Goal: Check status: Check status

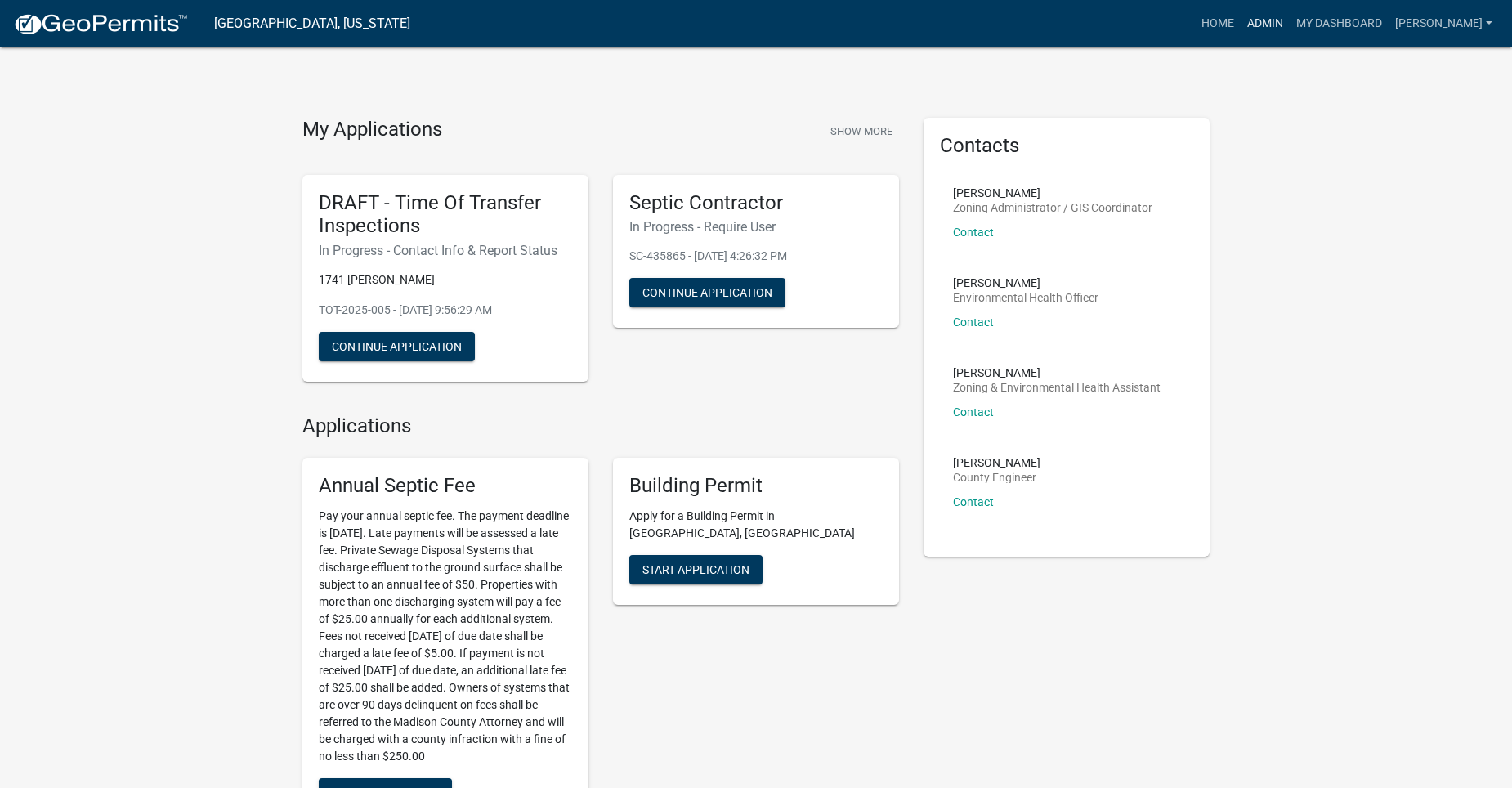
click at [1290, 14] on link "Admin" at bounding box center [1265, 23] width 49 height 31
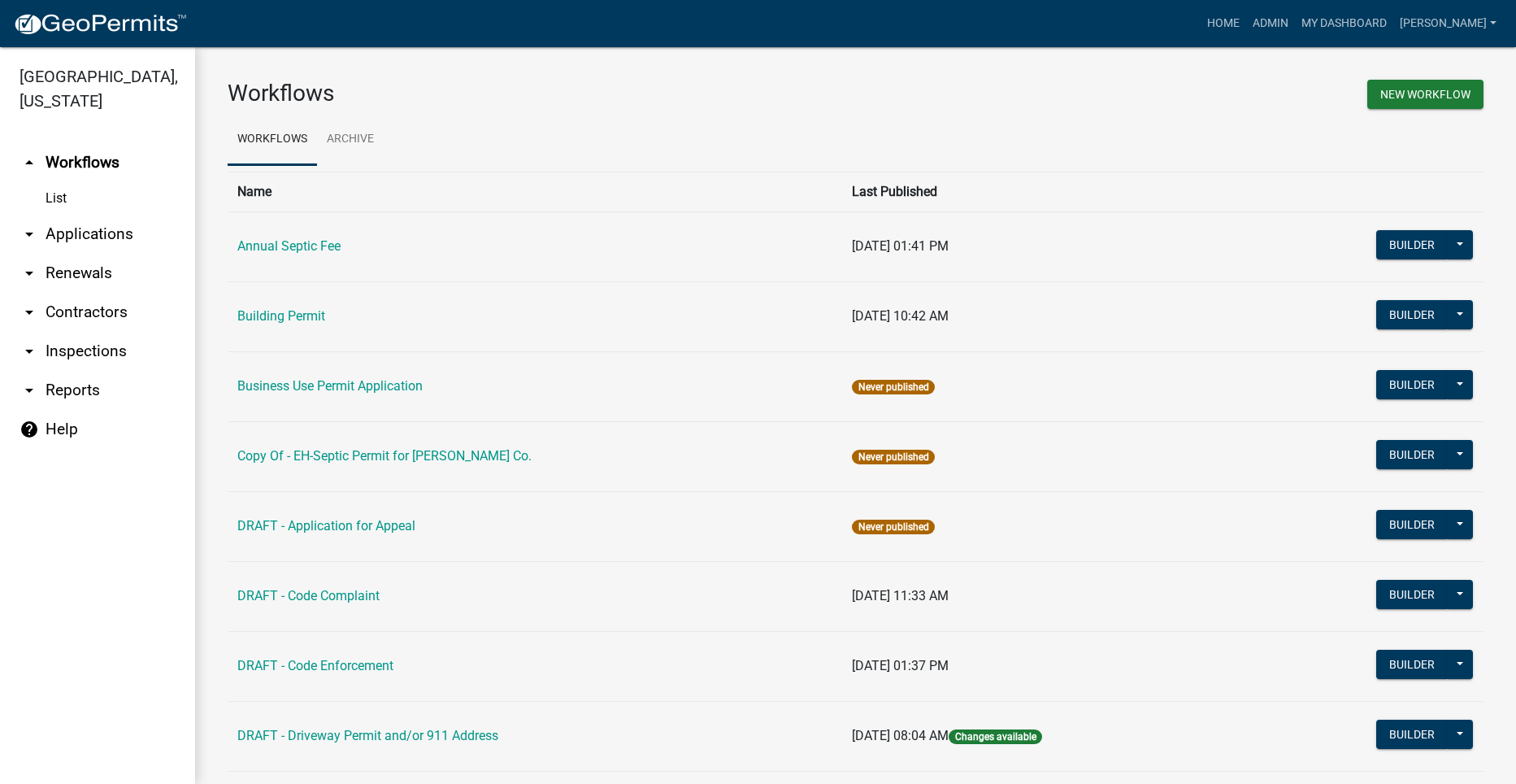
click at [109, 214] on link "arrow_drop_down Applications" at bounding box center [97, 234] width 195 height 39
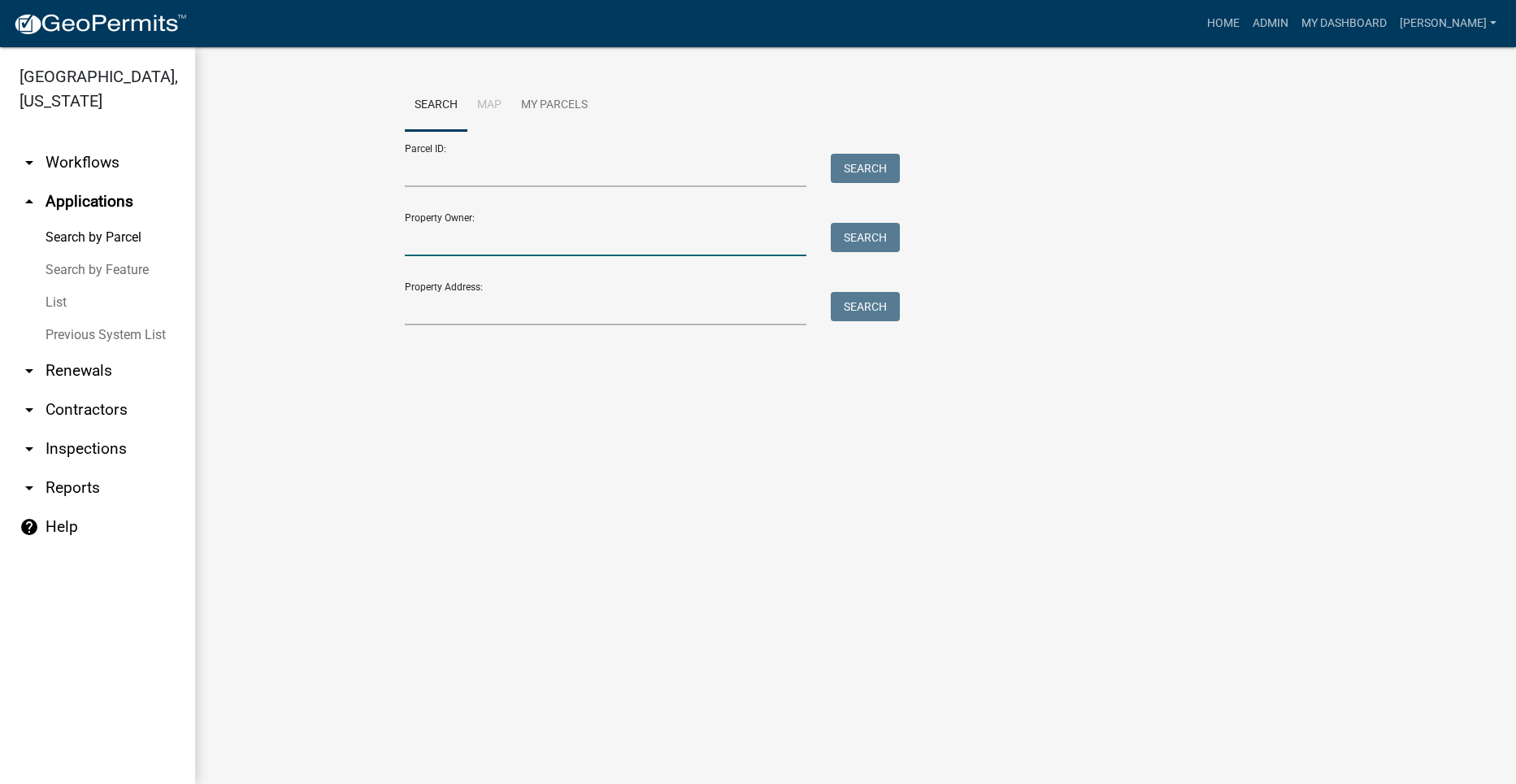
click at [507, 241] on input "Property Owner:" at bounding box center [606, 239] width 402 height 33
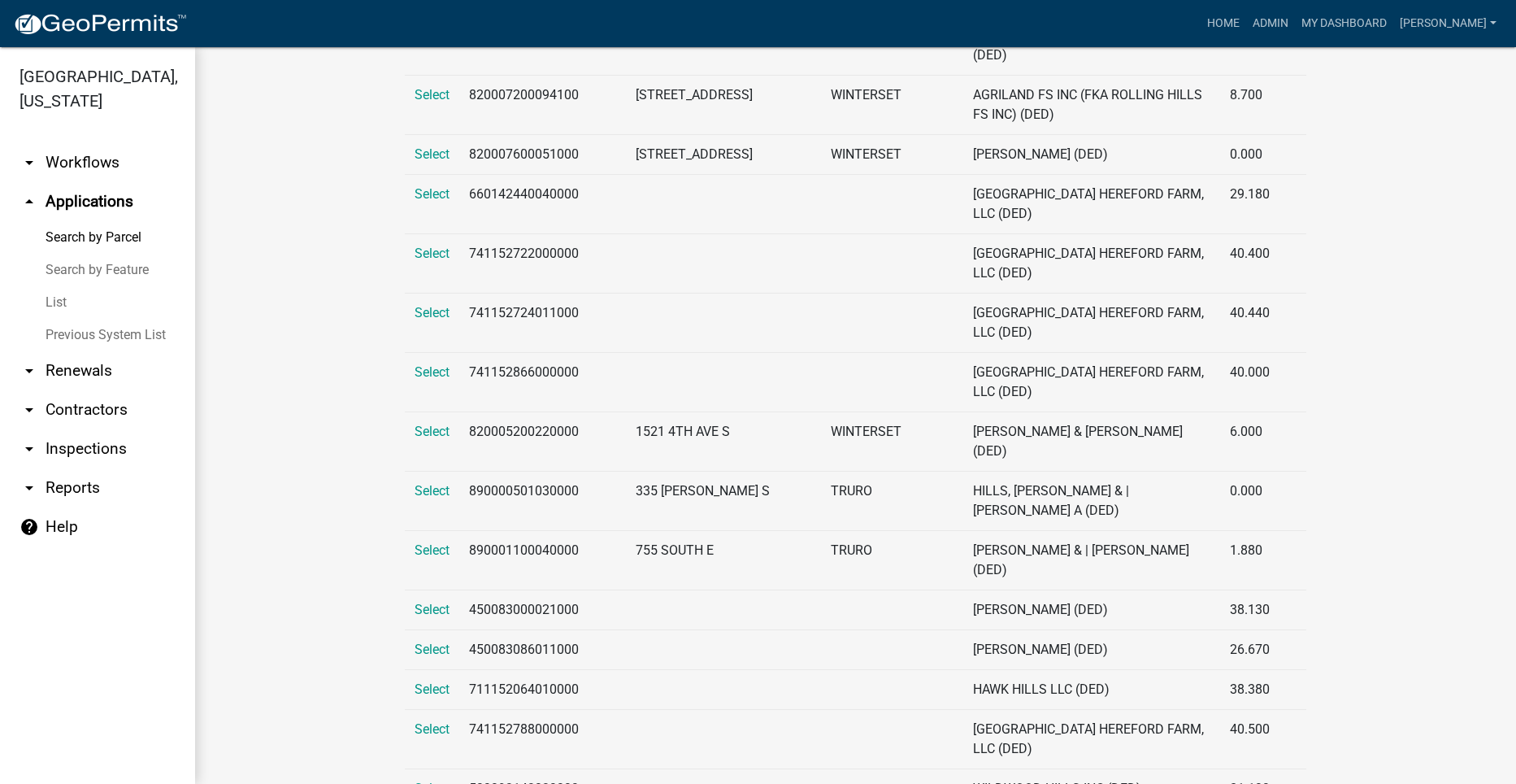
scroll to position [976, 0]
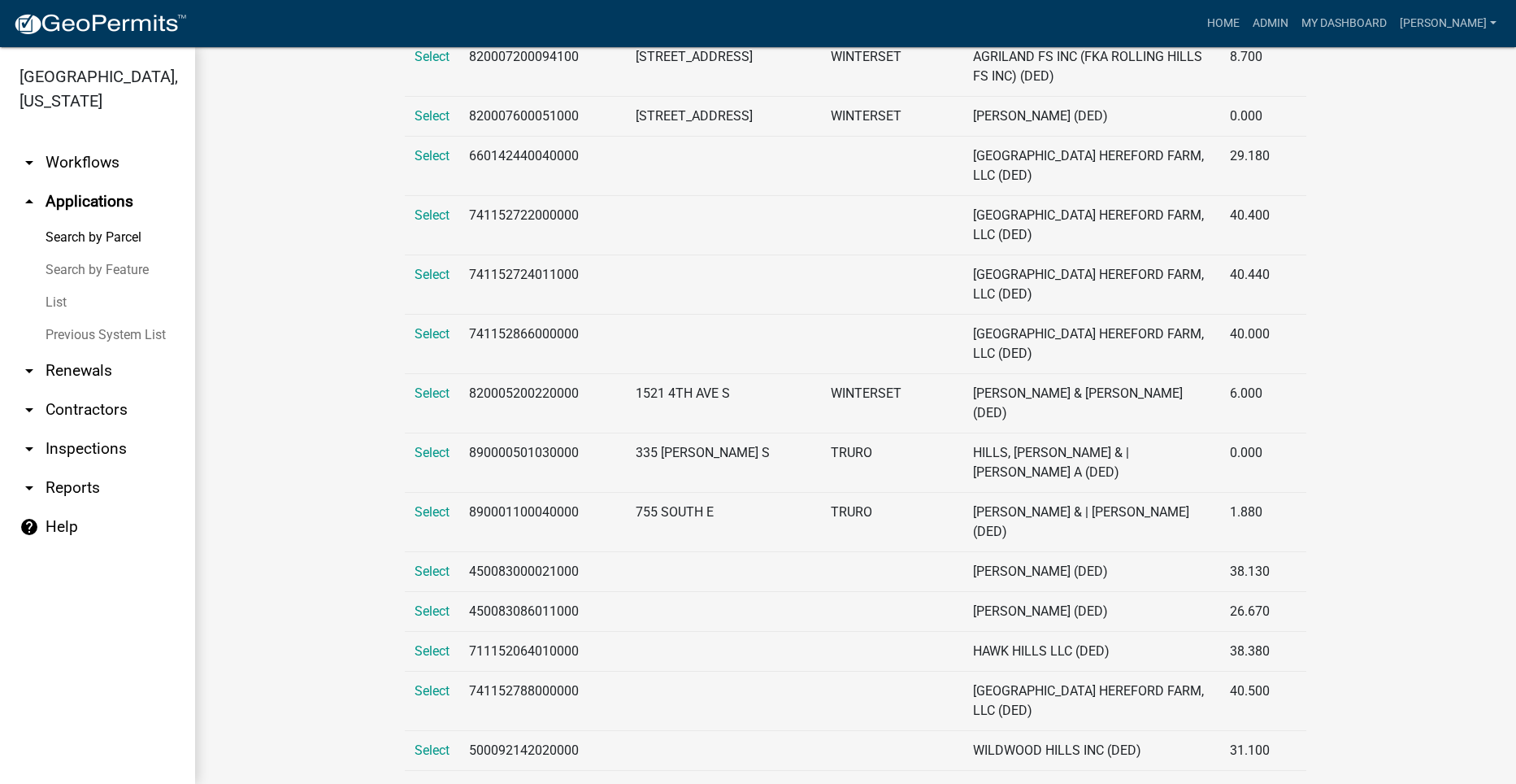
type input "Hill"
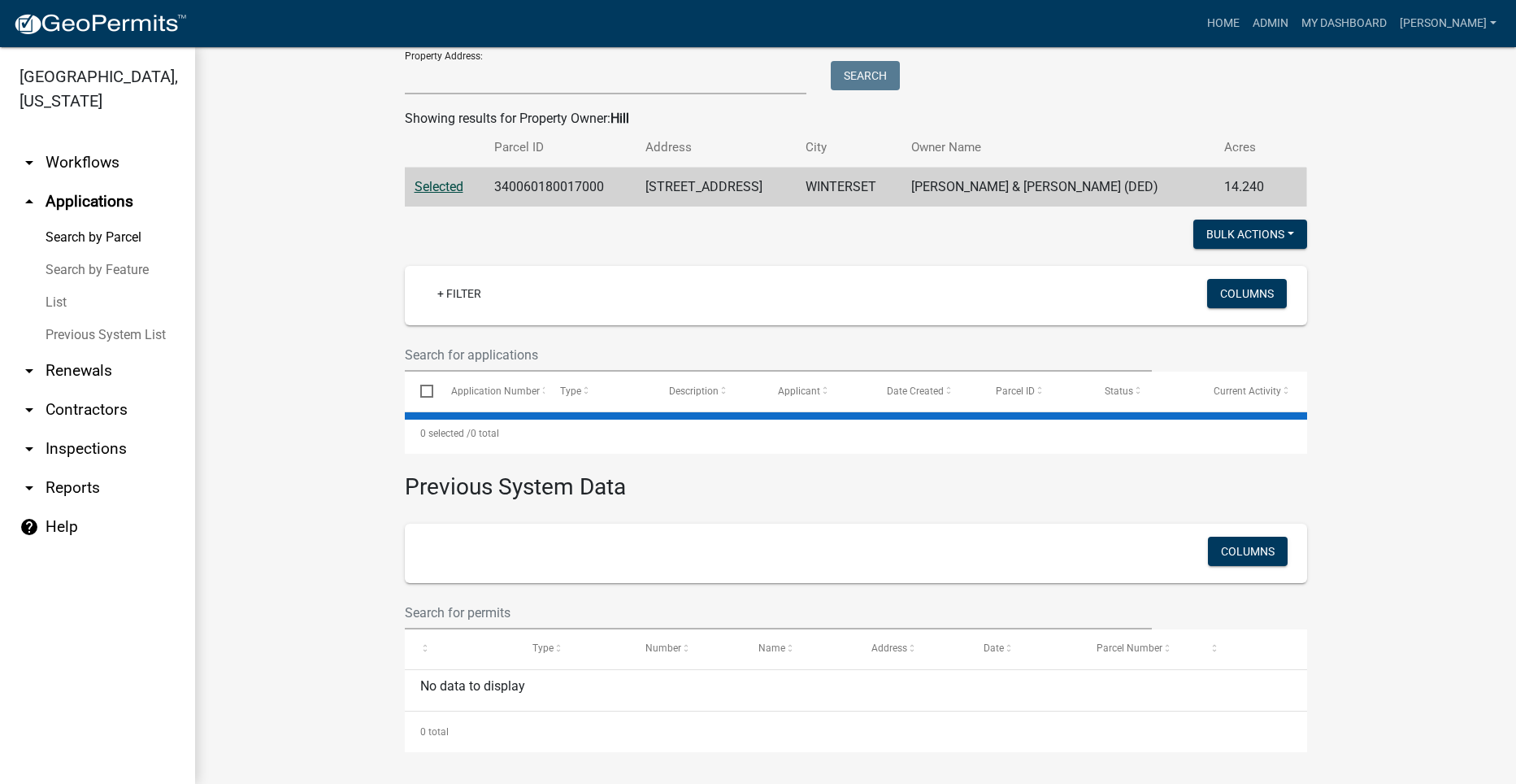
scroll to position [0, 0]
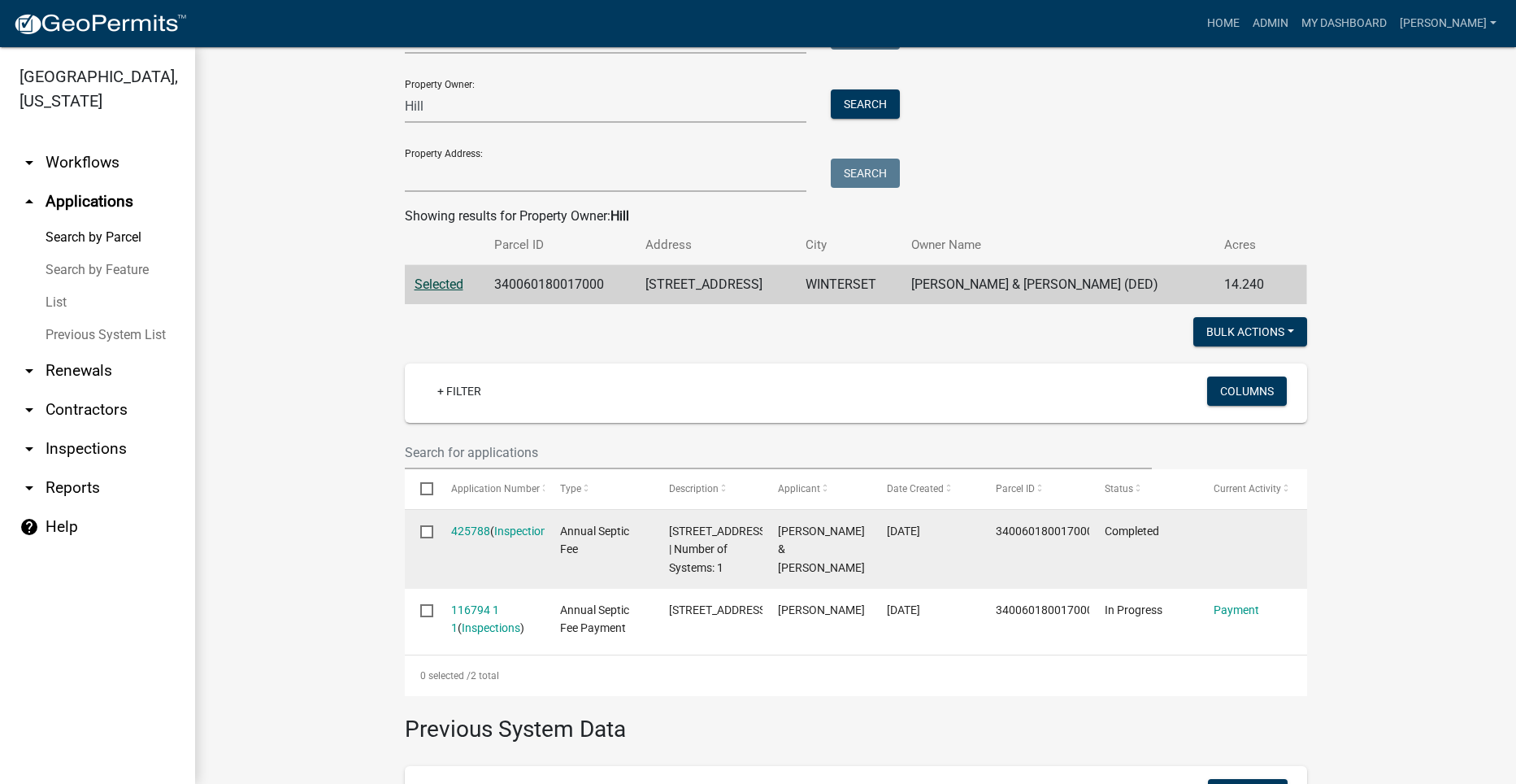
scroll to position [163, 0]
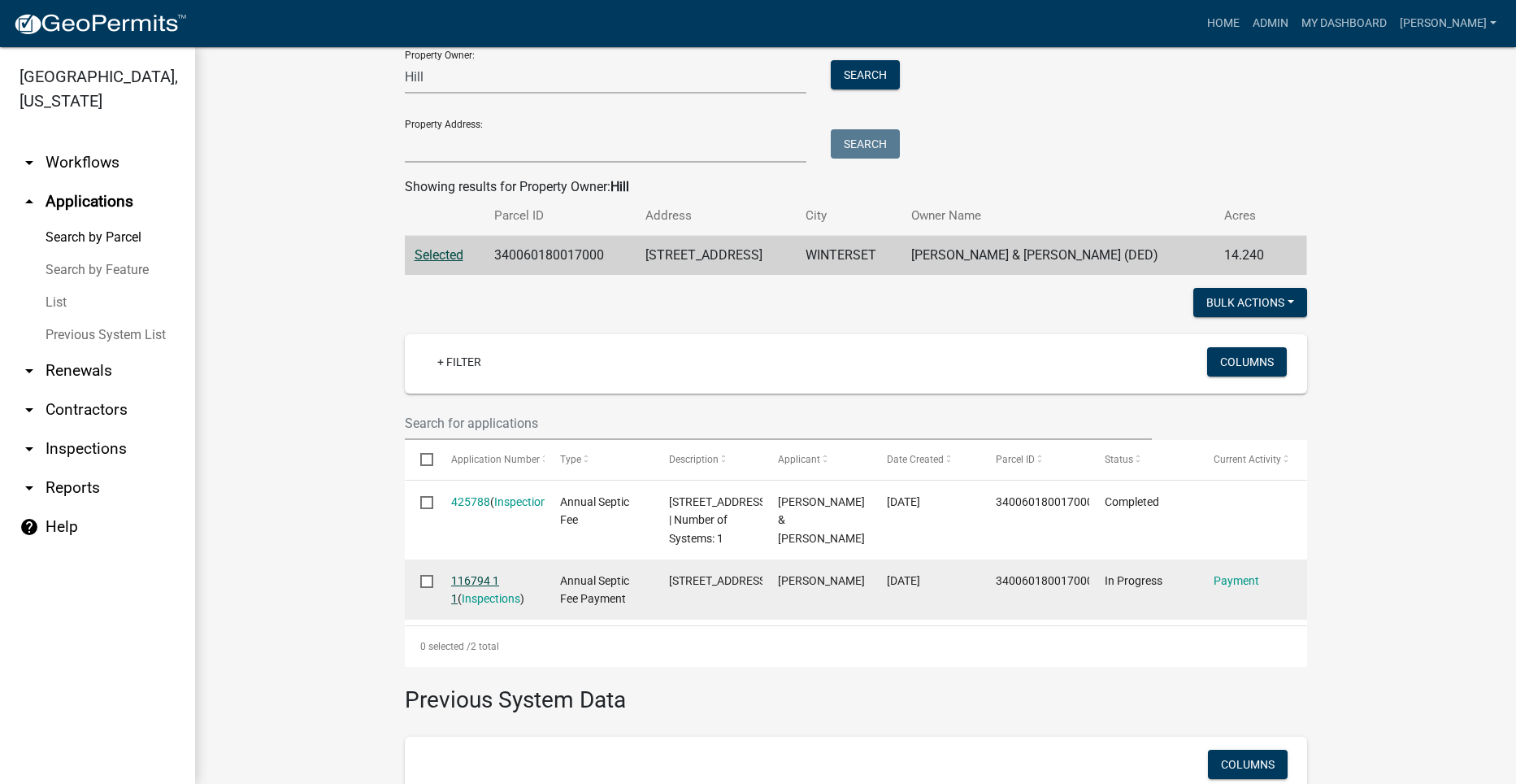
click at [475, 606] on link "116794 1 1" at bounding box center [475, 589] width 47 height 32
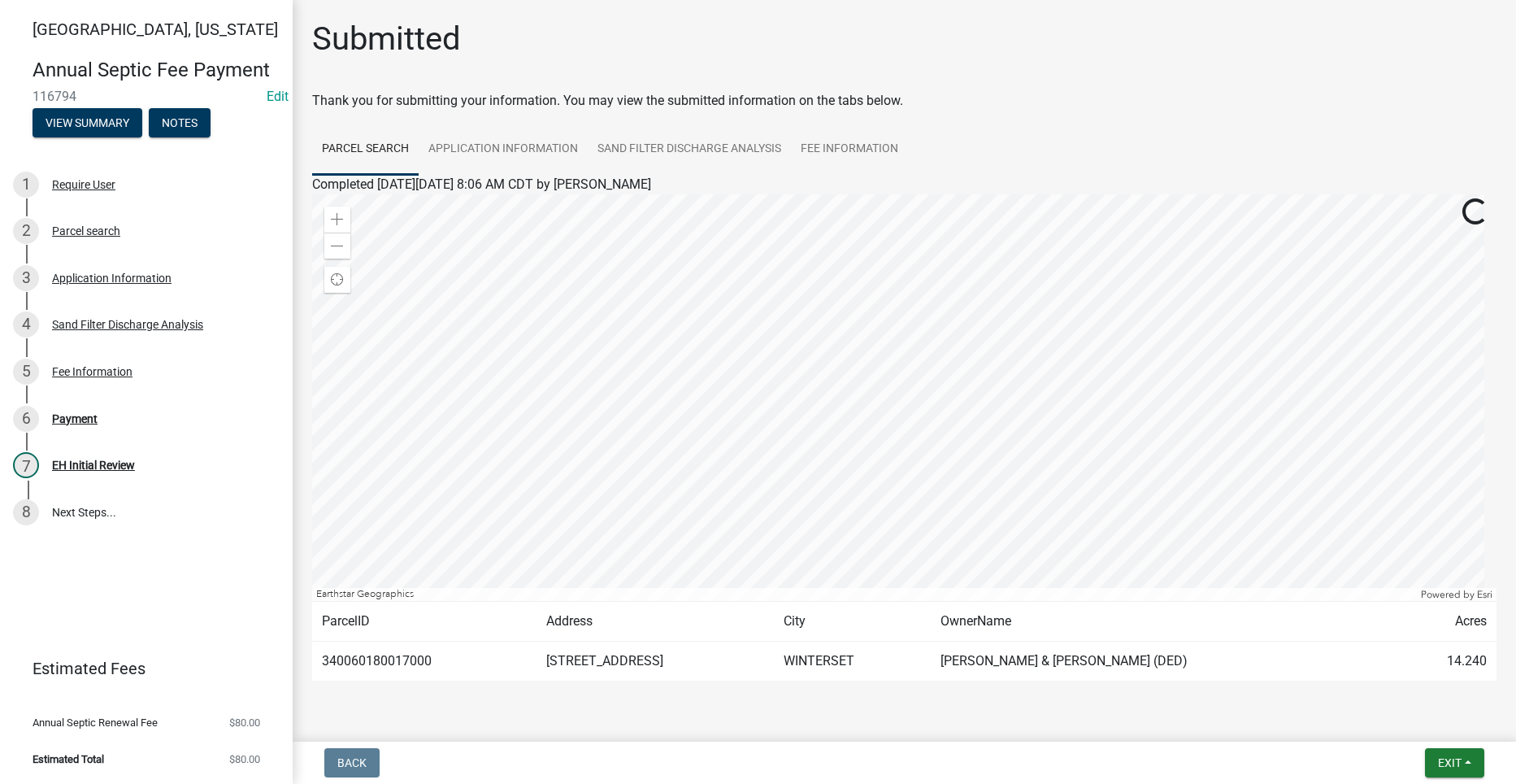
scroll to position [42, 0]
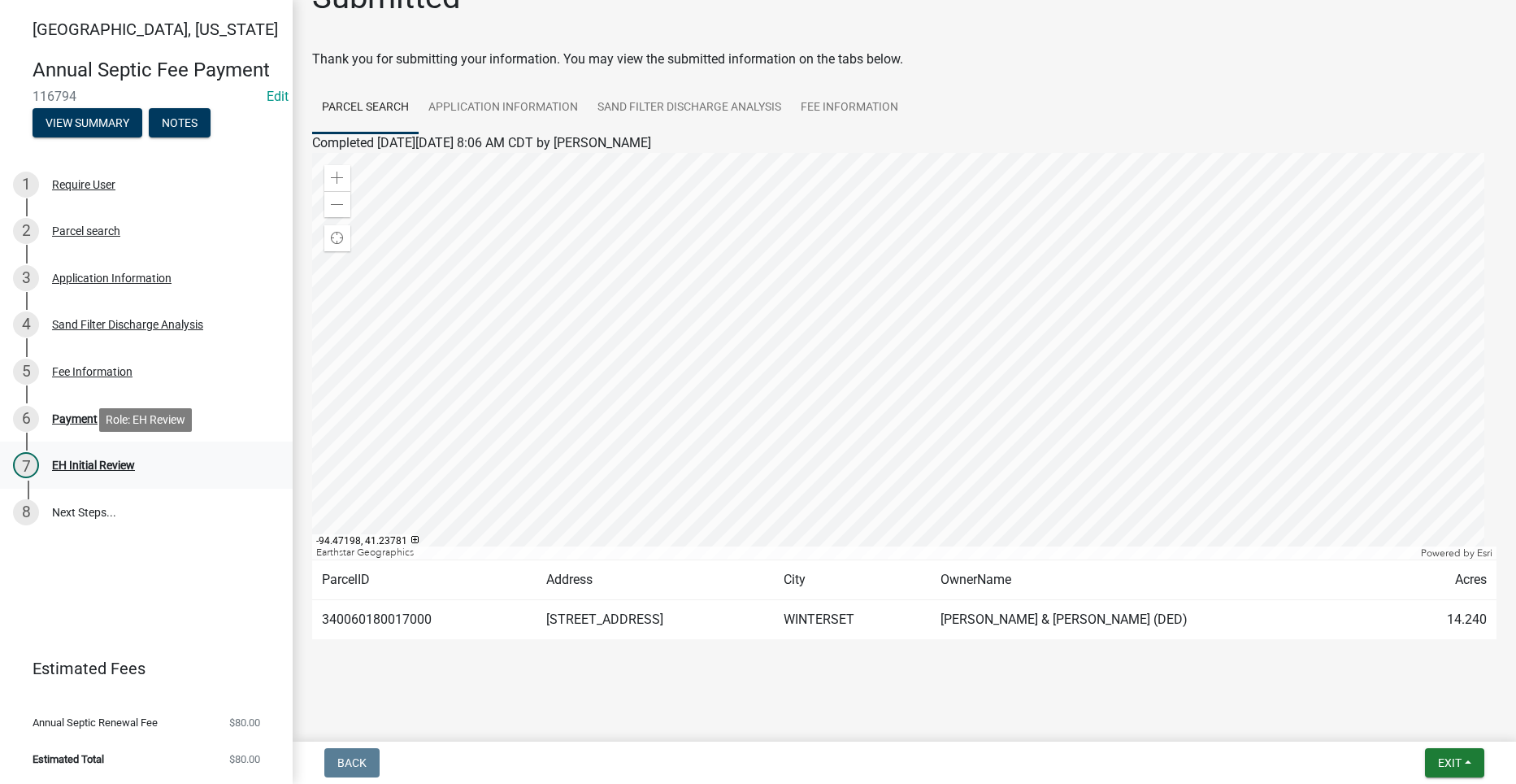
click at [75, 462] on div "EH Initial Review" at bounding box center [94, 465] width 83 height 12
click at [93, 367] on div "Fee Information" at bounding box center [92, 371] width 80 height 12
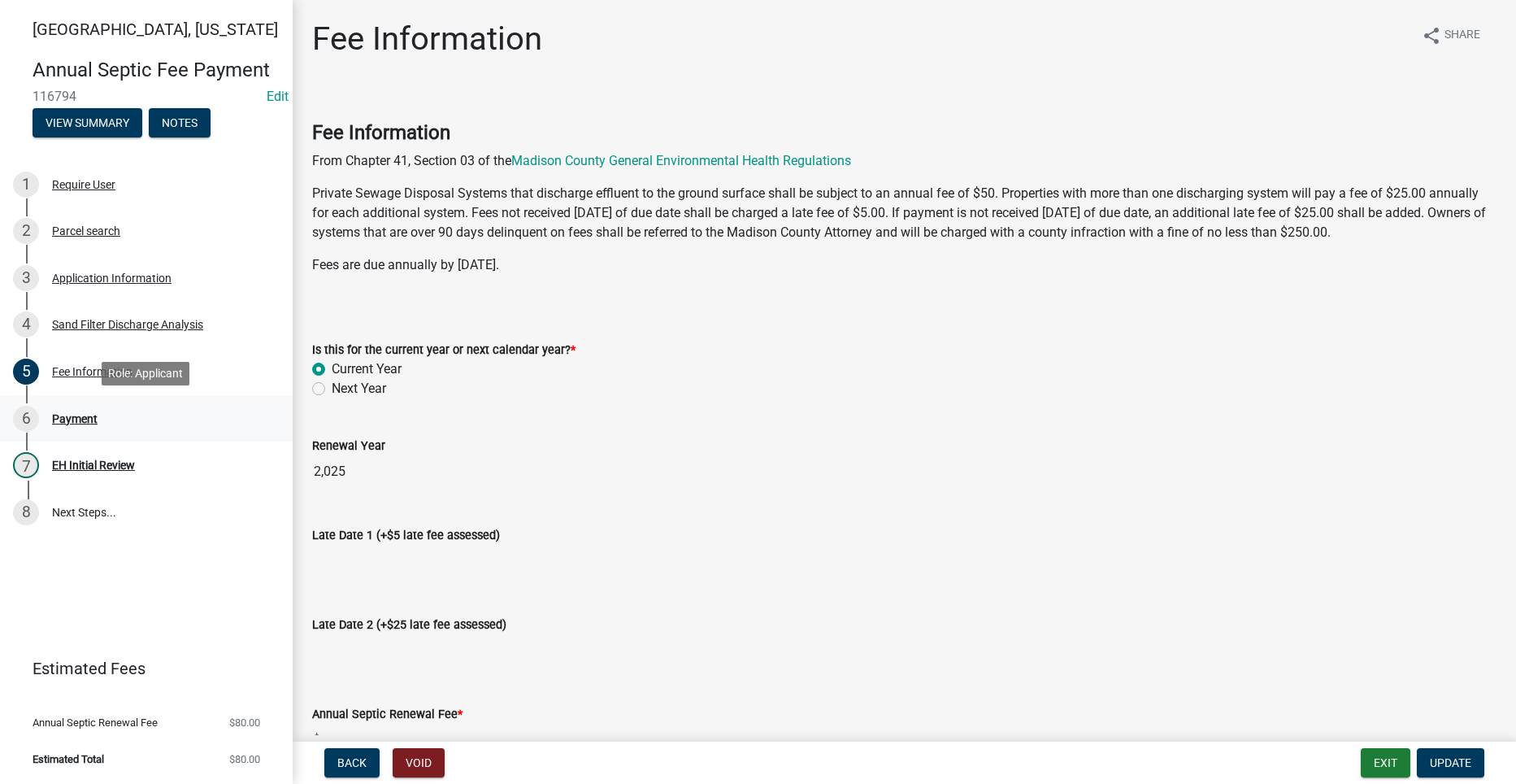
click at [78, 420] on div "Payment" at bounding box center [75, 419] width 46 height 12
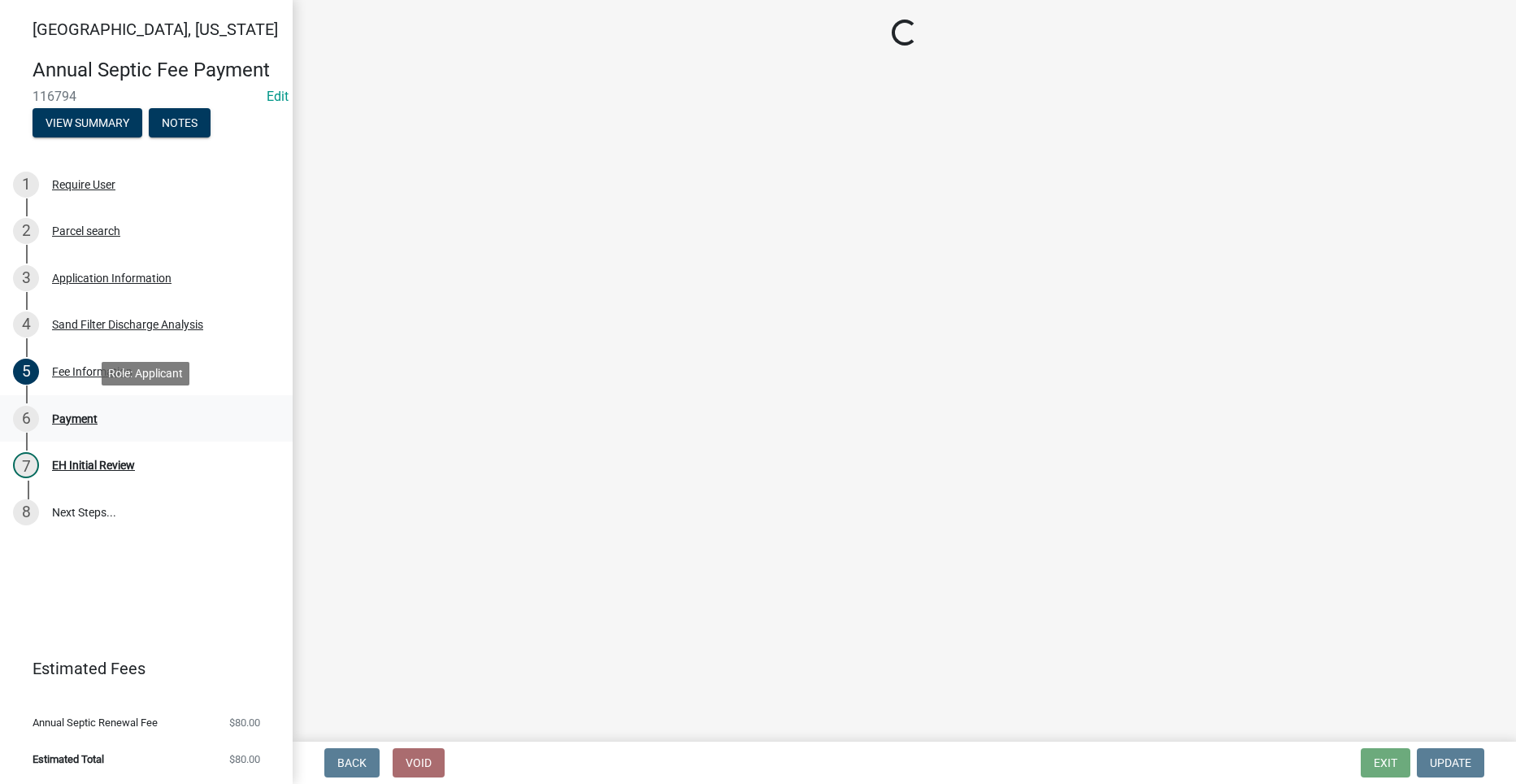
select select "2: 1"
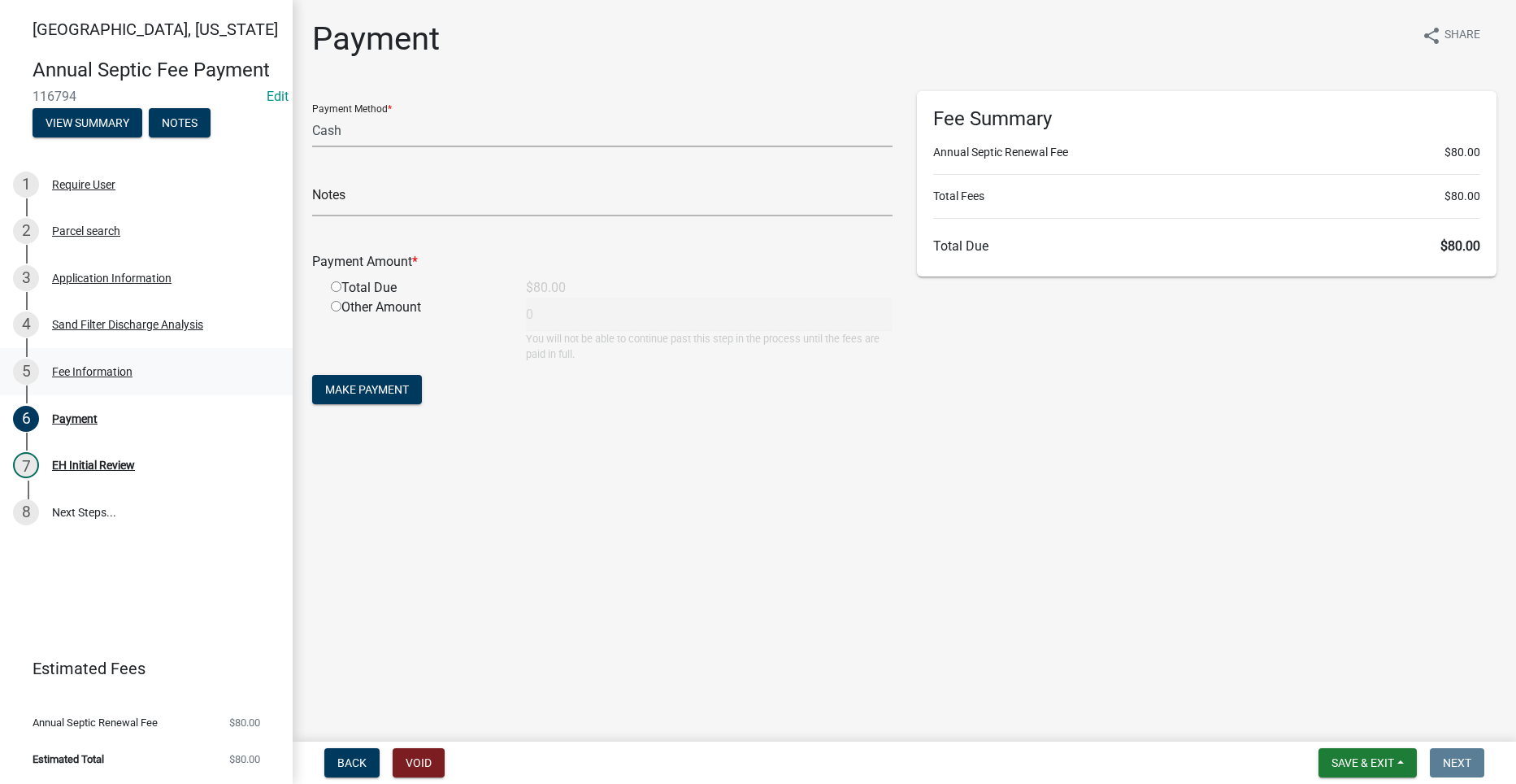
click at [105, 370] on div "Fee Information" at bounding box center [92, 371] width 80 height 12
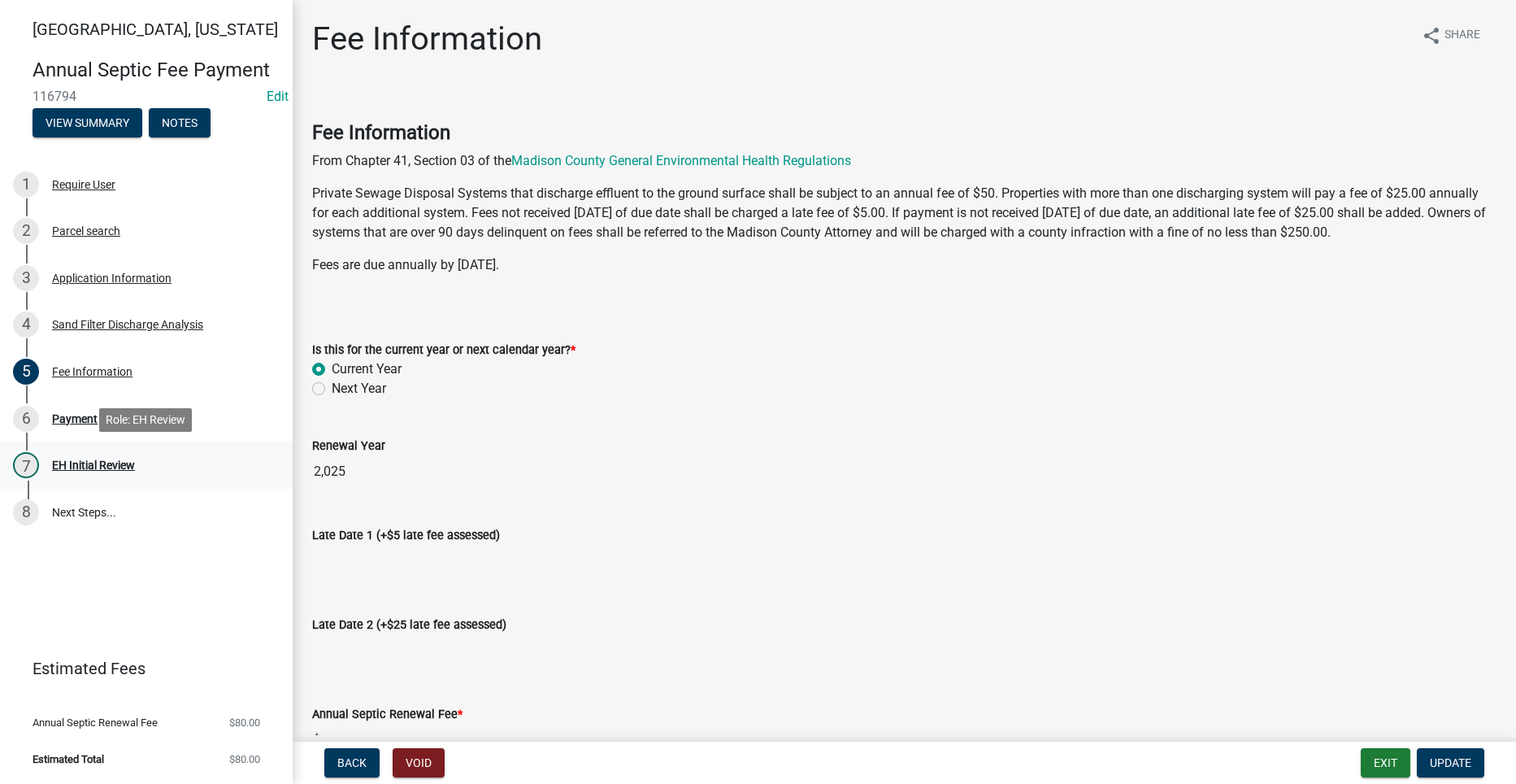
click at [104, 462] on div "EH Initial Review" at bounding box center [94, 465] width 83 height 12
click at [69, 418] on div "Payment" at bounding box center [75, 419] width 46 height 12
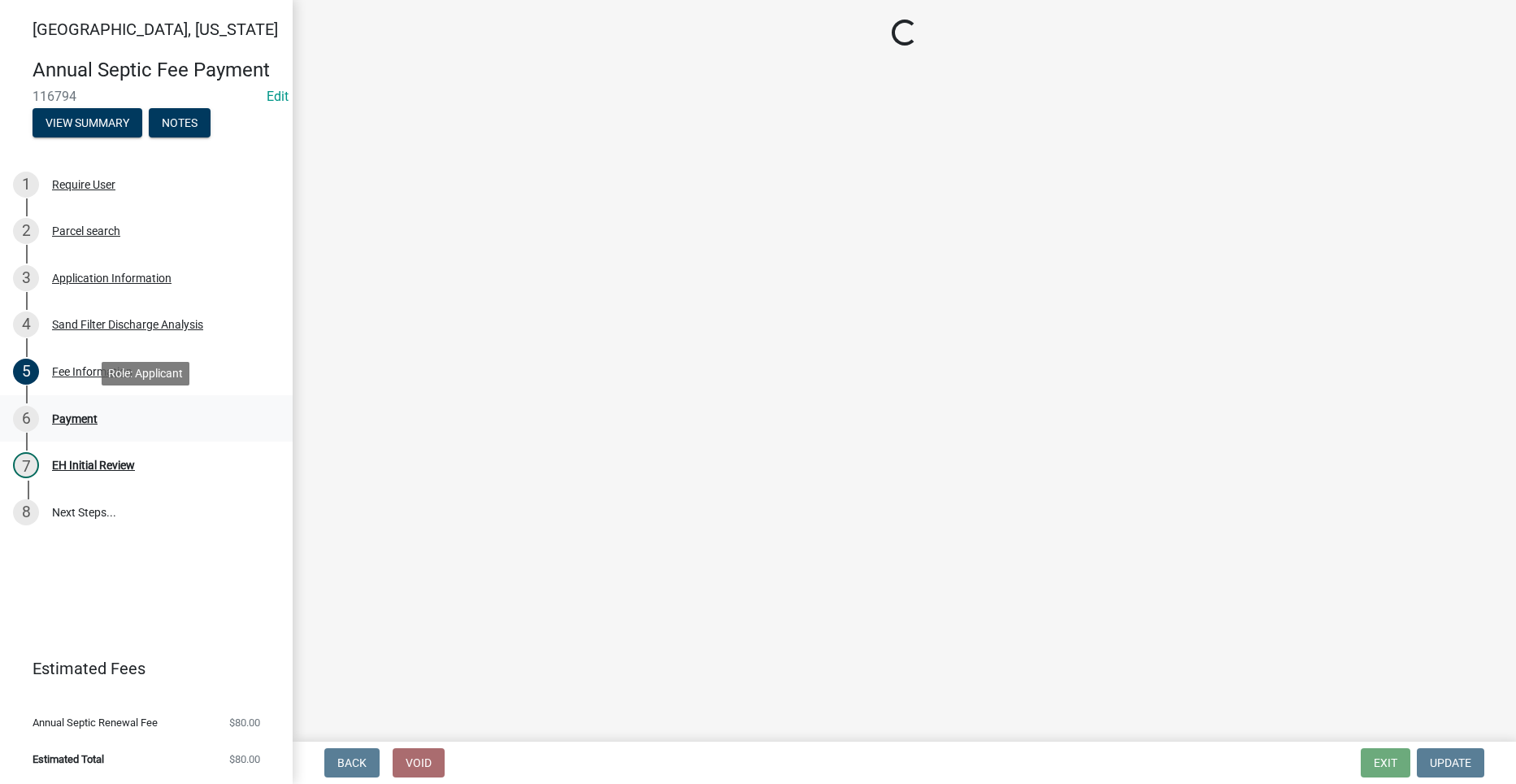
select select "2: 1"
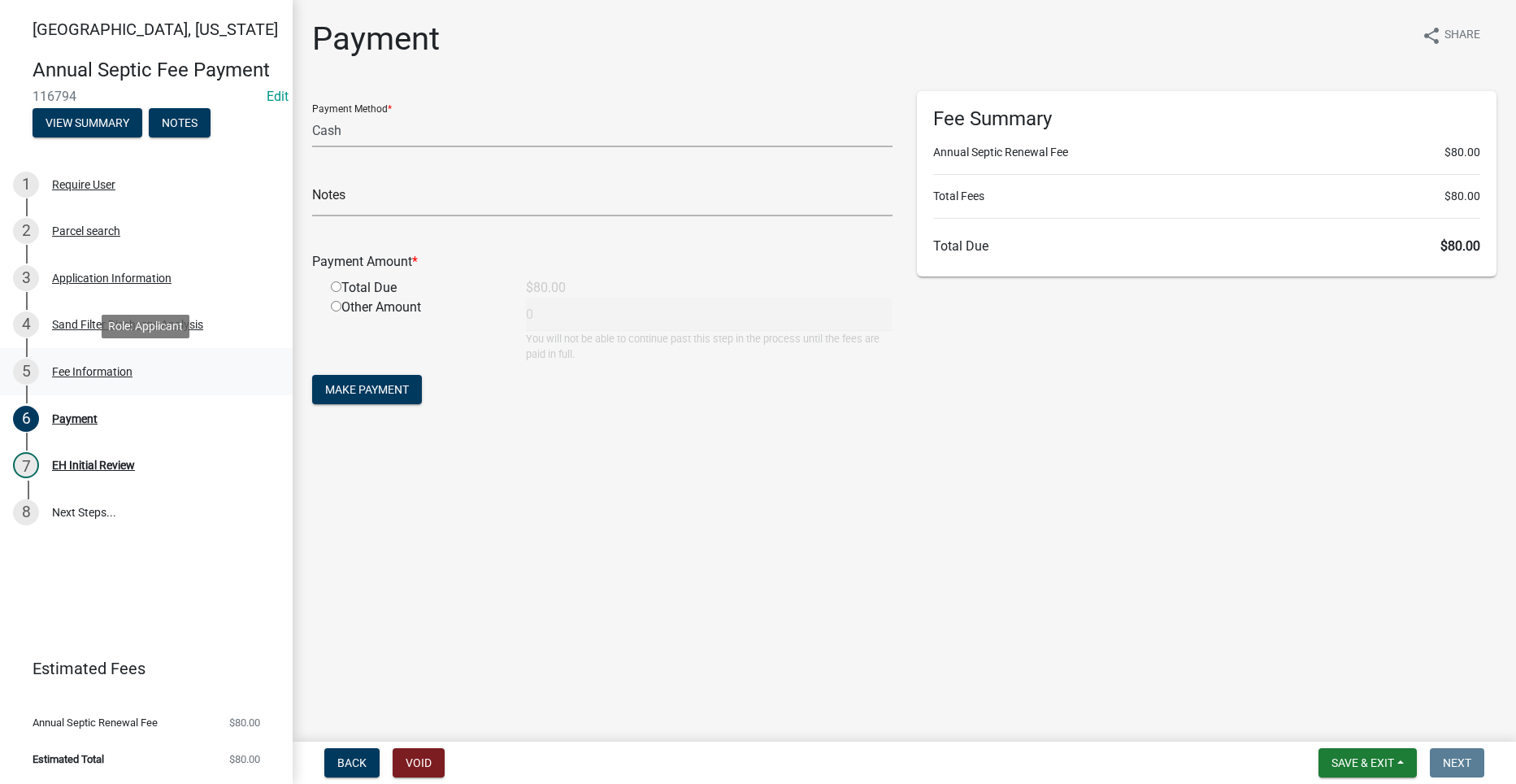
click at [77, 366] on div "Fee Information" at bounding box center [92, 371] width 80 height 12
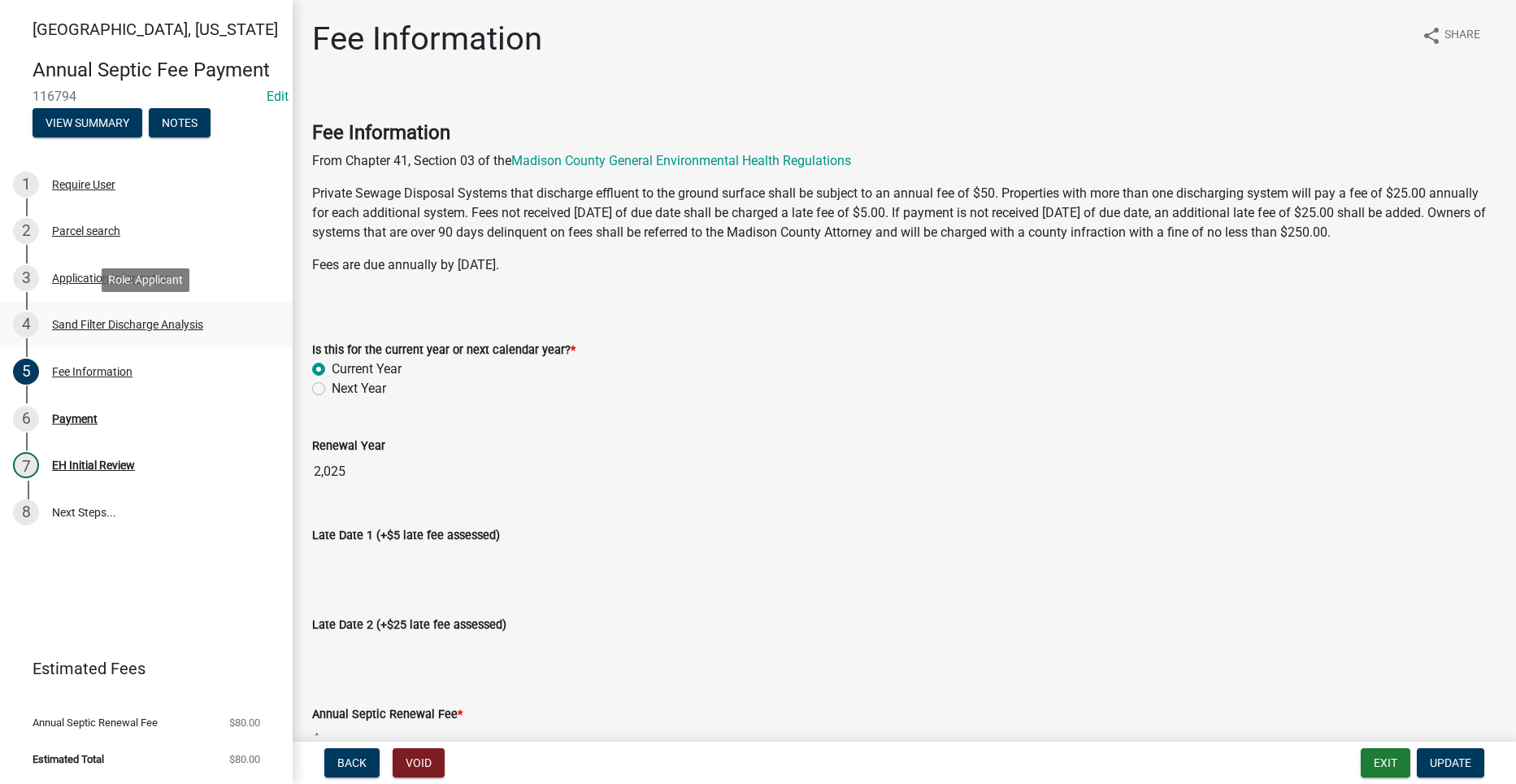
click at [79, 322] on div "Sand Filter Discharge Analysis" at bounding box center [128, 325] width 151 height 12
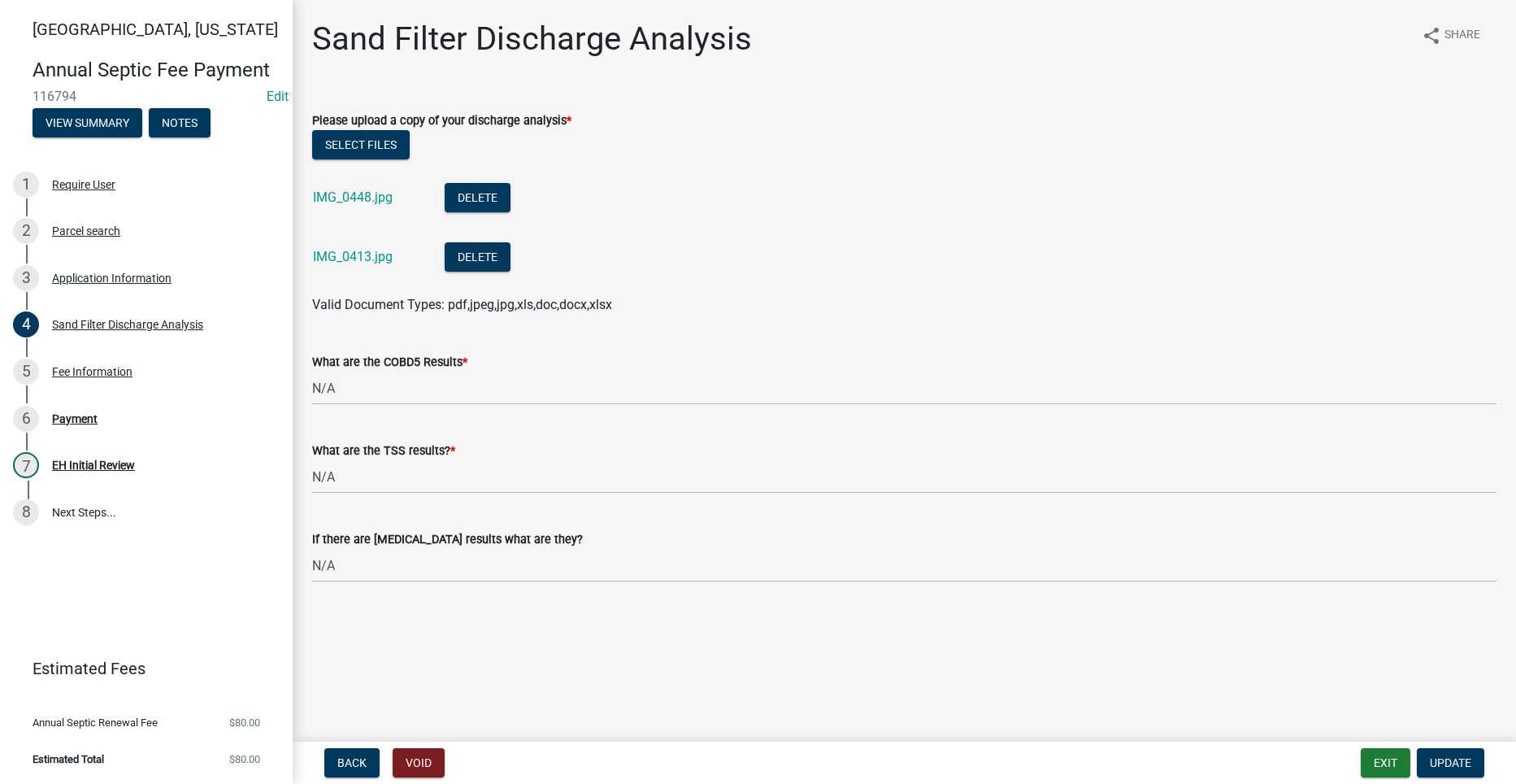
click at [353, 188] on div "IMG_0448.jpg" at bounding box center [365, 200] width 106 height 33
click at [351, 194] on link "IMG_0448.jpg" at bounding box center [353, 197] width 79 height 16
click at [355, 256] on link "IMG_0413.jpg" at bounding box center [353, 257] width 79 height 16
click at [1445, 758] on span "Update" at bounding box center [1451, 762] width 42 height 13
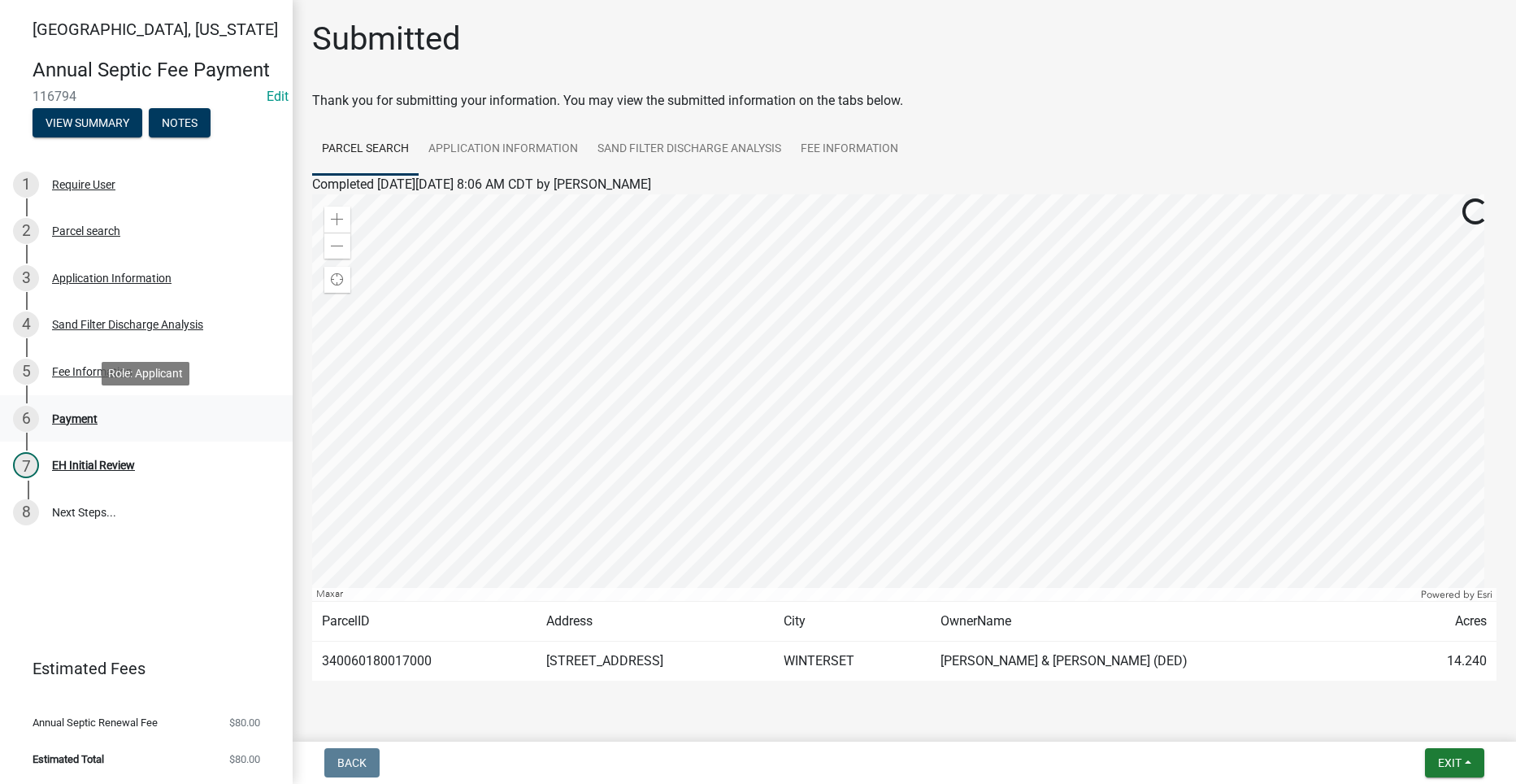
click at [67, 413] on div "Payment" at bounding box center [75, 419] width 46 height 12
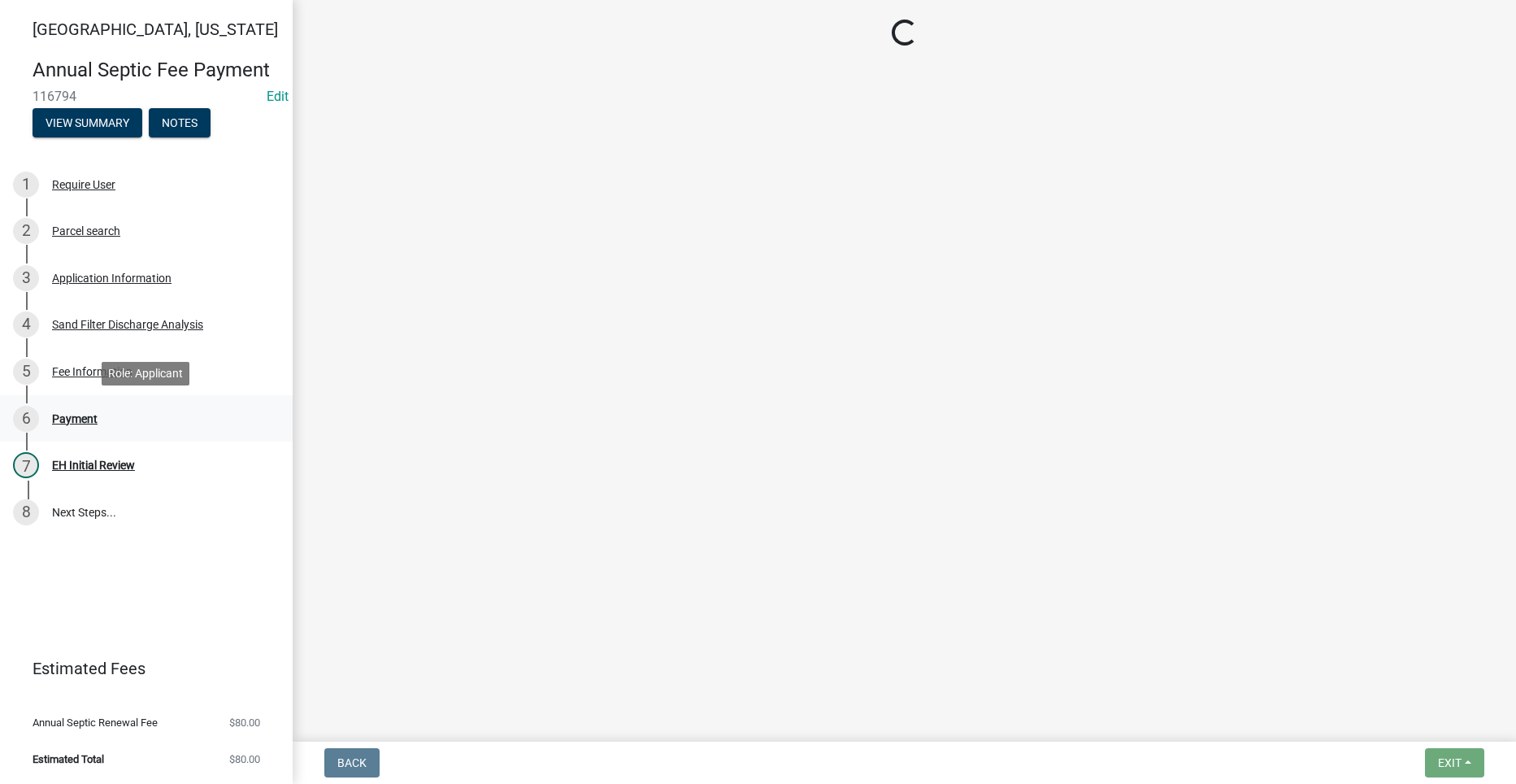
select select "2: 1"
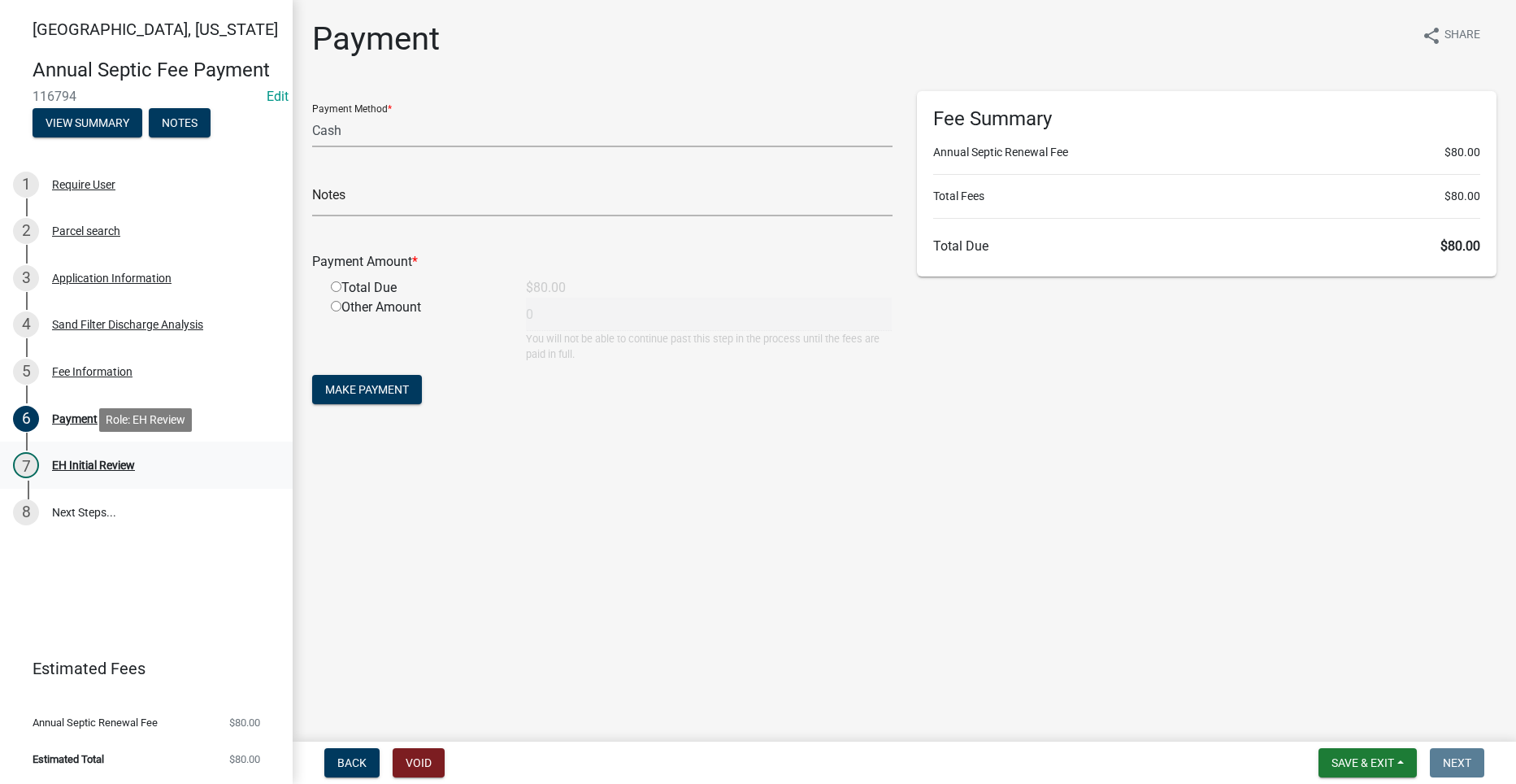
click at [28, 455] on div "7" at bounding box center [25, 464] width 26 height 26
click at [109, 276] on div "Application Information" at bounding box center [111, 278] width 119 height 12
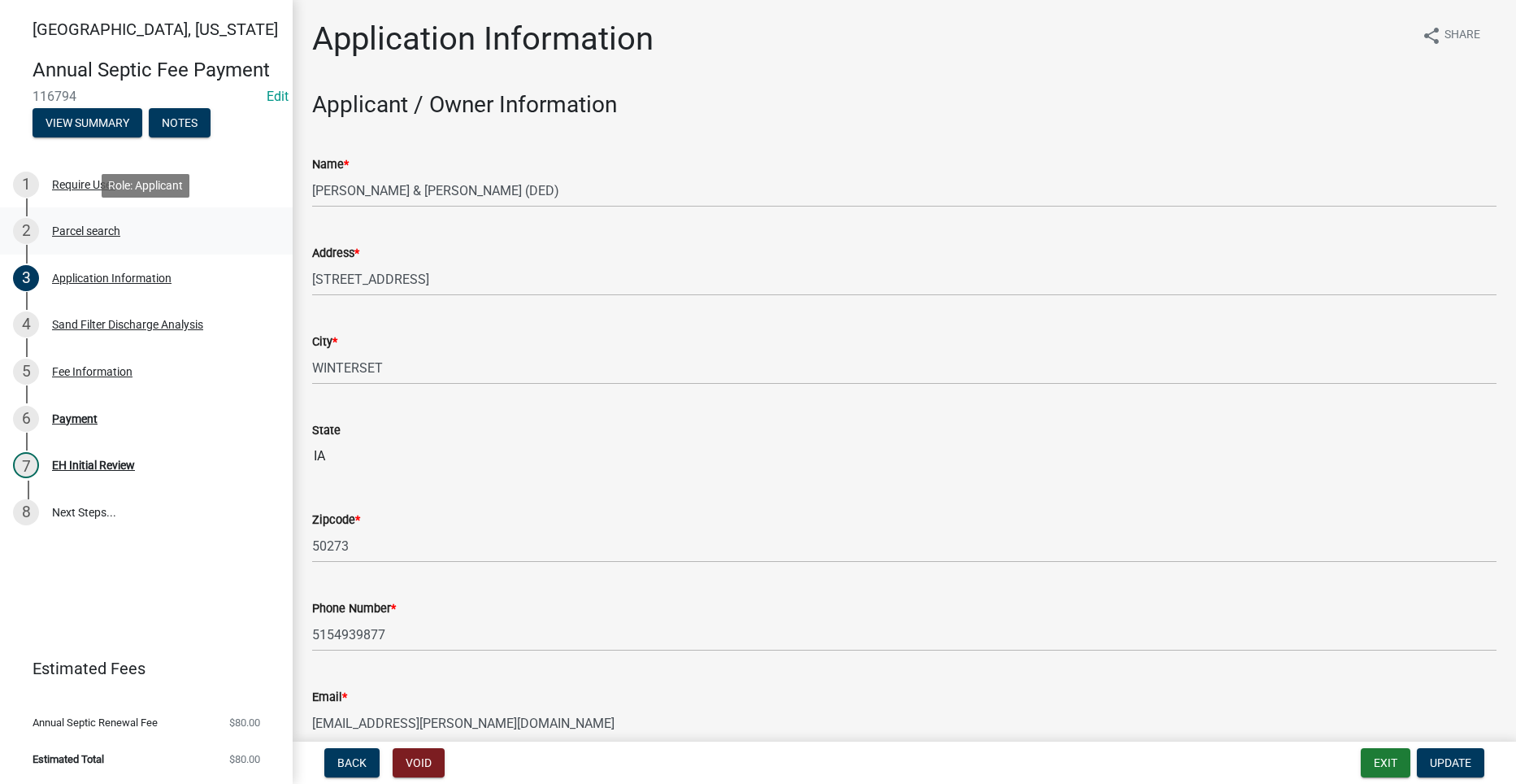
click at [89, 235] on div "Parcel search" at bounding box center [86, 231] width 68 height 12
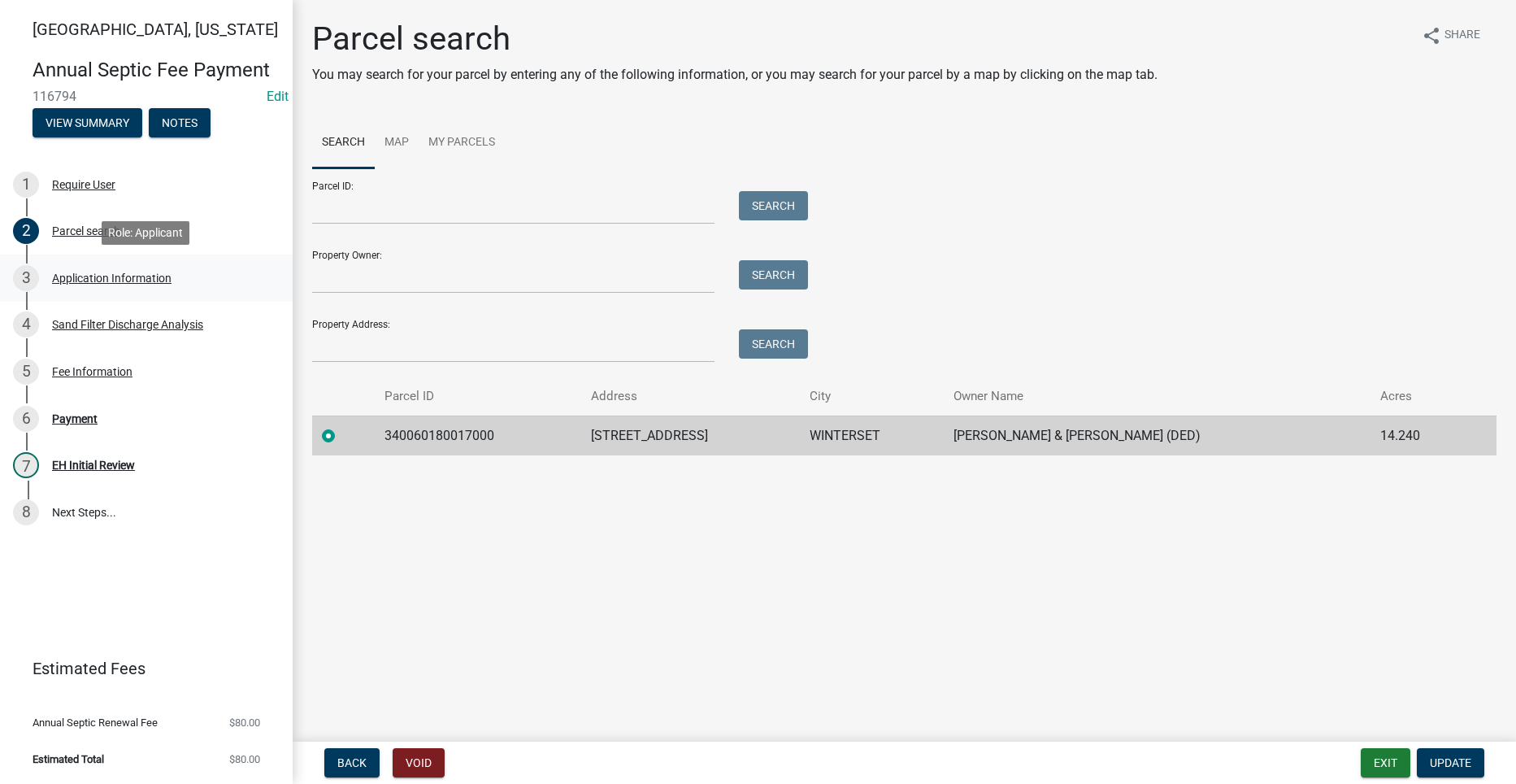
click at [47, 282] on div "3 Application Information" at bounding box center [140, 277] width 254 height 26
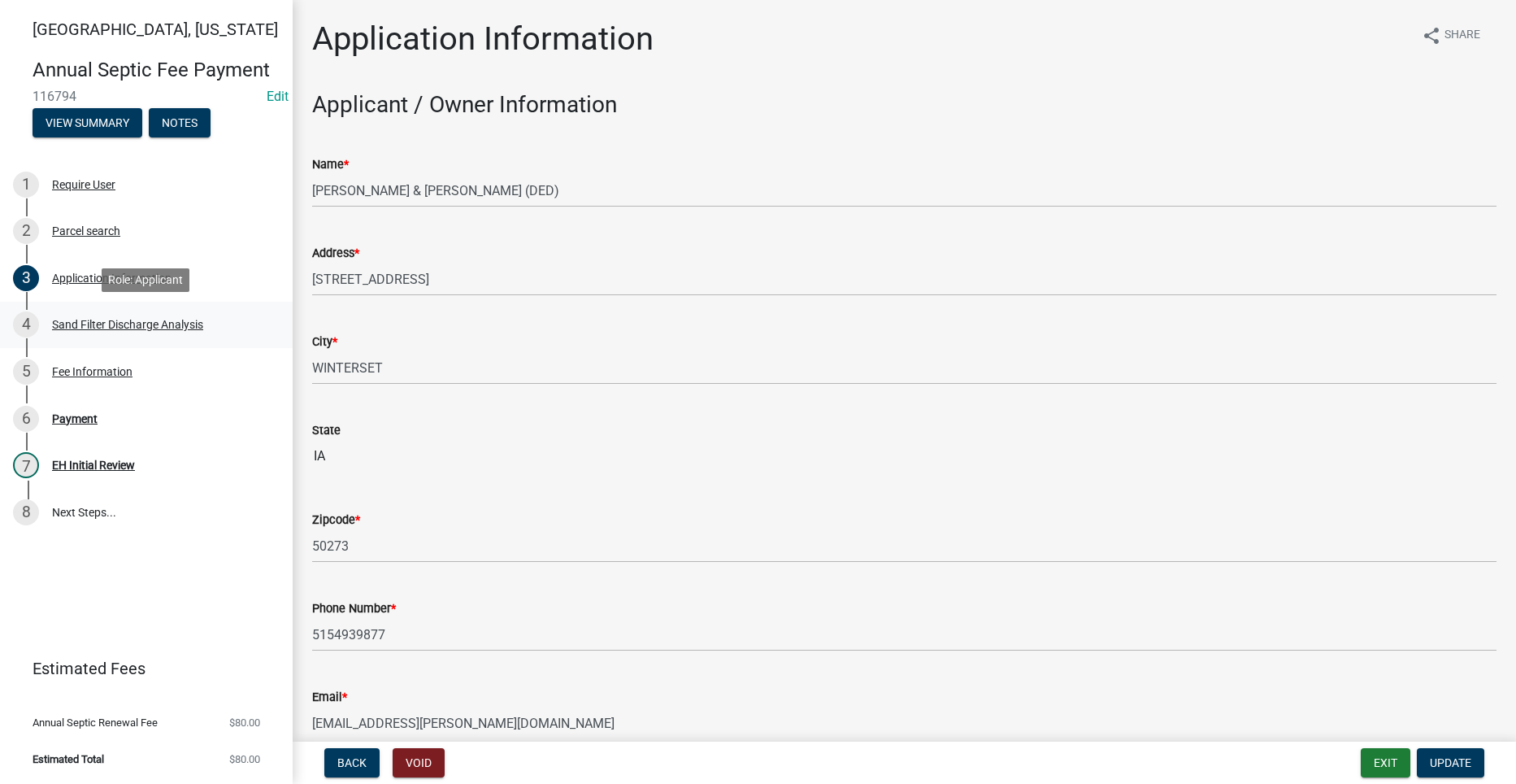
click at [73, 319] on div "Sand Filter Discharge Analysis" at bounding box center [128, 325] width 151 height 12
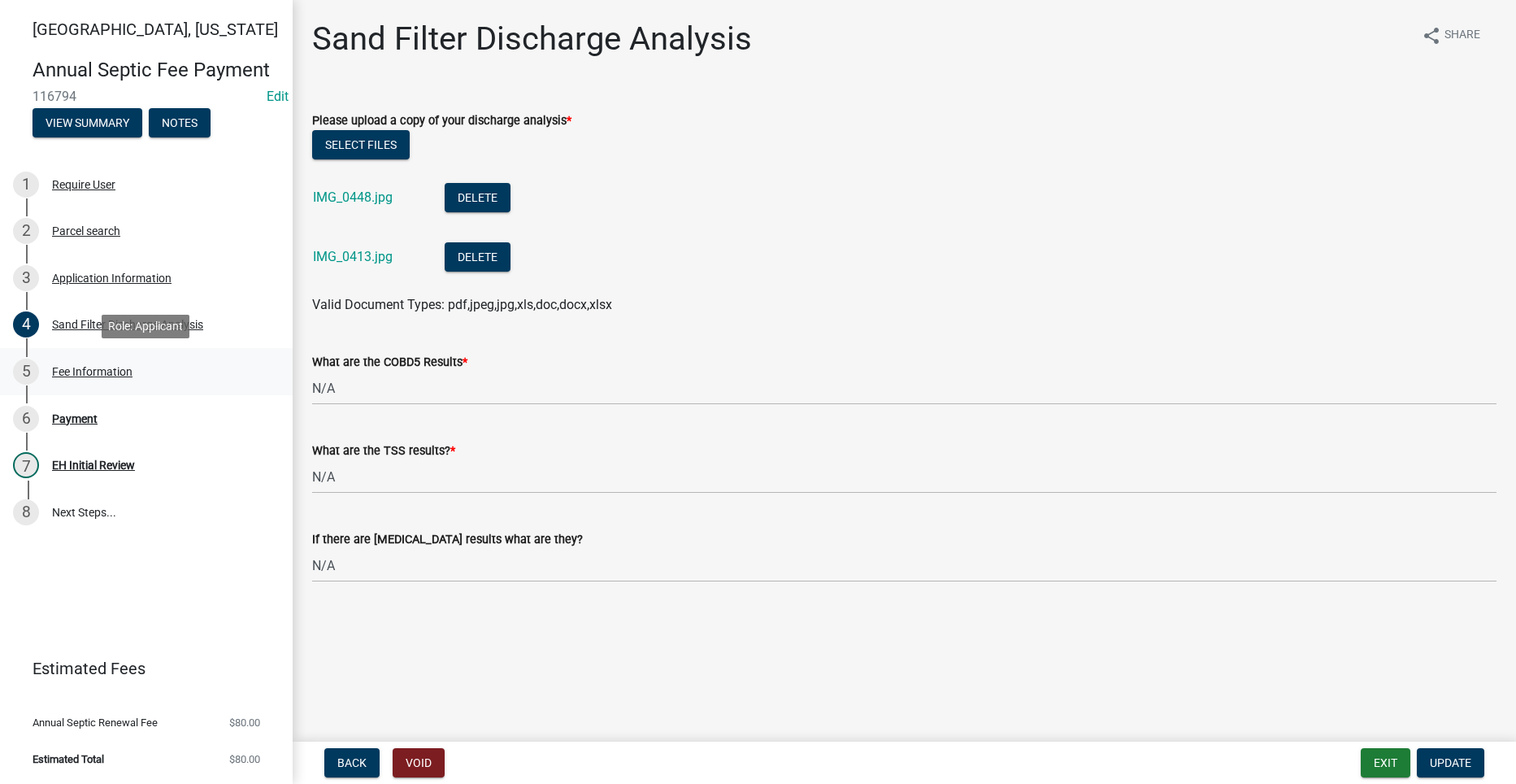
click at [72, 370] on div "Fee Information" at bounding box center [92, 371] width 80 height 12
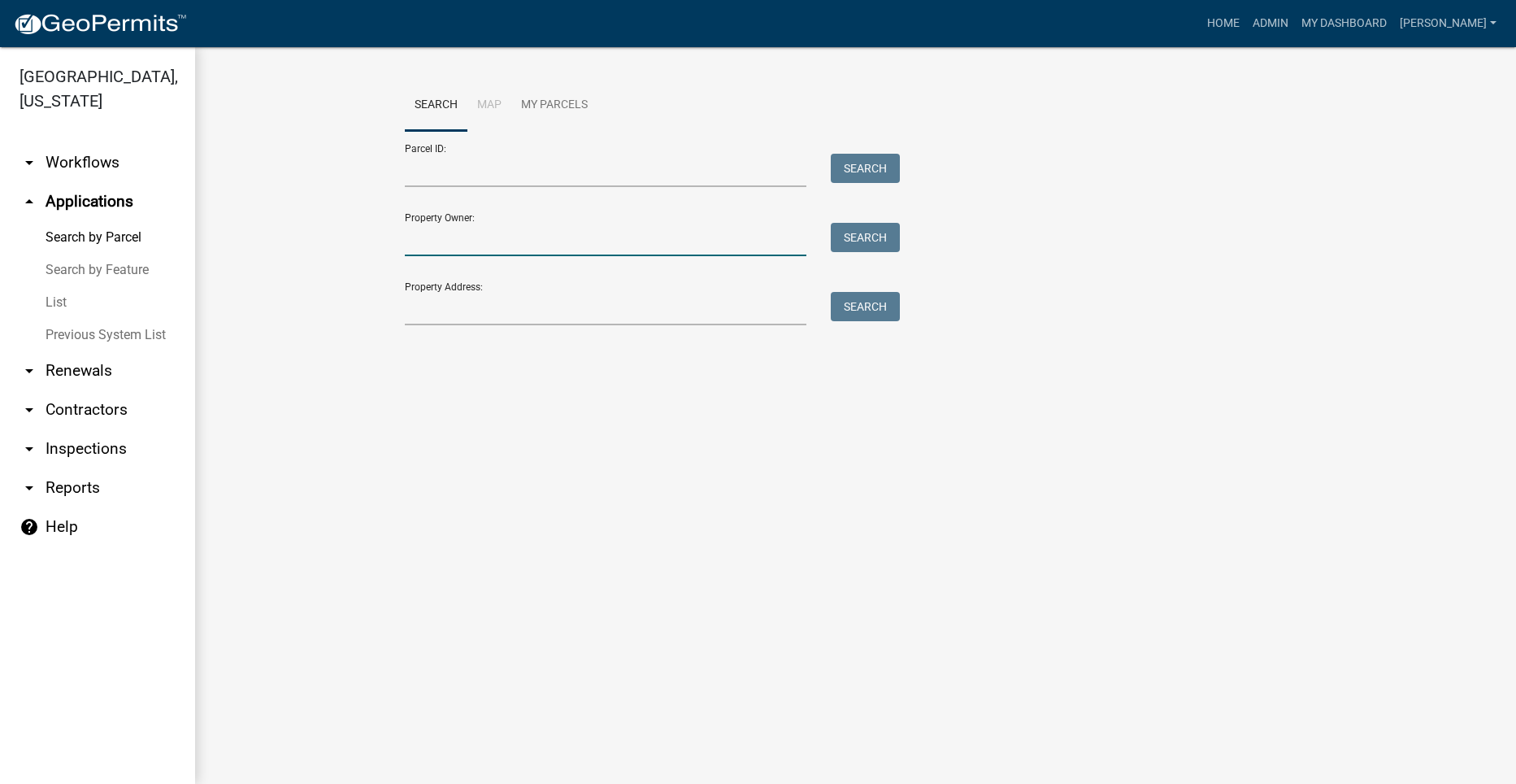
drag, startPoint x: 532, startPoint y: 245, endPoint x: 535, endPoint y: 230, distance: 15.3
click at [532, 245] on input "Property Owner:" at bounding box center [606, 239] width 402 height 33
type input "H"
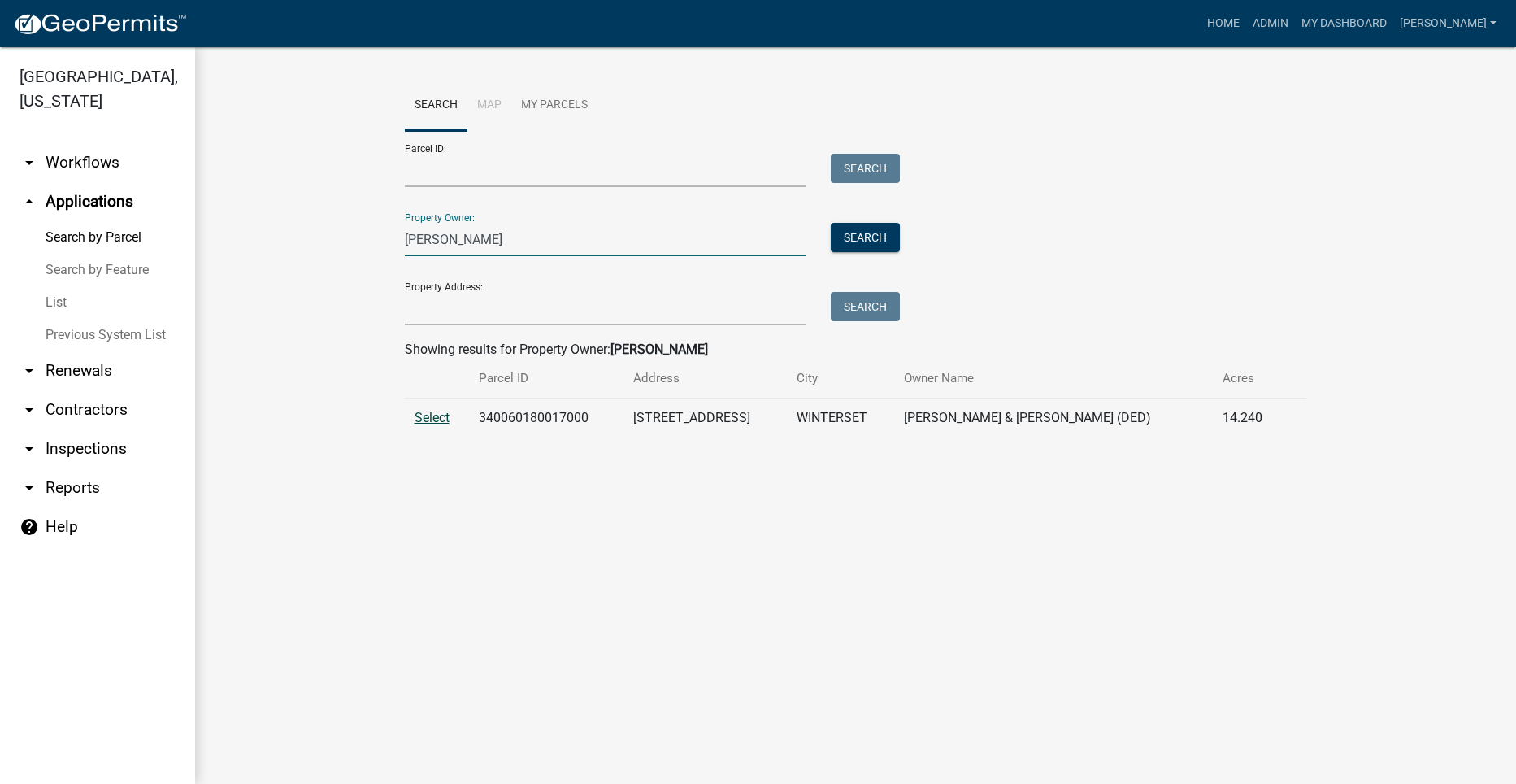
type input "Harry Hill"
click at [430, 416] on span "Select" at bounding box center [432, 418] width 35 height 16
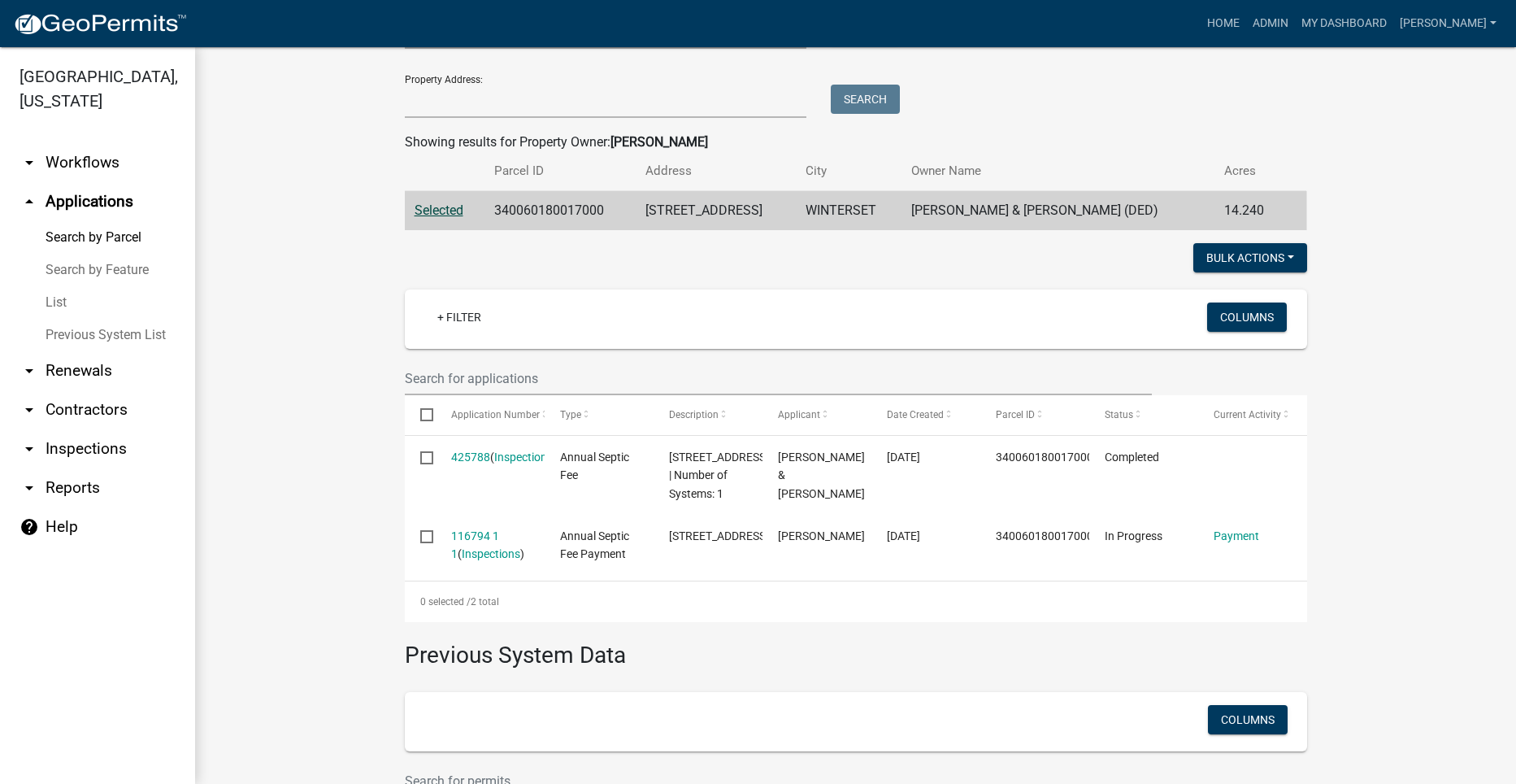
scroll to position [244, 0]
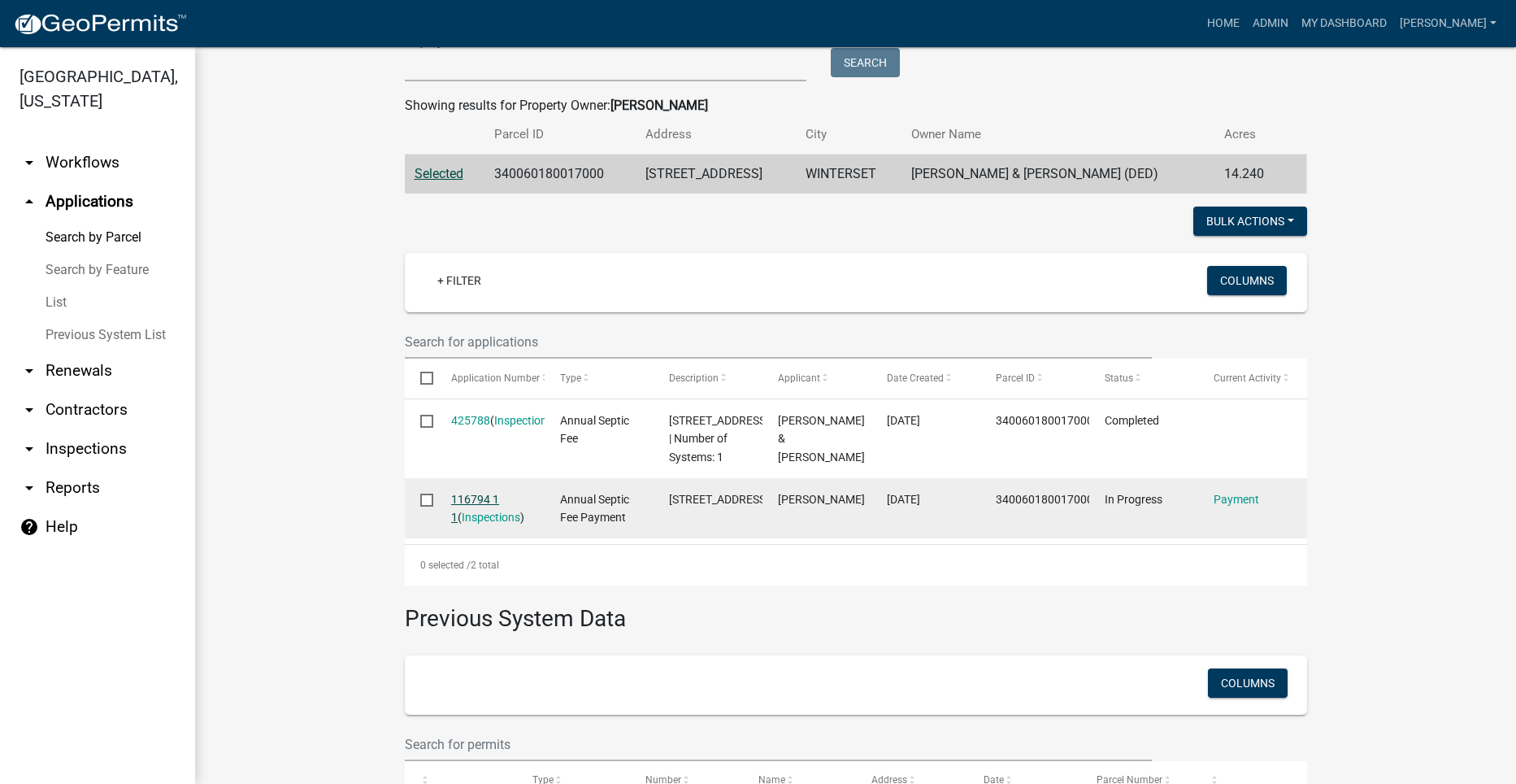
click at [473, 524] on link "116794 1 1" at bounding box center [475, 508] width 47 height 32
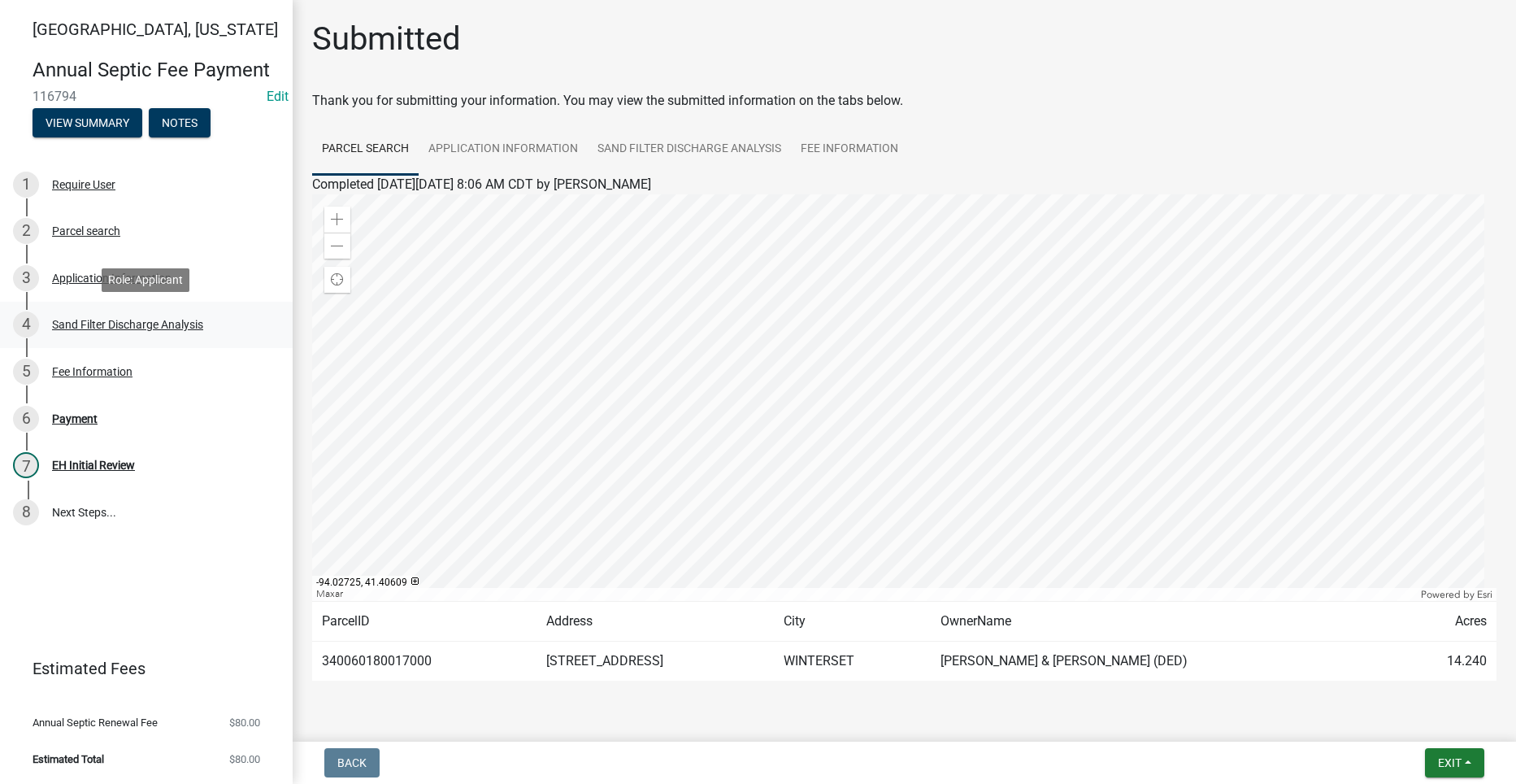
click at [76, 329] on div "Sand Filter Discharge Analysis" at bounding box center [128, 325] width 151 height 12
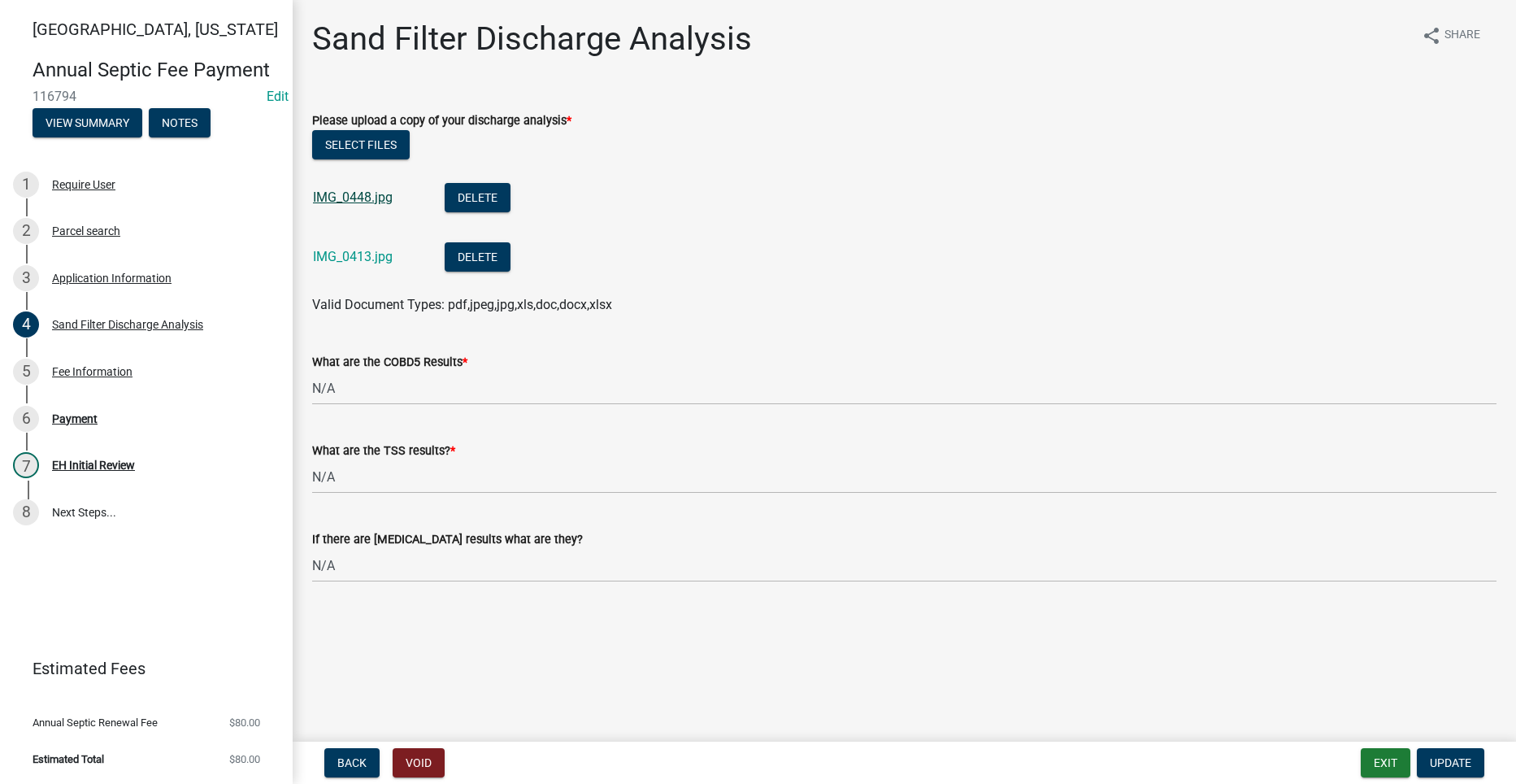
click at [358, 190] on link "IMG_0448.jpg" at bounding box center [353, 197] width 79 height 16
click at [160, 269] on div "3 Application Information" at bounding box center [140, 277] width 254 height 26
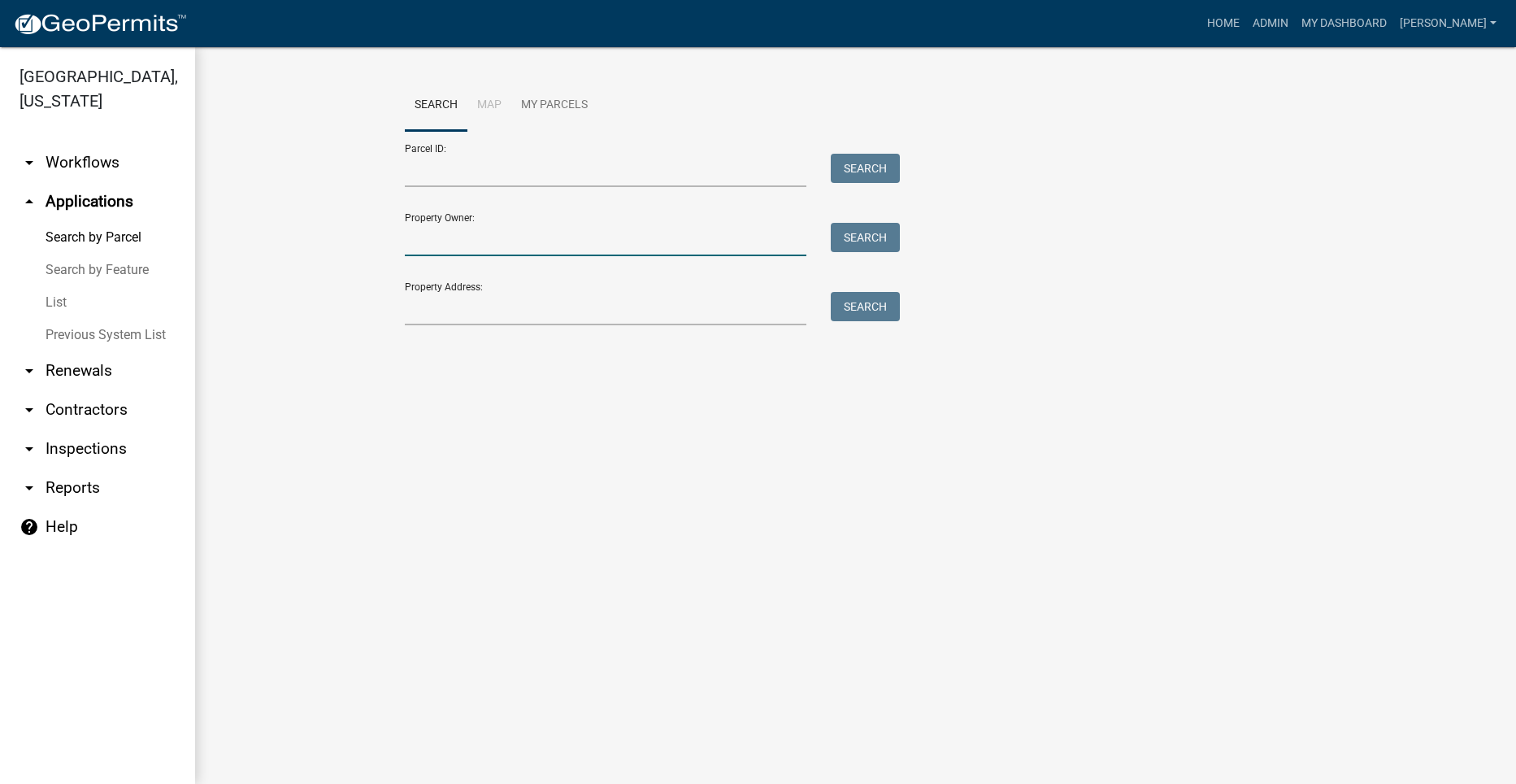
click at [512, 239] on input "Property Owner:" at bounding box center [606, 239] width 402 height 33
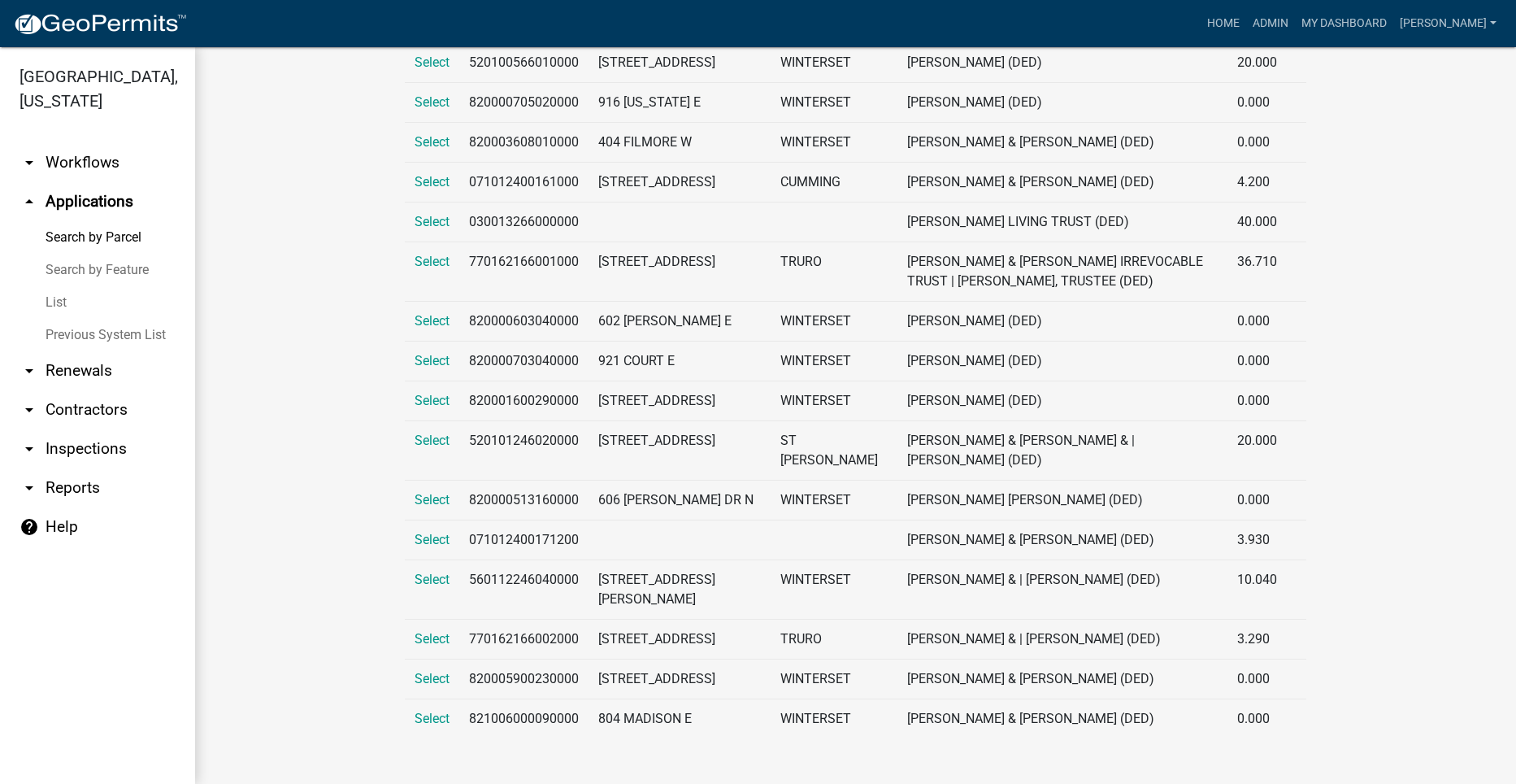
scroll to position [593, 0]
type input "Roberts"
click at [419, 635] on span "Select" at bounding box center [432, 639] width 35 height 16
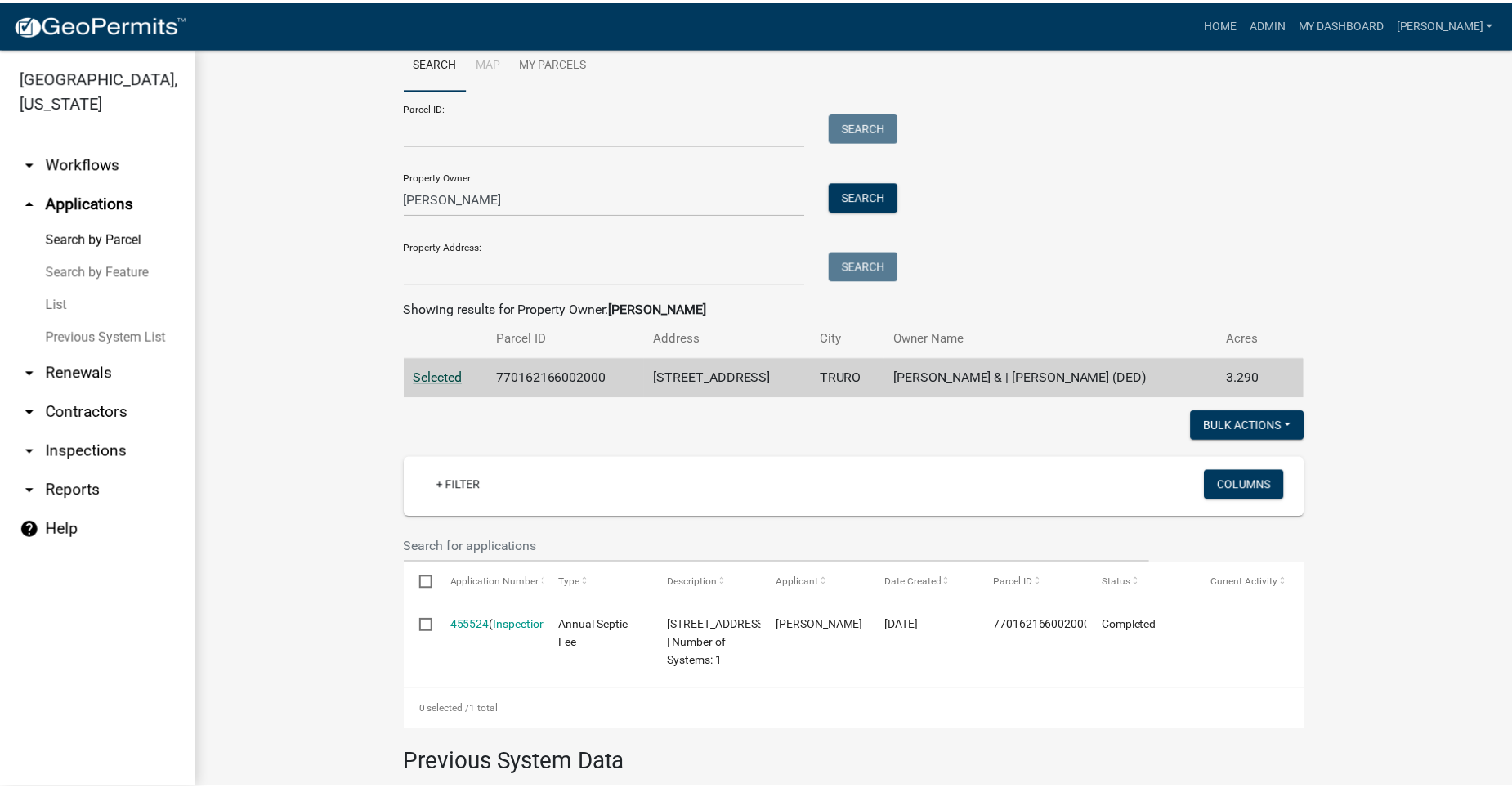
scroll to position [82, 0]
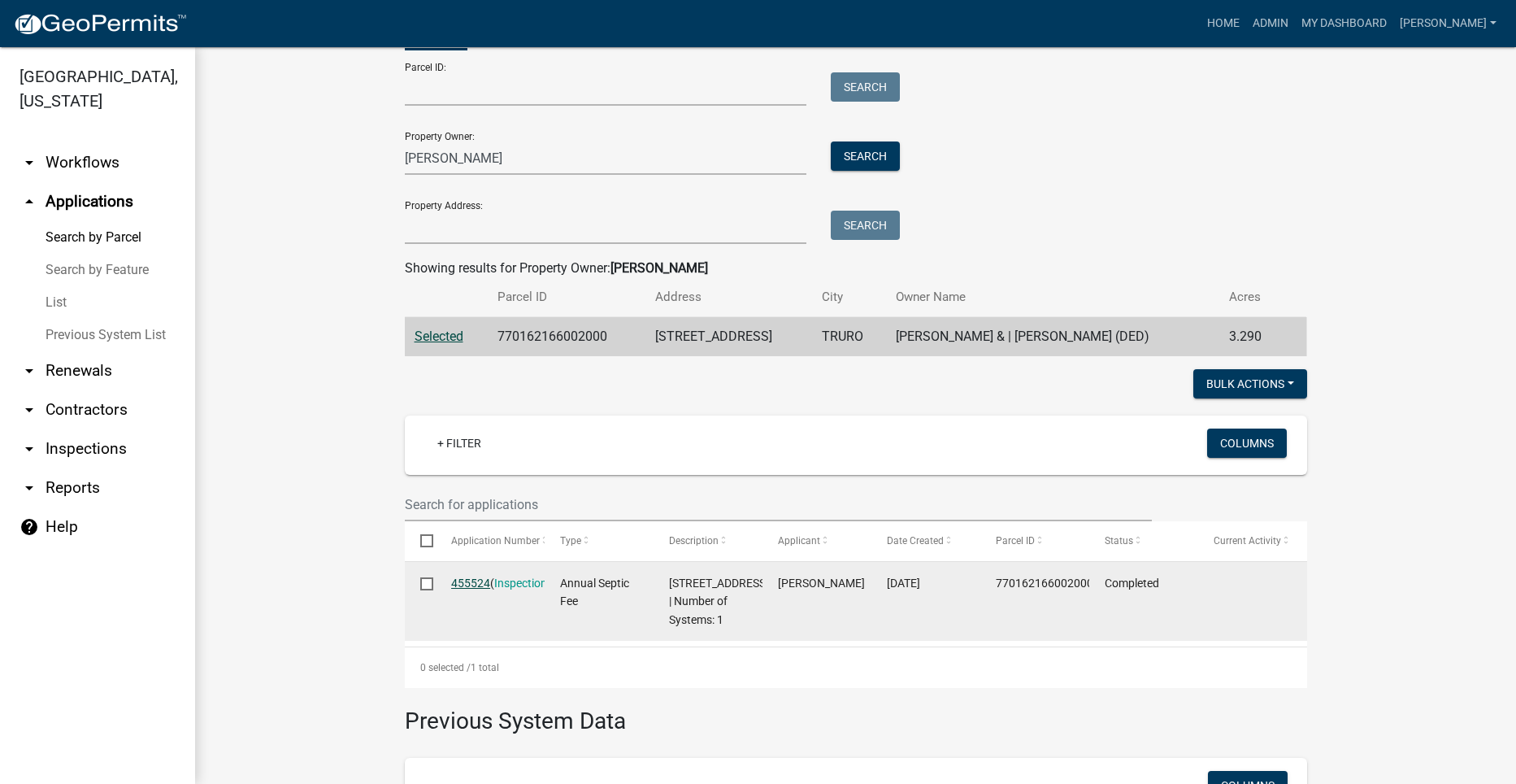
click at [472, 579] on link "455524" at bounding box center [471, 582] width 39 height 13
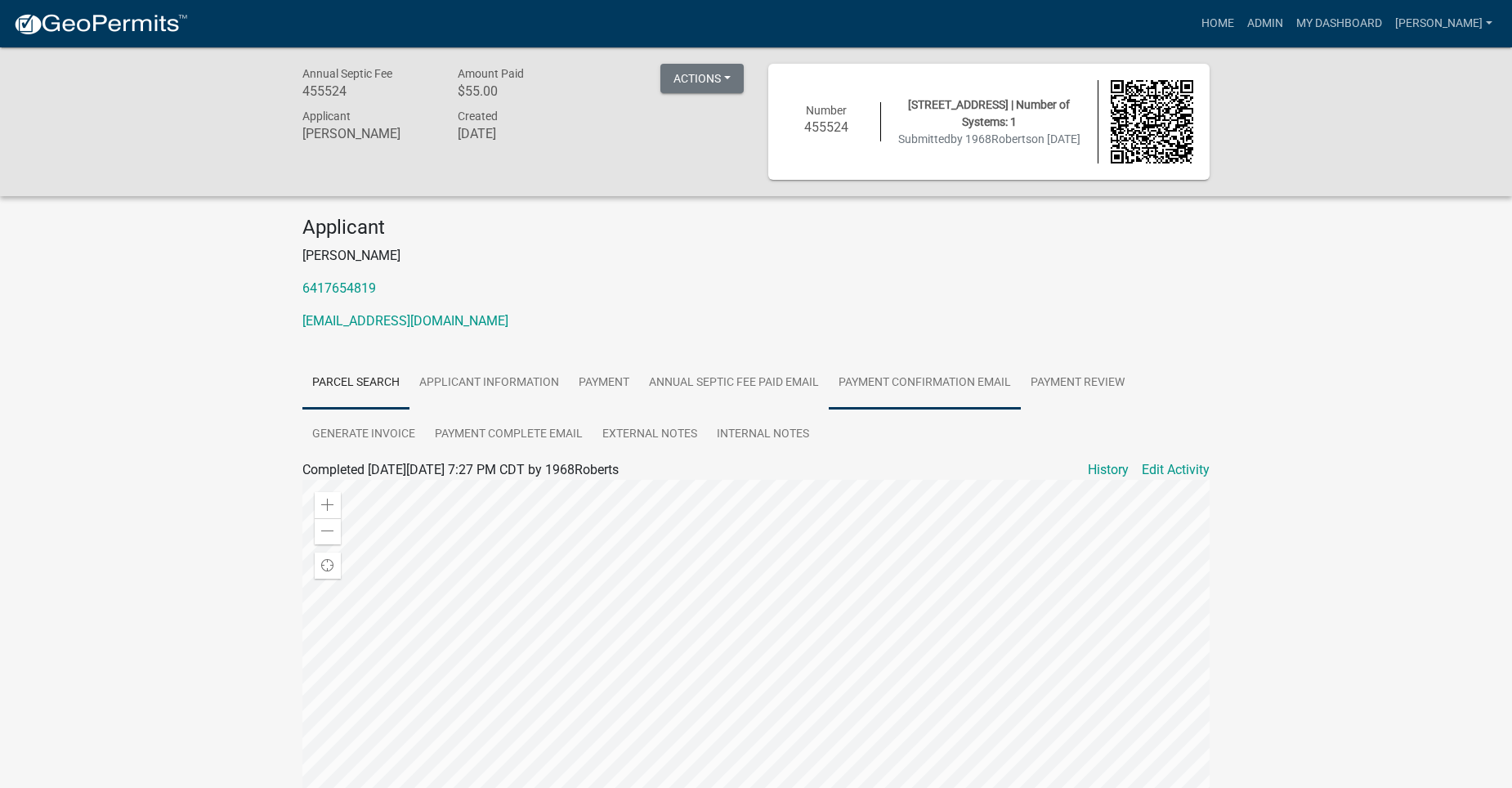
click at [906, 374] on link "Payment Confirmation Email" at bounding box center [925, 384] width 192 height 53
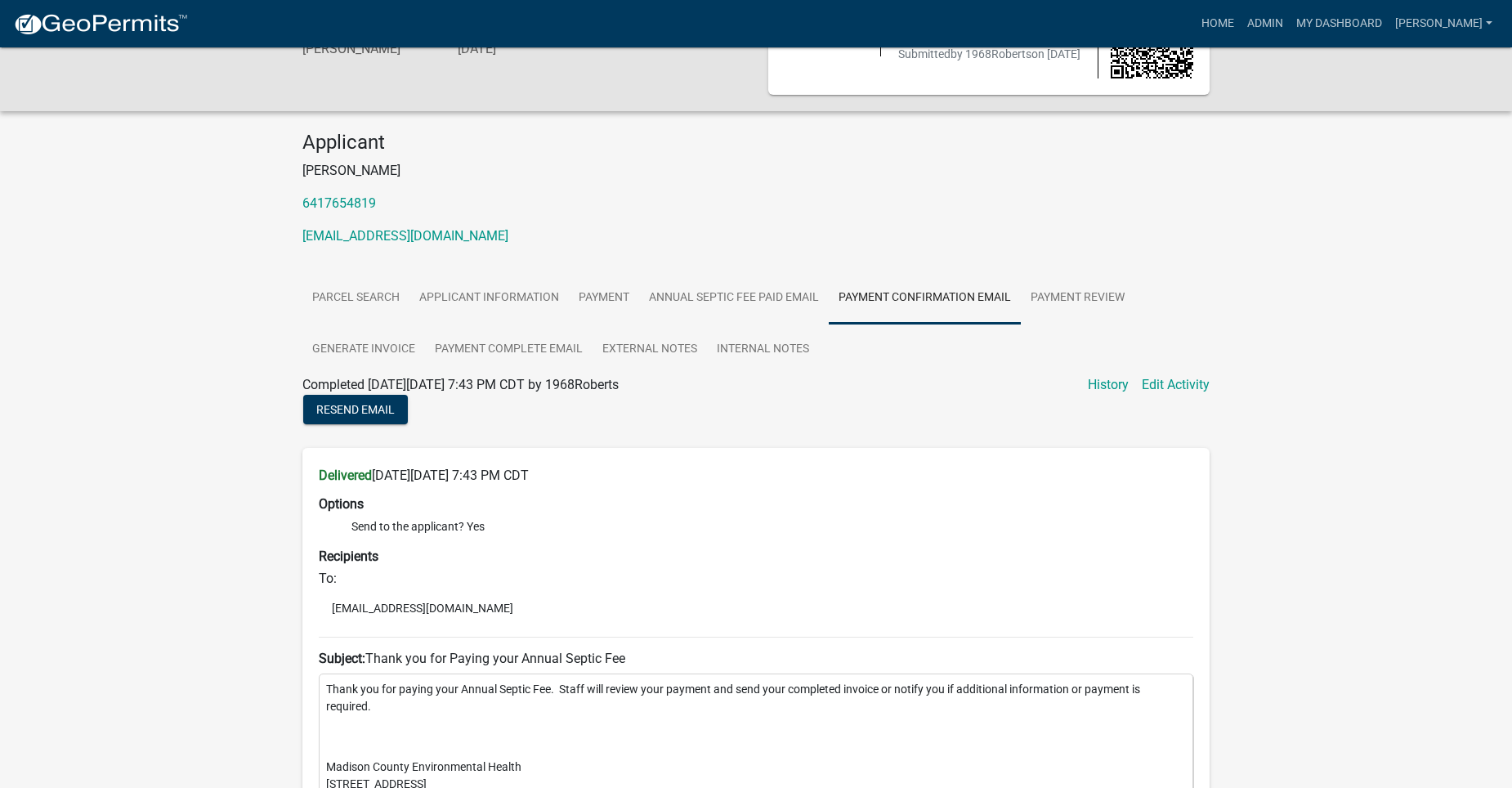
scroll to position [84, 0]
click at [718, 294] on link "Annual Septic Fee Paid Email" at bounding box center [734, 300] width 190 height 53
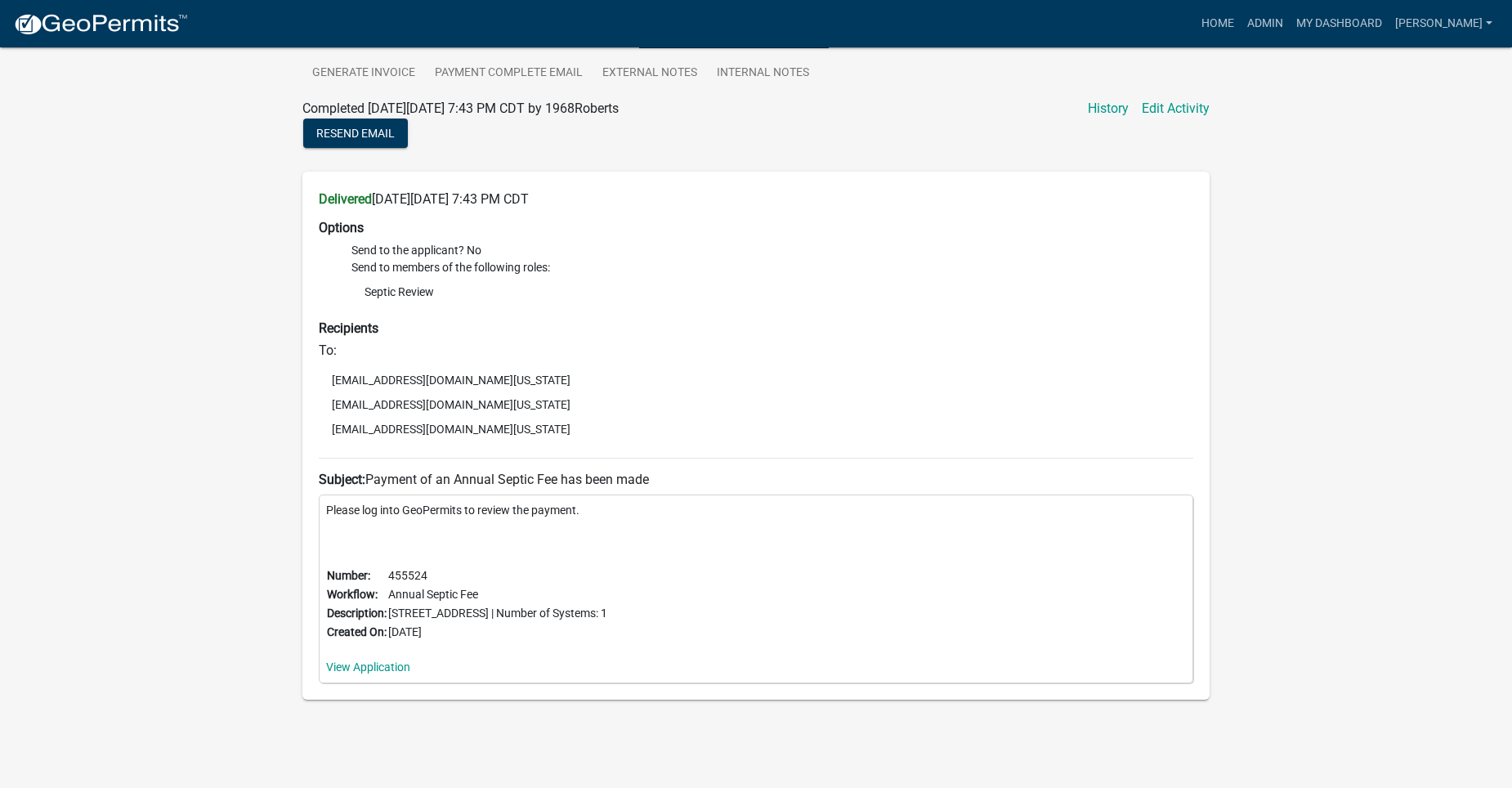
scroll to position [0, 0]
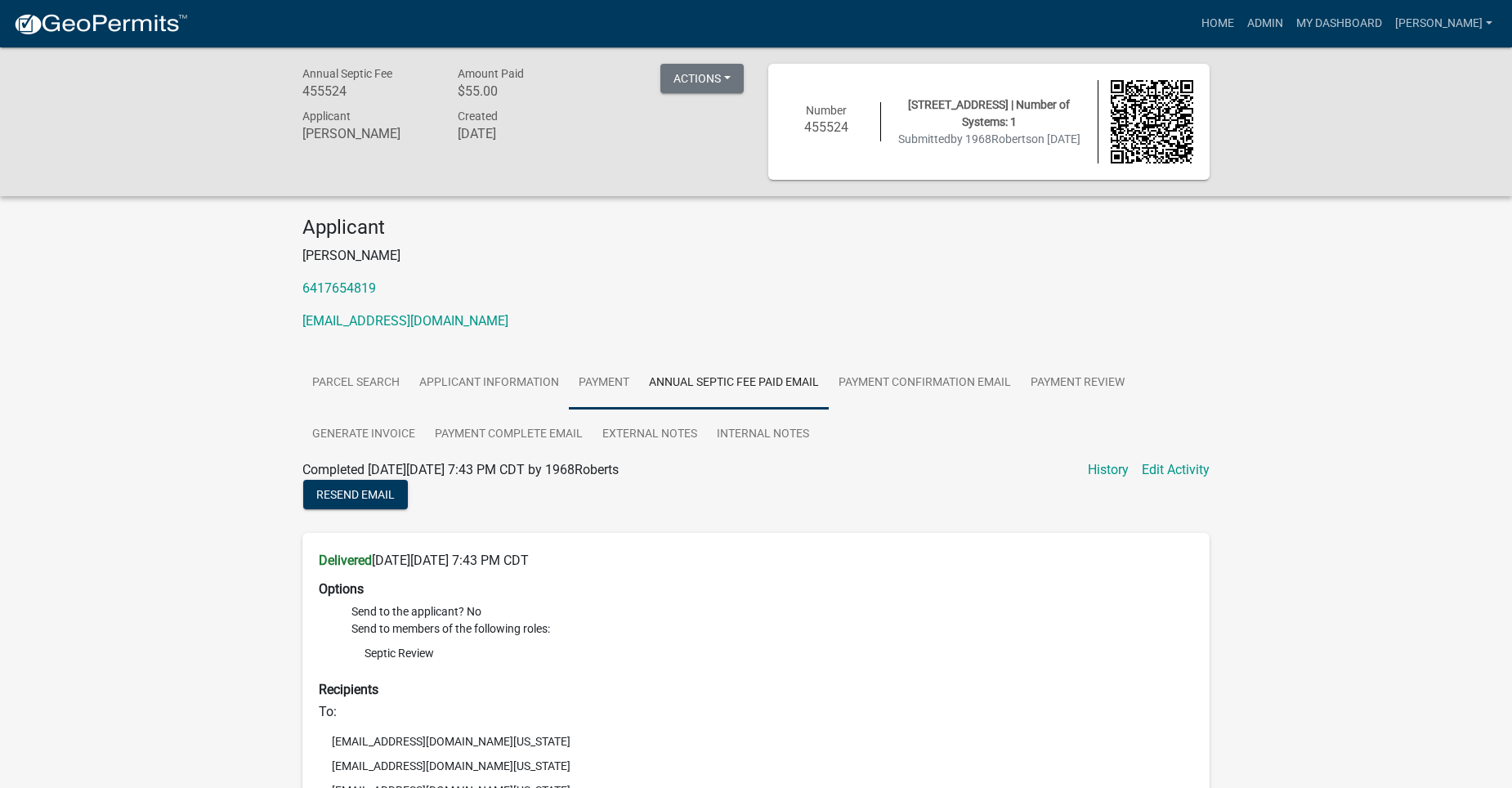
click at [606, 376] on link "Payment" at bounding box center [604, 384] width 70 height 53
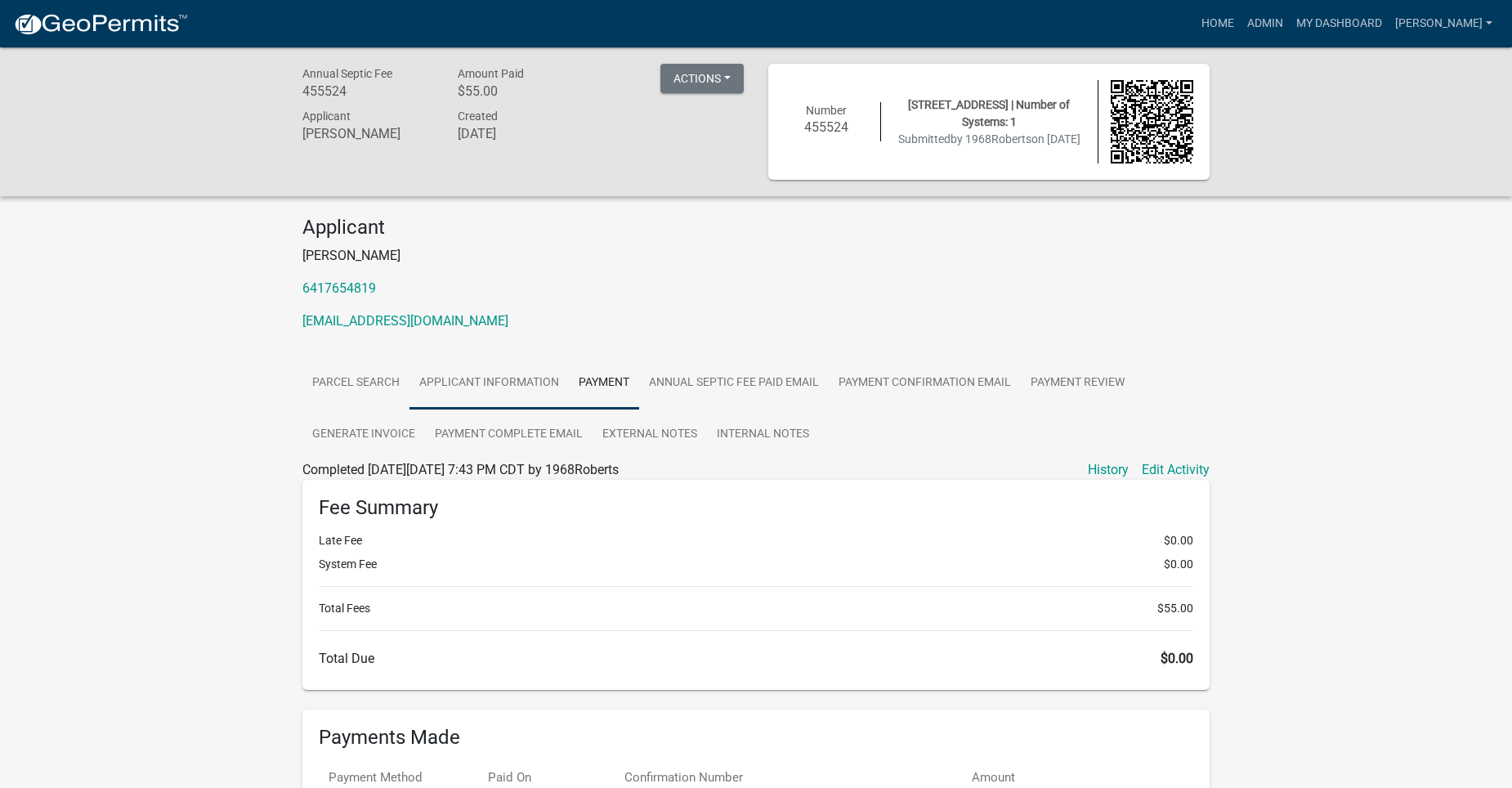
click at [495, 379] on link "Applicant Information" at bounding box center [489, 384] width 160 height 53
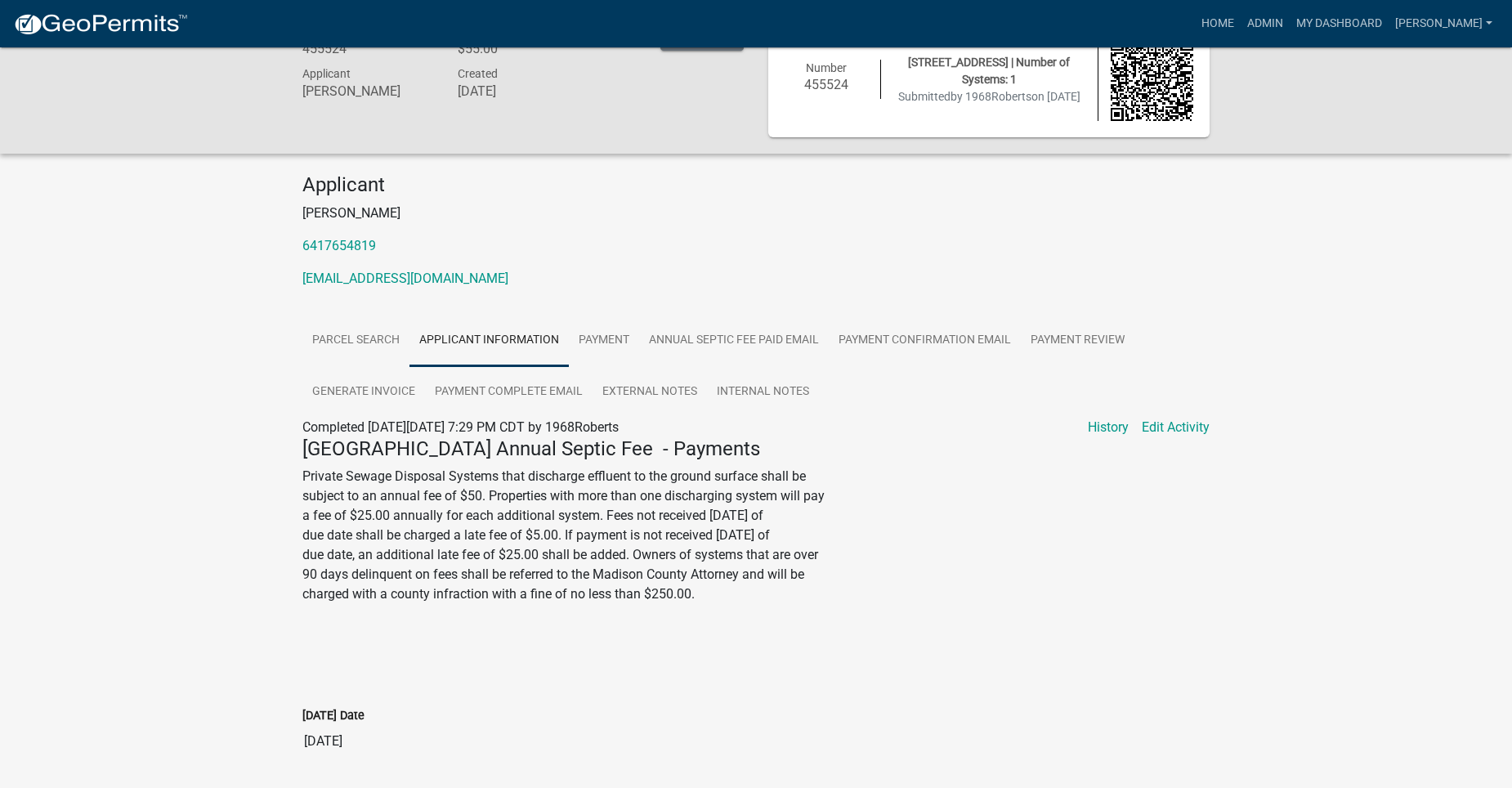
scroll to position [82, 0]
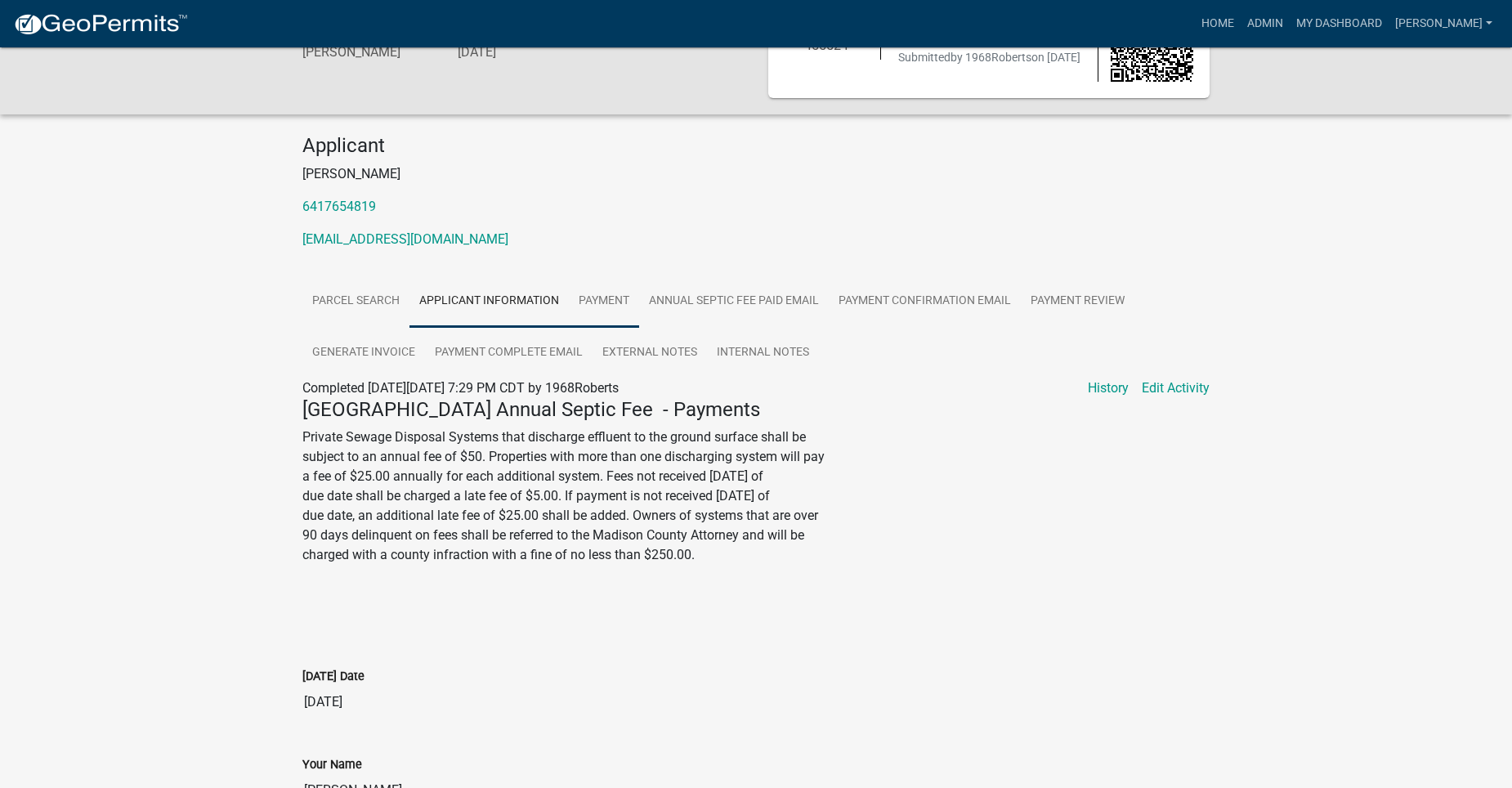
click at [593, 294] on link "Payment" at bounding box center [604, 302] width 70 height 53
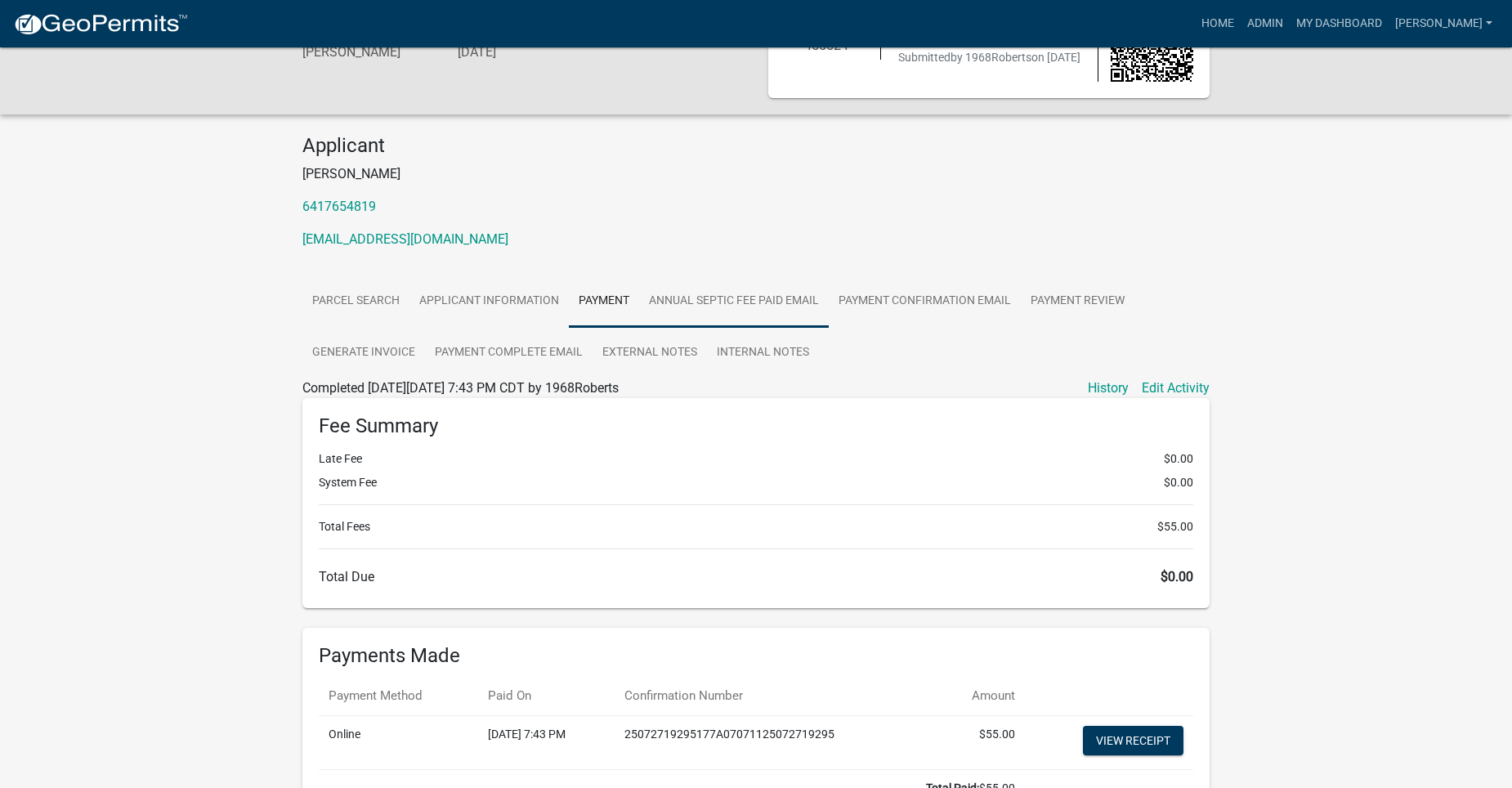
click at [698, 295] on link "Annual Septic Fee Paid Email" at bounding box center [734, 302] width 190 height 53
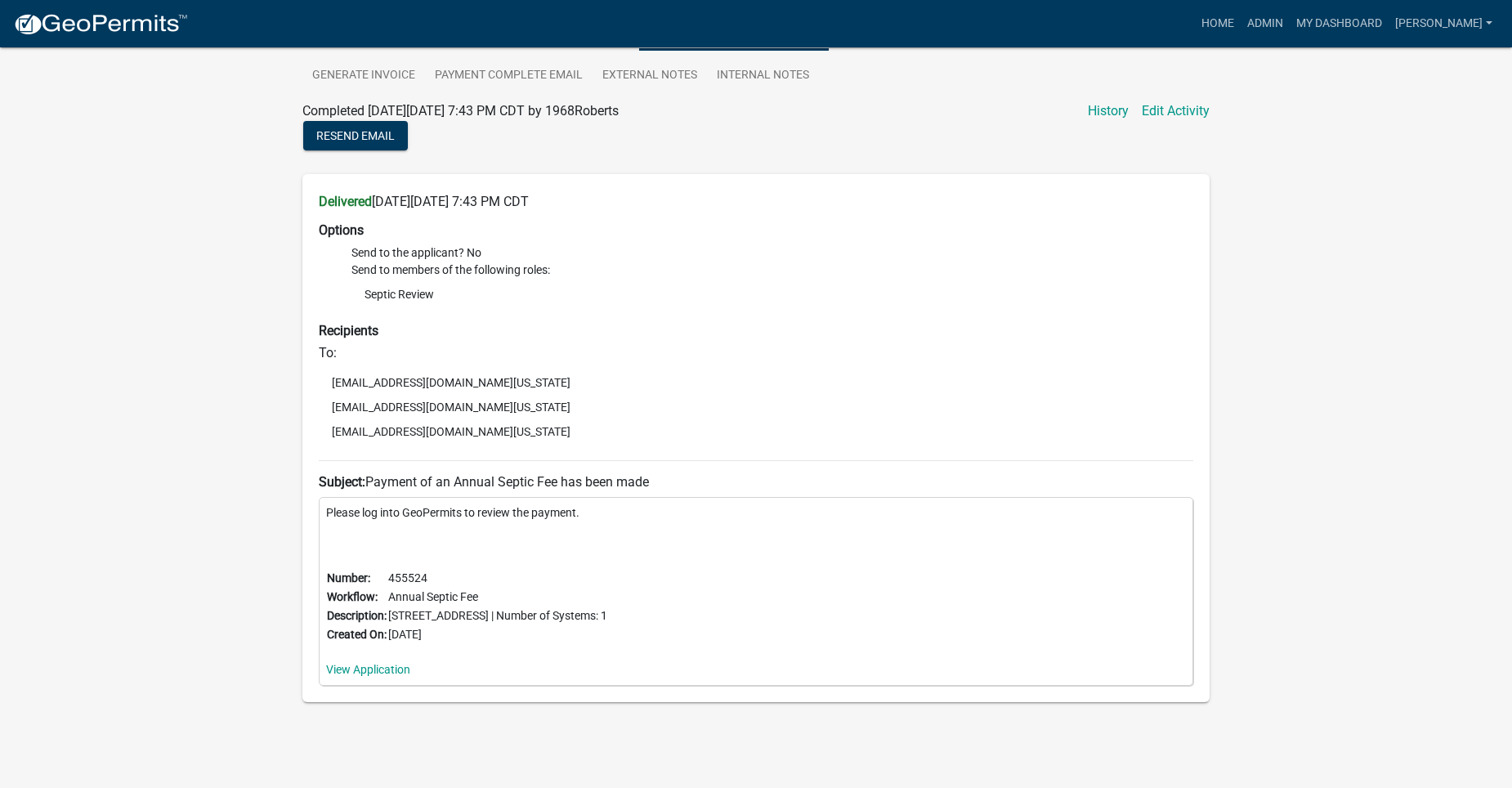
scroll to position [361, 0]
click at [382, 661] on link "View Application" at bounding box center [368, 666] width 84 height 13
click at [1283, 18] on link "Admin" at bounding box center [1265, 23] width 49 height 31
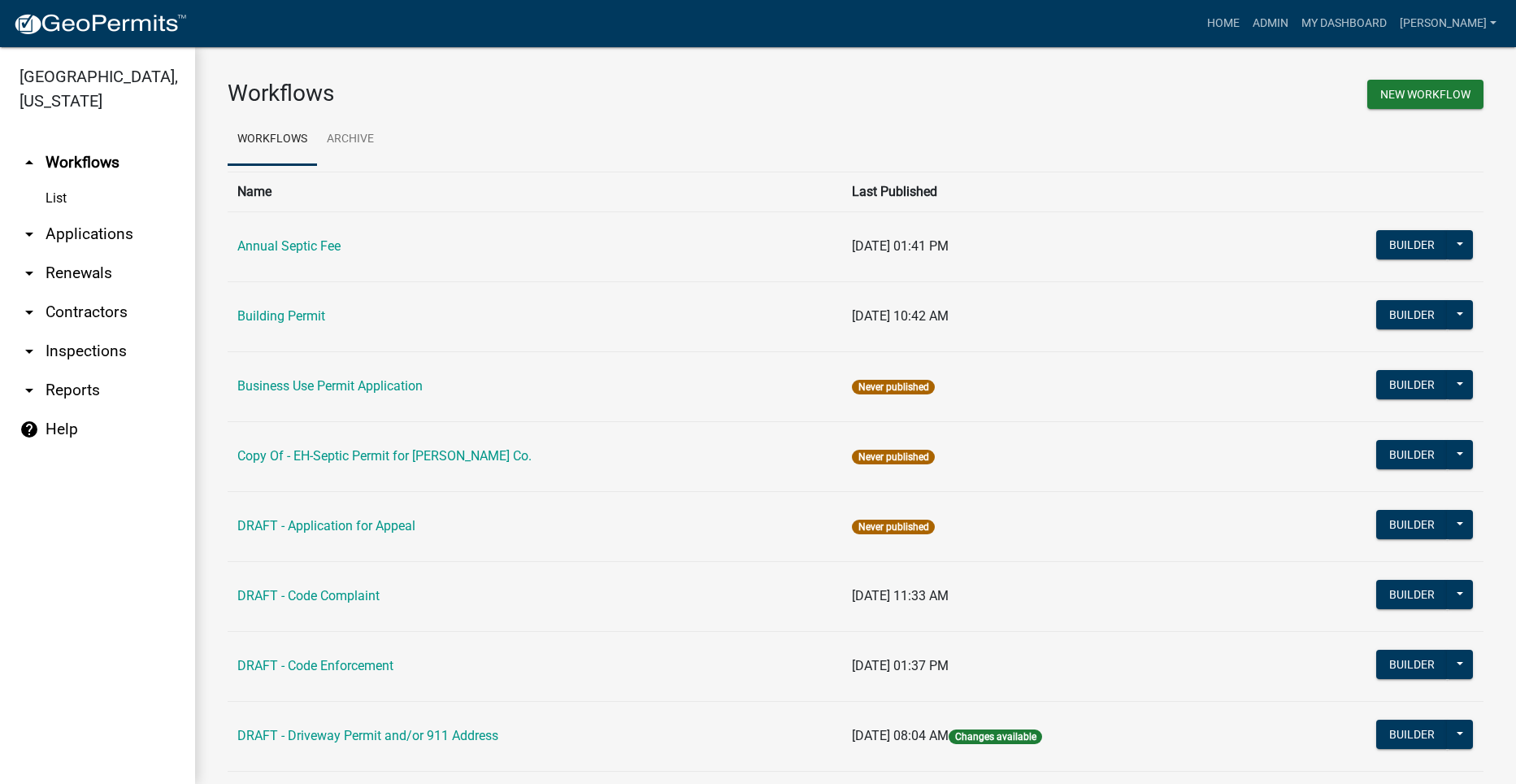
click at [71, 214] on link "arrow_drop_down Applications" at bounding box center [97, 234] width 195 height 39
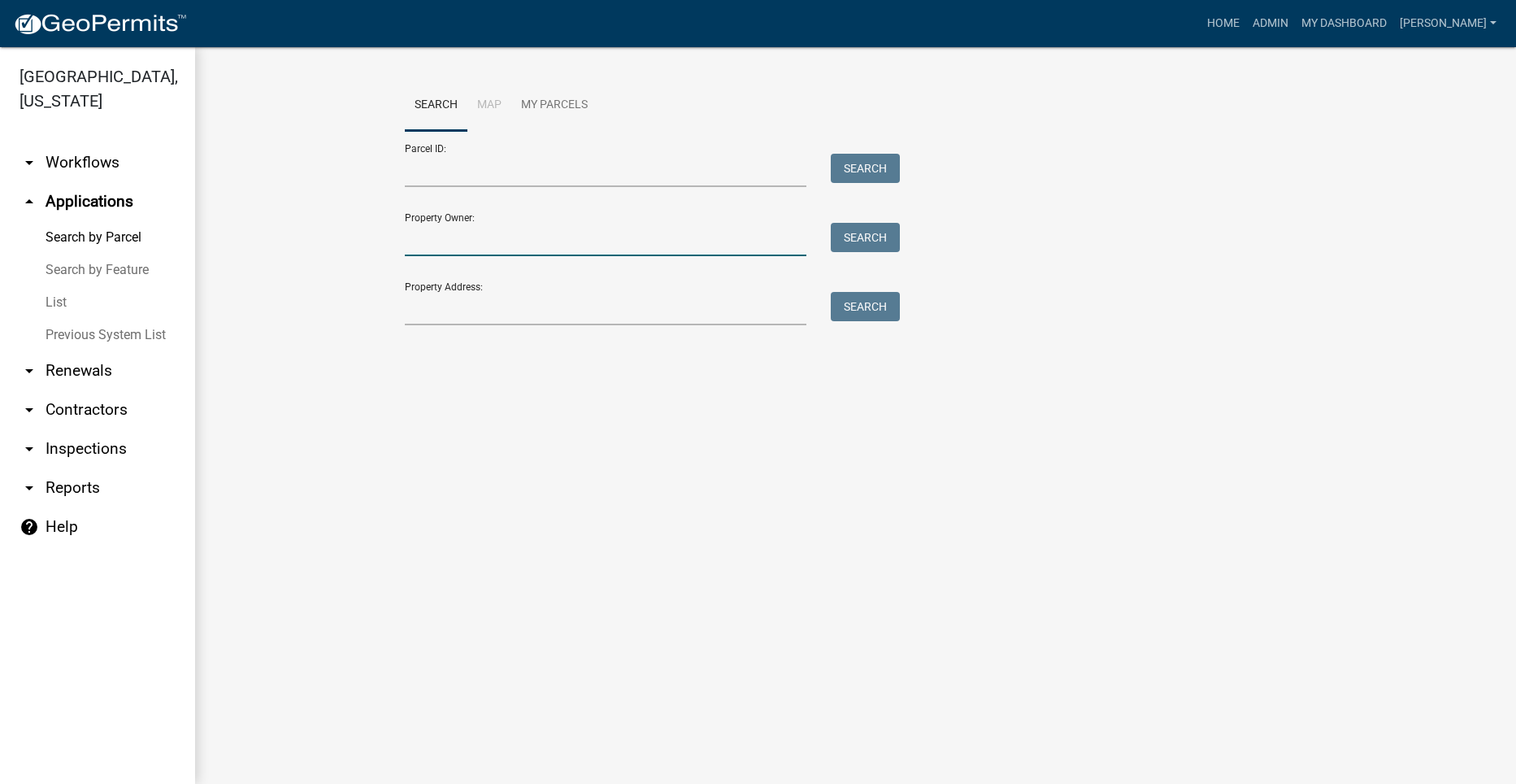
click at [593, 242] on input "Property Owner:" at bounding box center [606, 239] width 402 height 33
click at [431, 315] on input "Property Address:" at bounding box center [606, 308] width 402 height 33
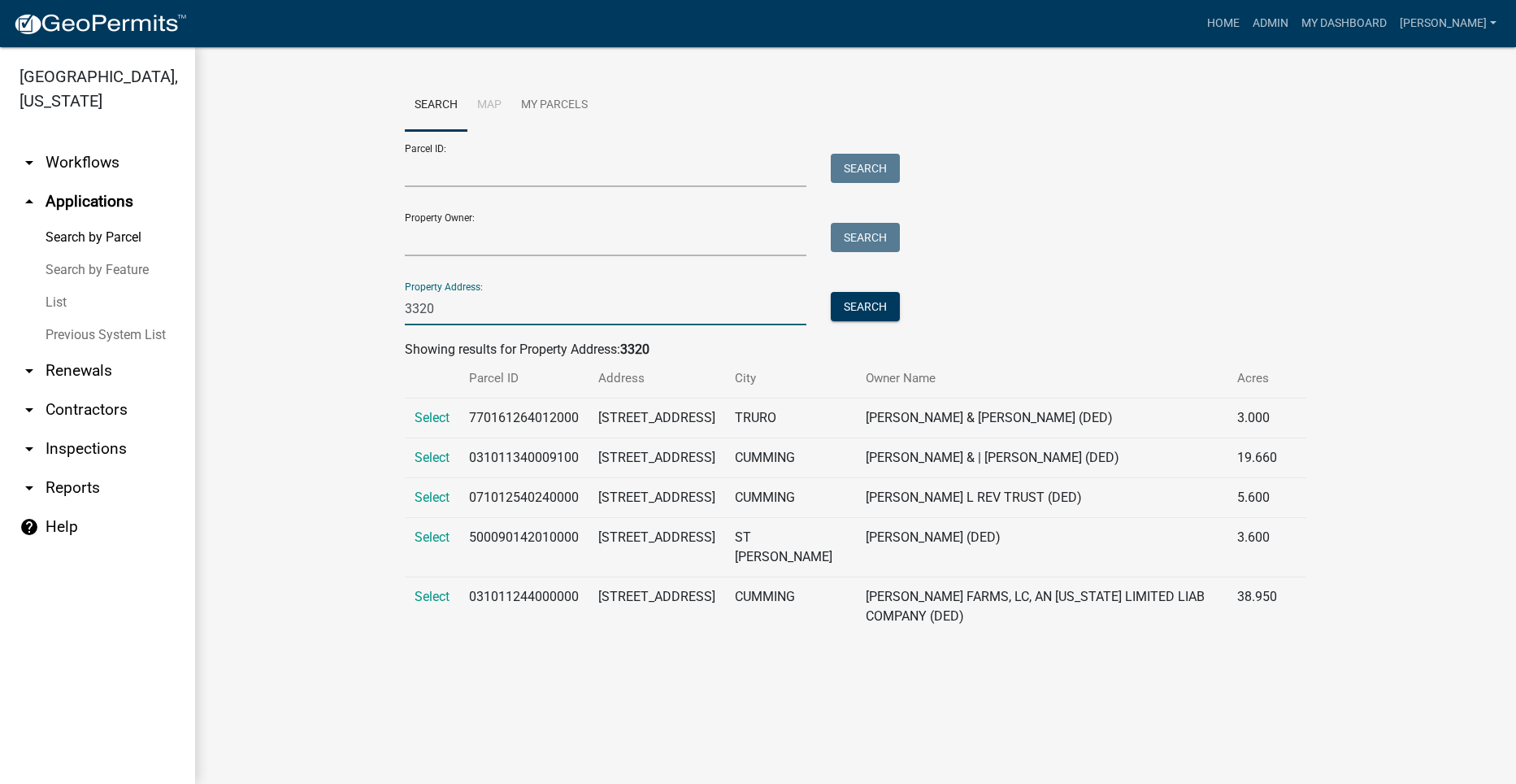
type input "3320"
click at [413, 532] on td "Select" at bounding box center [432, 547] width 54 height 59
click at [431, 535] on span "Select" at bounding box center [432, 537] width 35 height 16
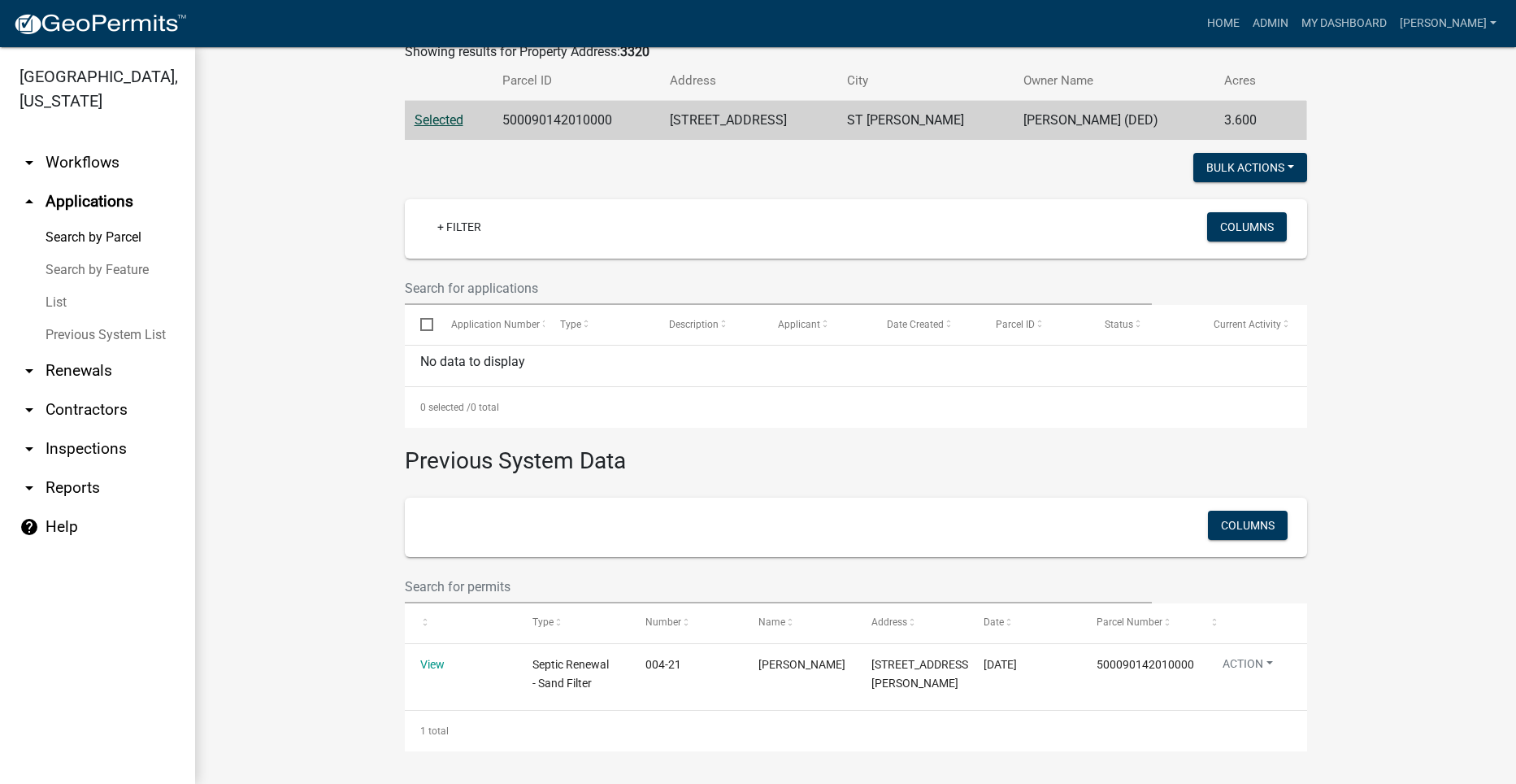
scroll to position [297, 0]
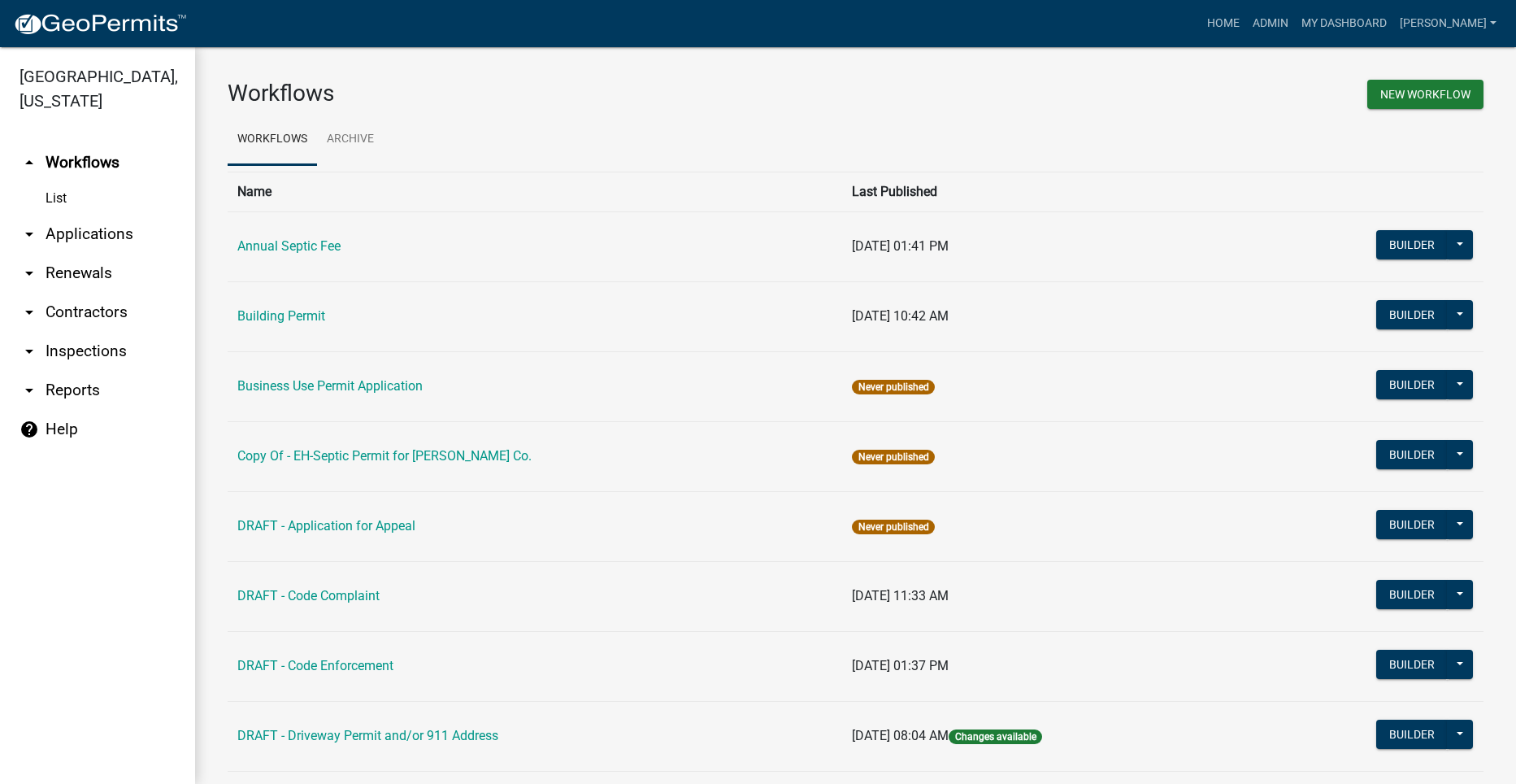
click at [79, 214] on link "arrow_drop_down Applications" at bounding box center [97, 234] width 195 height 39
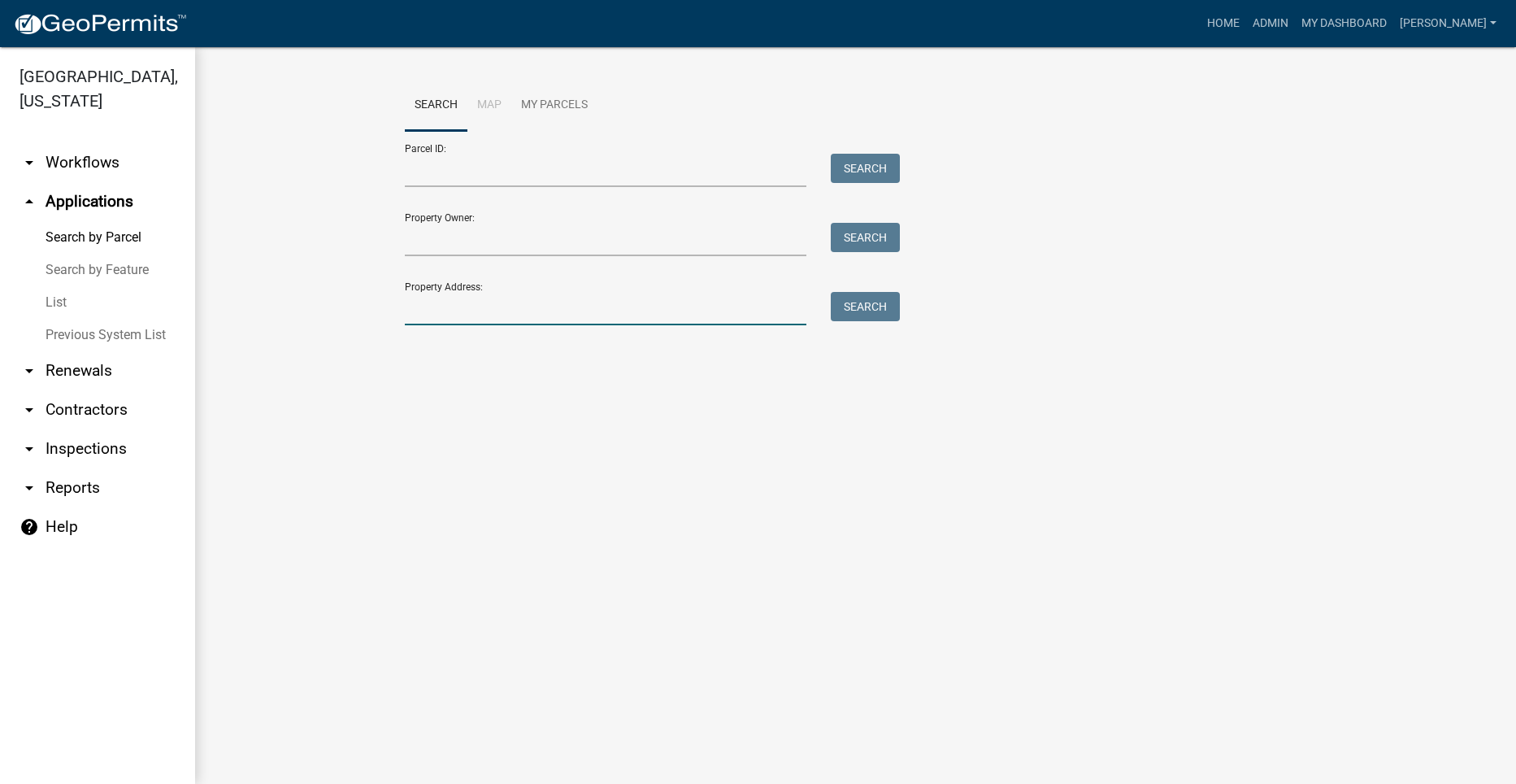
click at [477, 313] on input "Property Address:" at bounding box center [606, 308] width 402 height 33
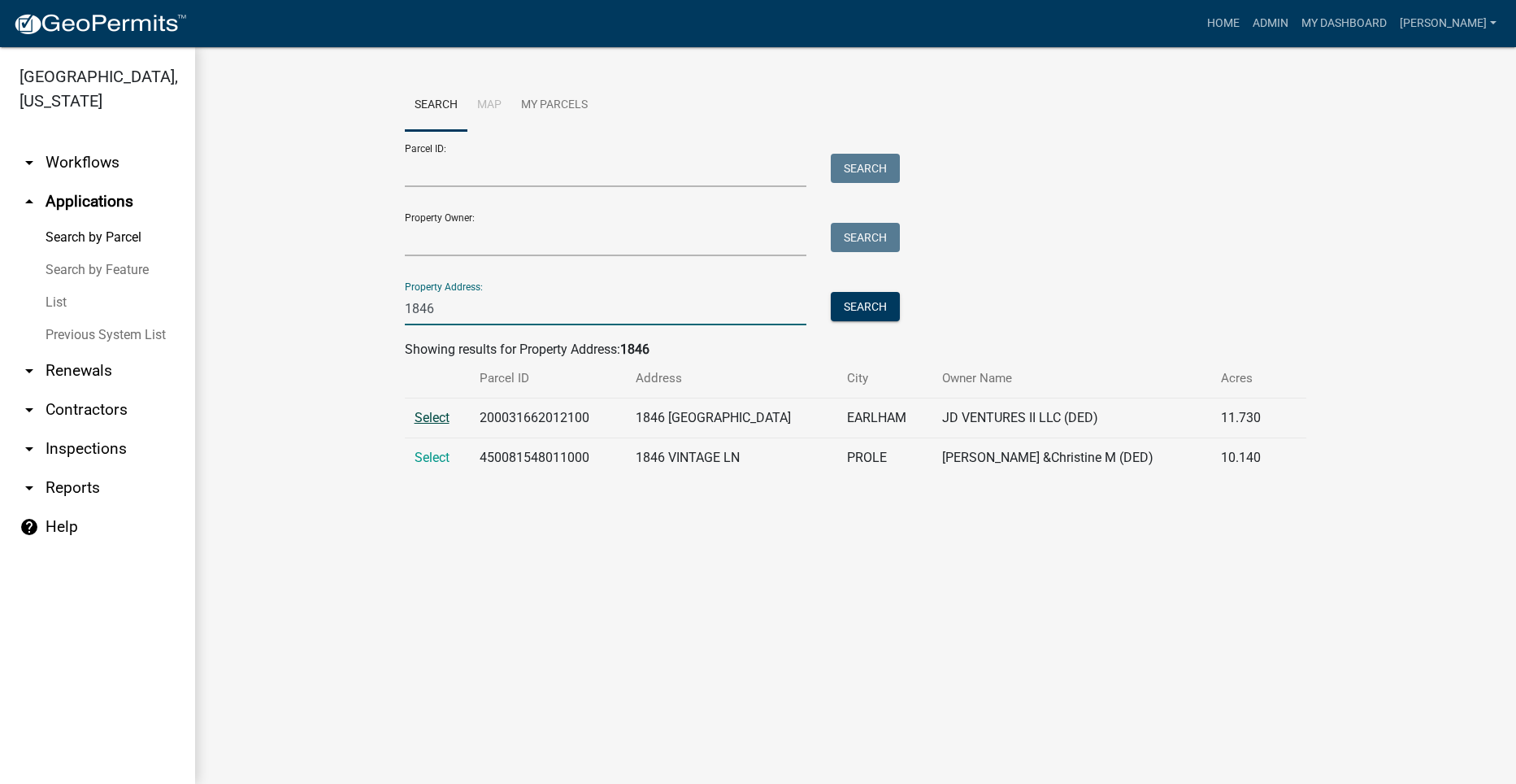
type input "1846"
click at [418, 412] on span "Select" at bounding box center [432, 418] width 35 height 16
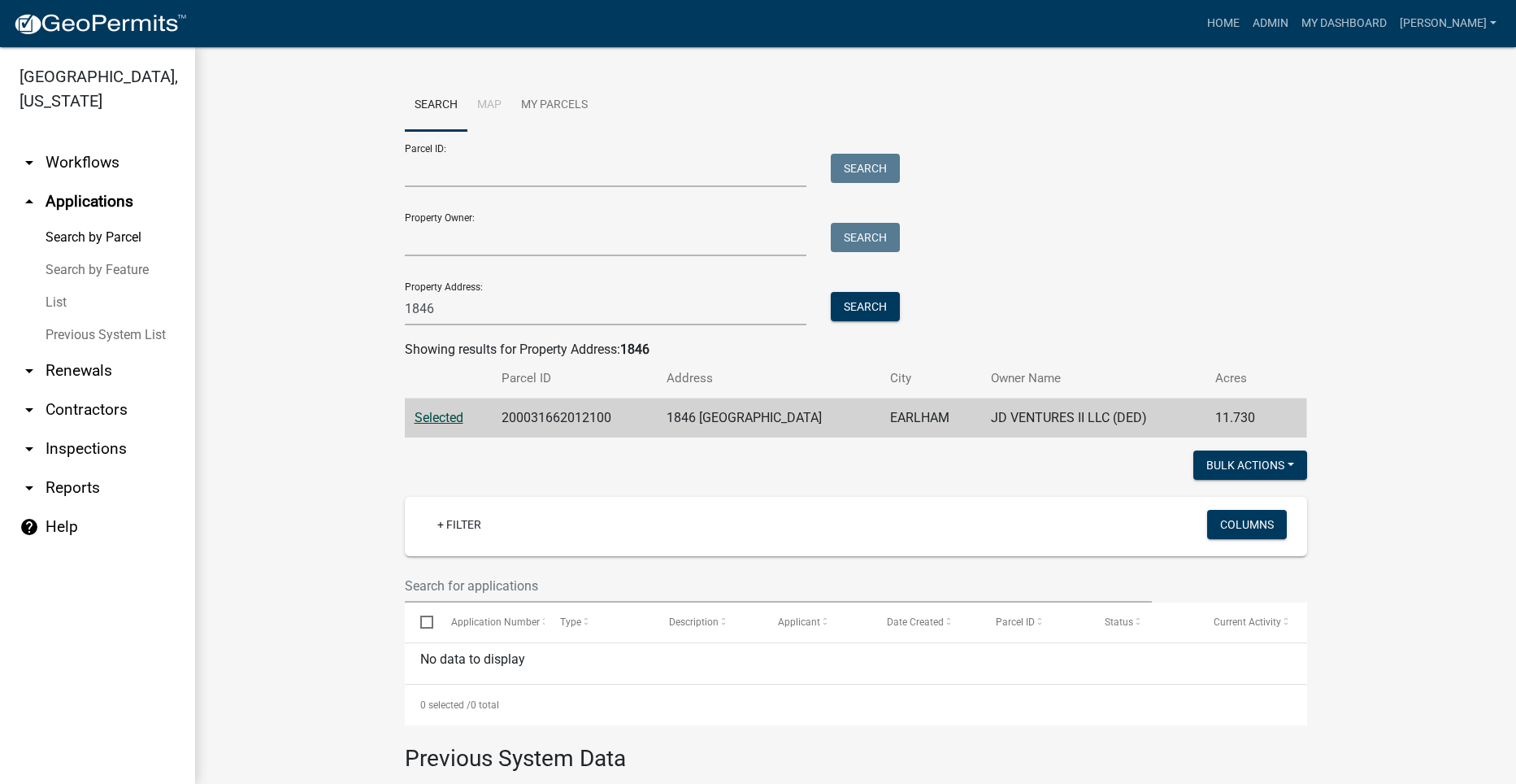
click at [427, 411] on span "Selected" at bounding box center [439, 418] width 48 height 16
click at [428, 411] on span "Selected" at bounding box center [439, 418] width 48 height 16
drag, startPoint x: 441, startPoint y: 310, endPoint x: 382, endPoint y: 321, distance: 60.0
click at [382, 321] on wm-workflow-application-search-view "Search Map My Parcels Parcel ID: Search Property Owner: Search Property Address…" at bounding box center [856, 550] width 1256 height 943
click at [472, 327] on wm-search-parcel-data-activity-input "Search Map My Parcels Parcel ID: Search Property Owner: Search Property Address…" at bounding box center [856, 258] width 902 height 358
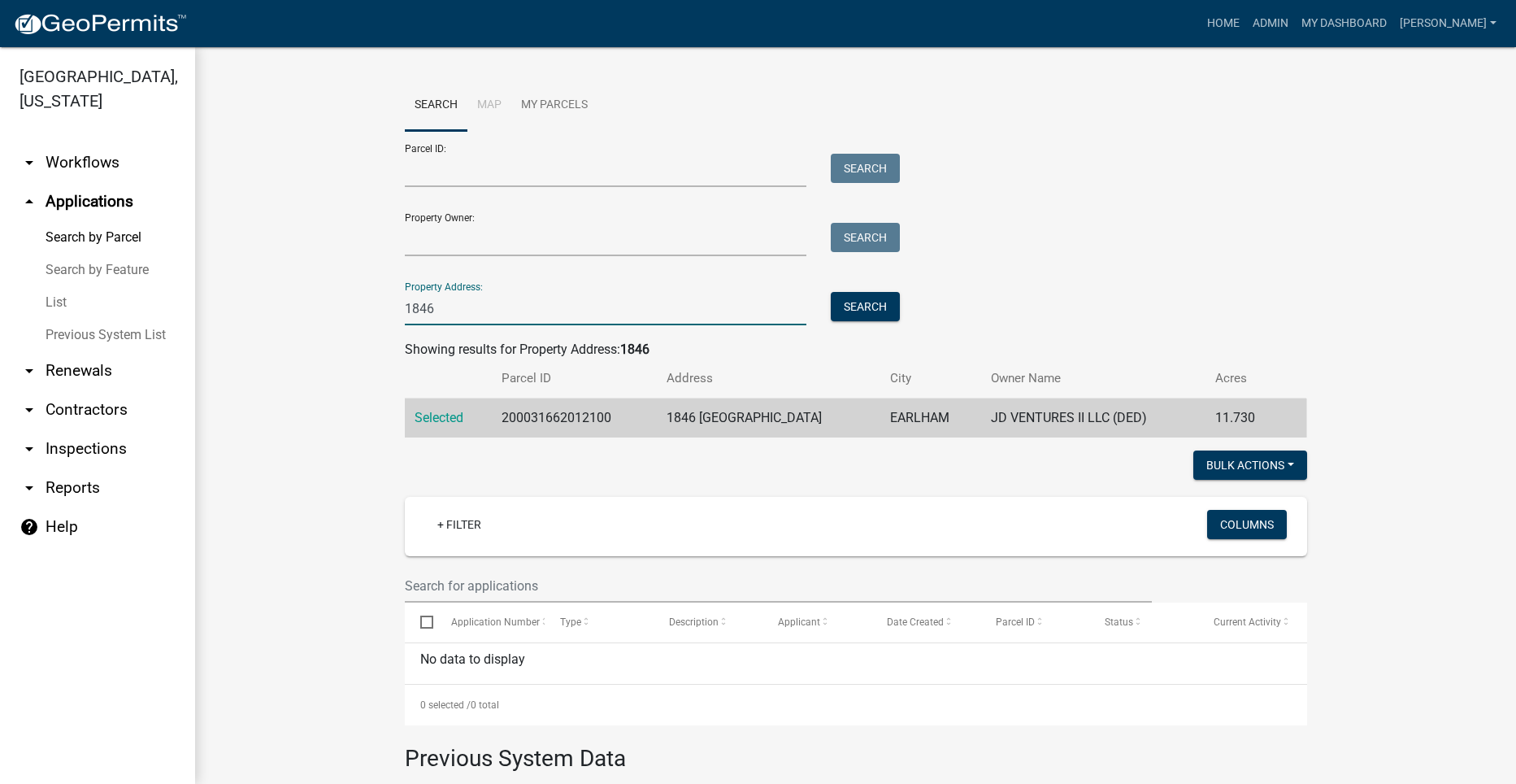
drag, startPoint x: 421, startPoint y: 311, endPoint x: 391, endPoint y: 313, distance: 30.1
click at [393, 313] on div "1846" at bounding box center [606, 308] width 426 height 33
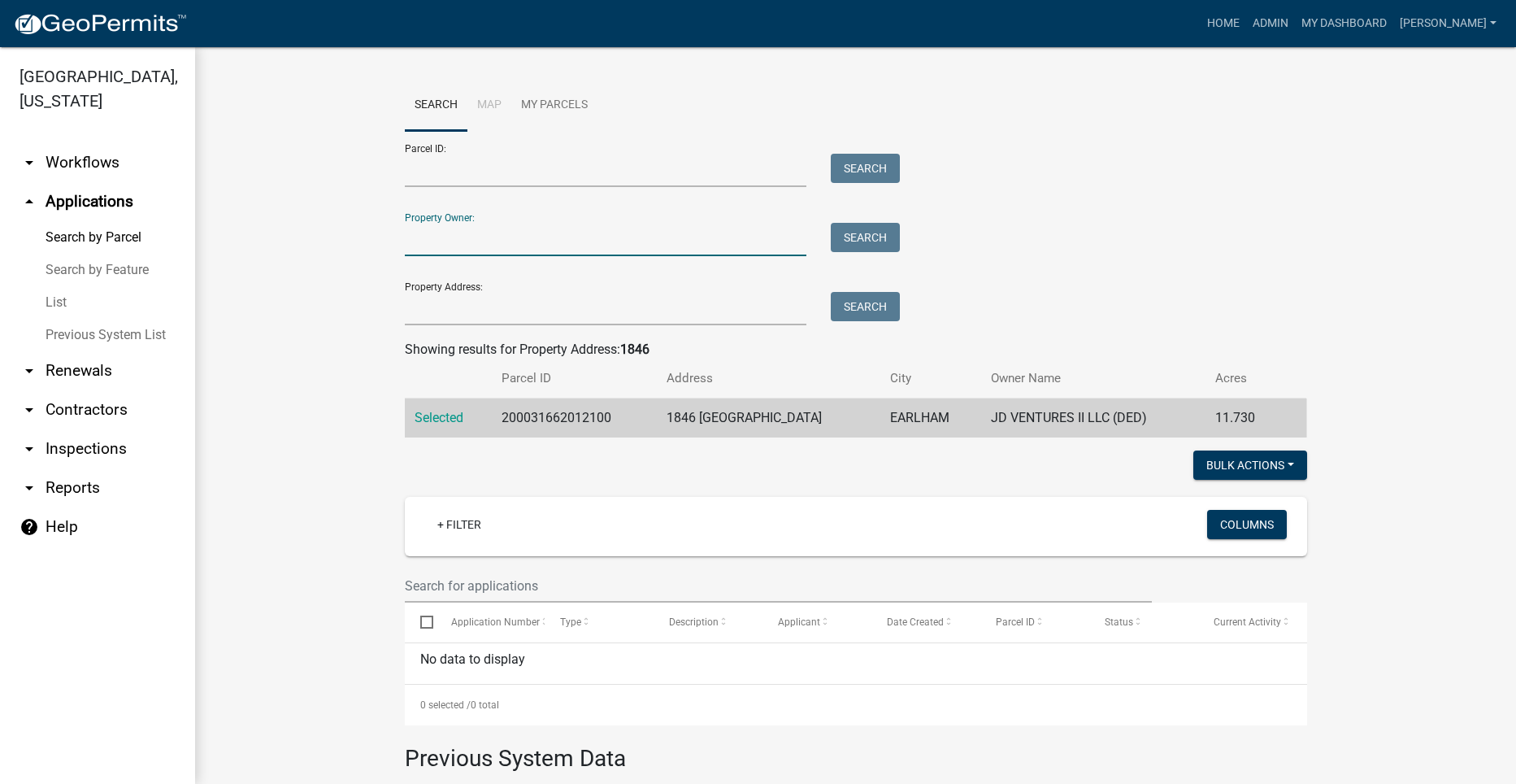
click at [447, 242] on input "Property Owner:" at bounding box center [606, 239] width 402 height 33
type input "Flood"
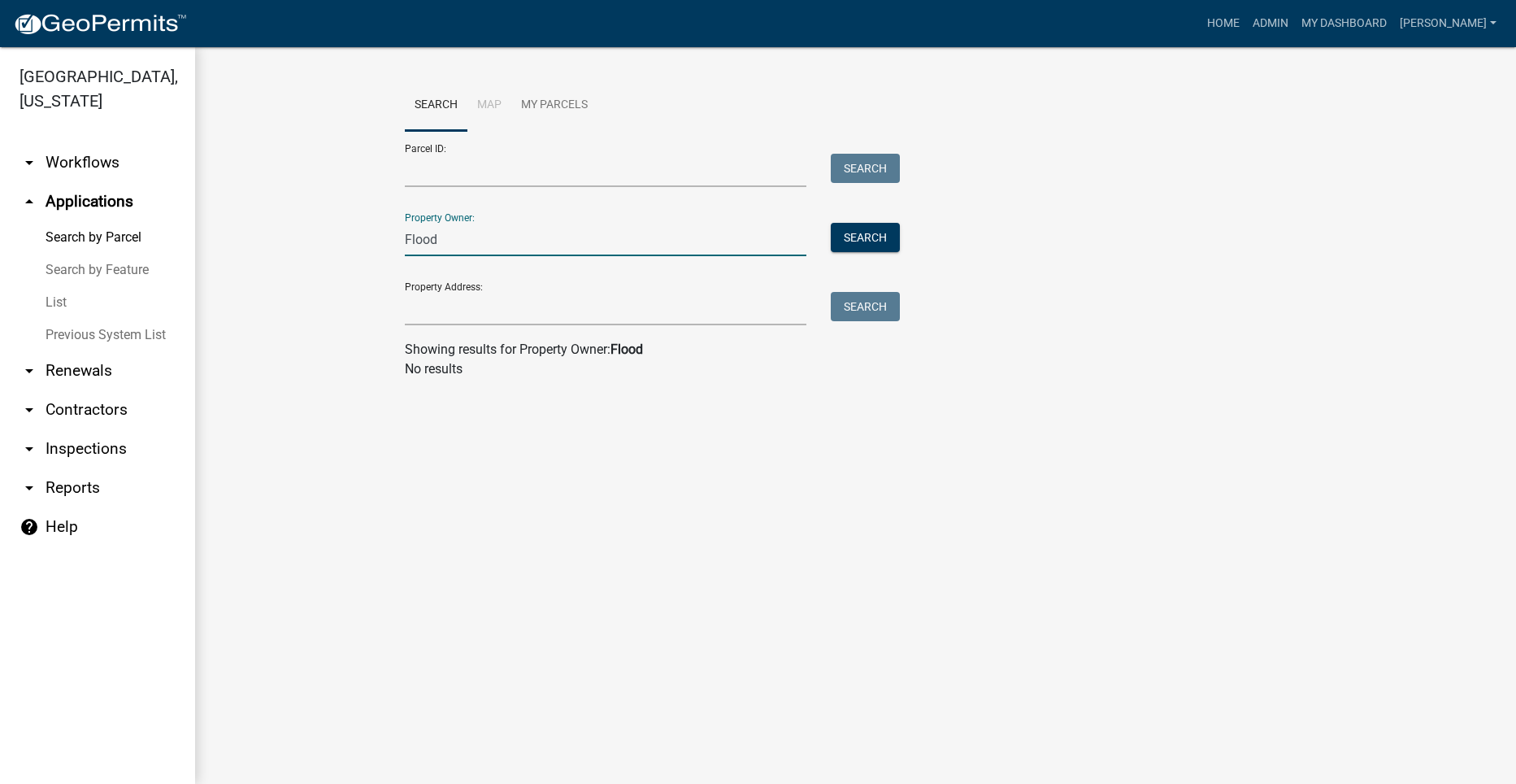
drag, startPoint x: 433, startPoint y: 238, endPoint x: 386, endPoint y: 245, distance: 47.5
click at [386, 245] on wm-workflow-application-search-view "Search Map My Parcels Parcel ID: Search Property Owner: Flood Search Property A…" at bounding box center [856, 235] width 1256 height 312
type input "S"
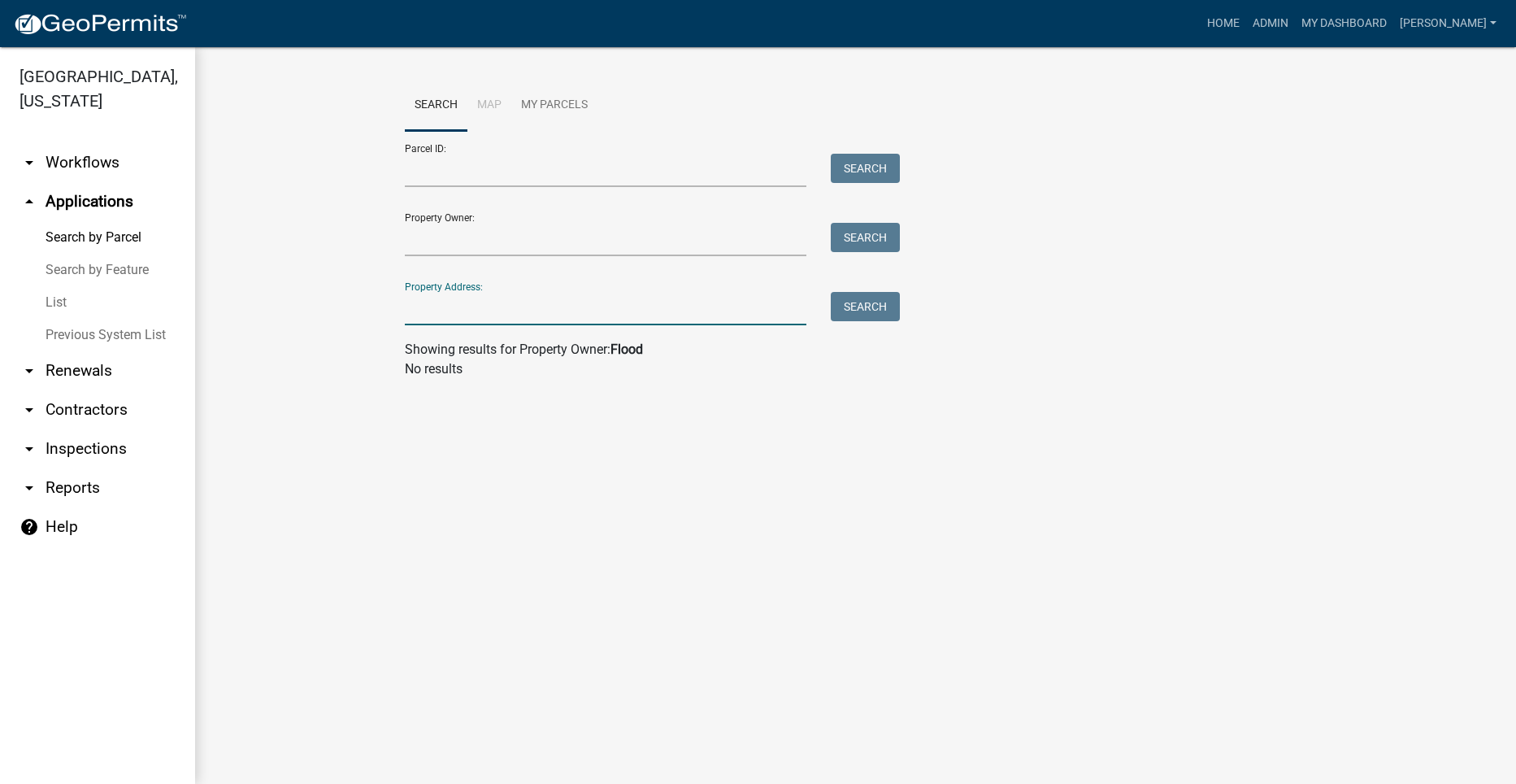
click at [430, 306] on input "Property Address:" at bounding box center [606, 308] width 402 height 33
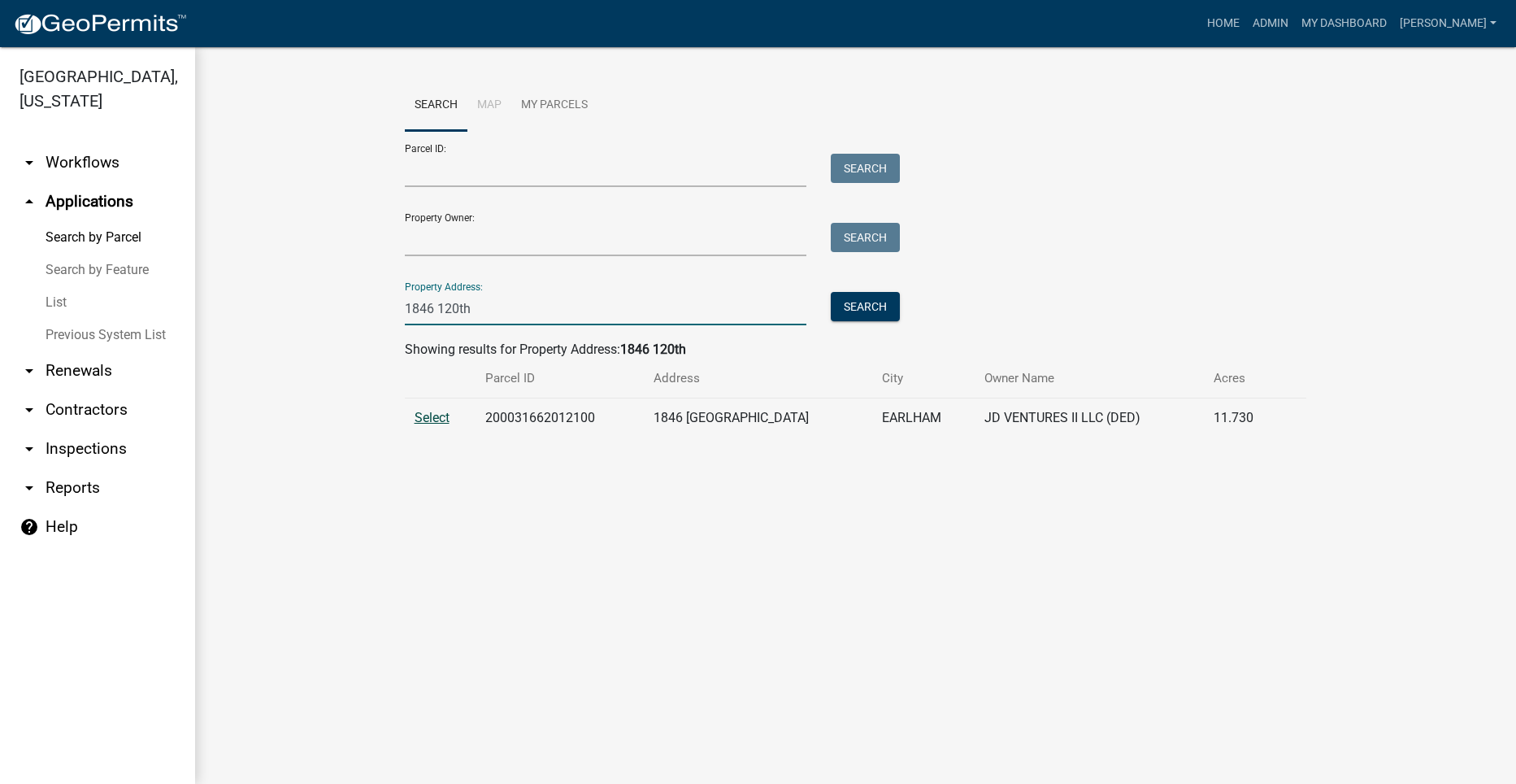
type input "1846 120th"
click at [431, 416] on span "Select" at bounding box center [432, 418] width 35 height 16
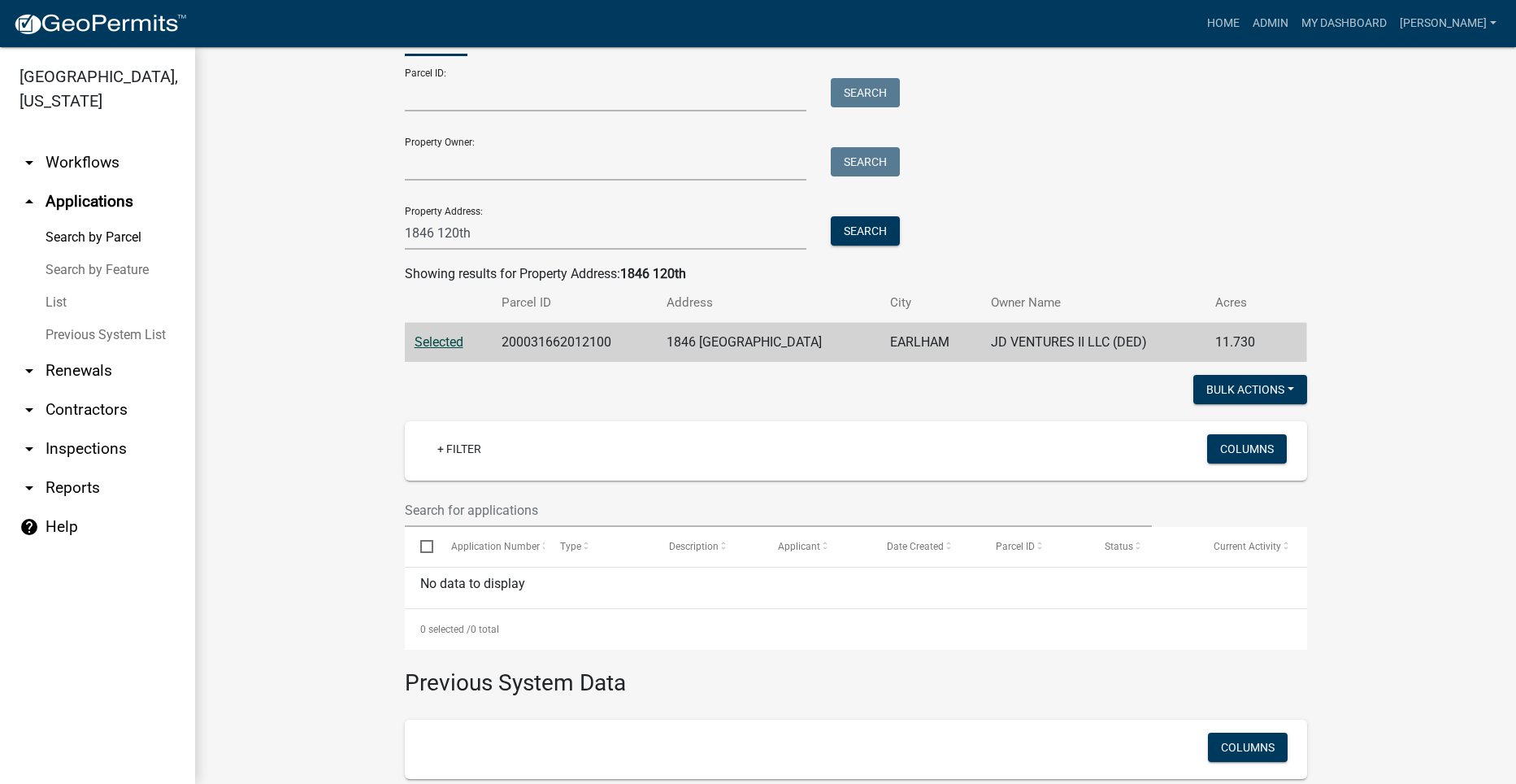
scroll to position [271, 0]
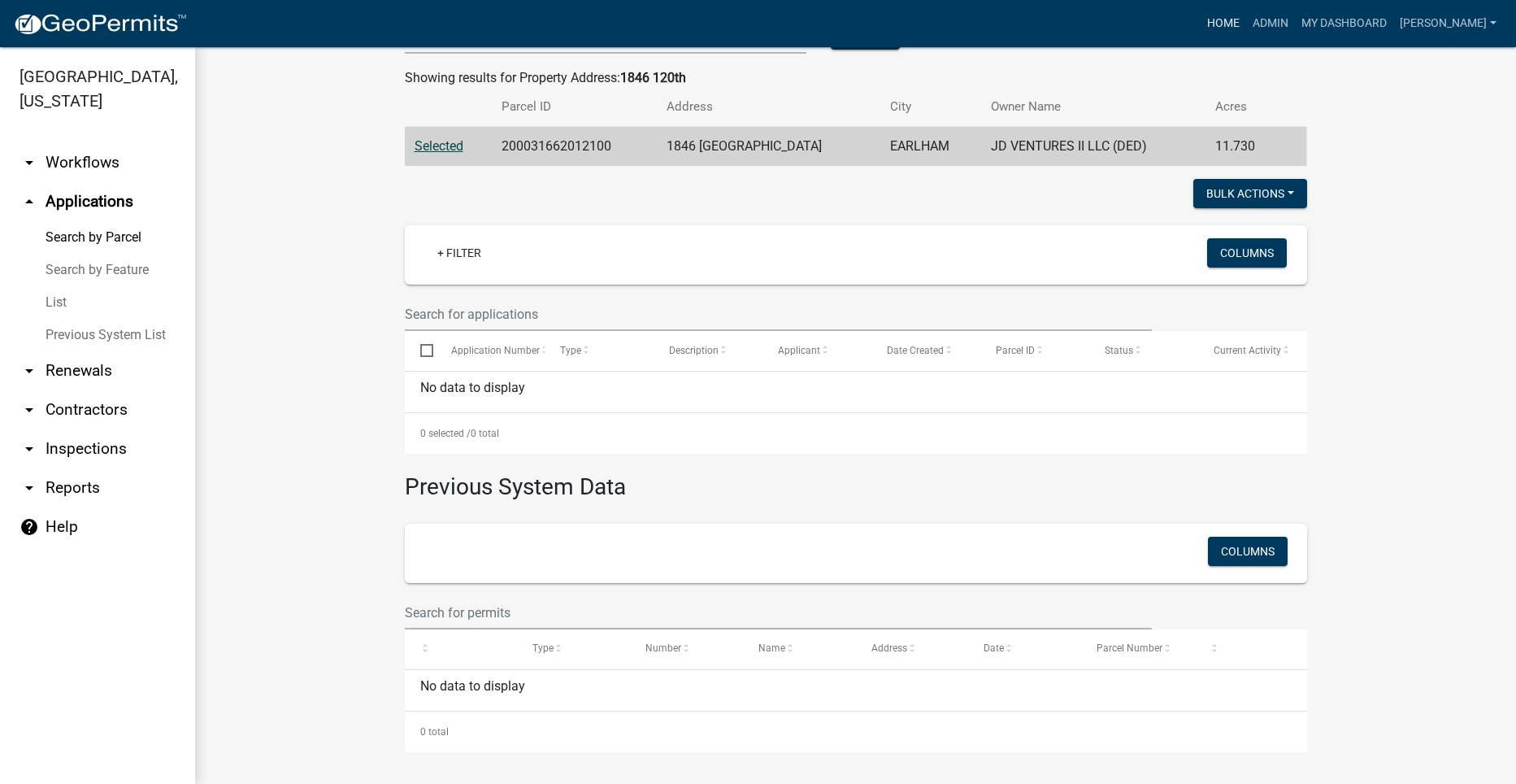
click at [1247, 18] on link "Home" at bounding box center [1223, 23] width 46 height 31
